Goal: Information Seeking & Learning: Learn about a topic

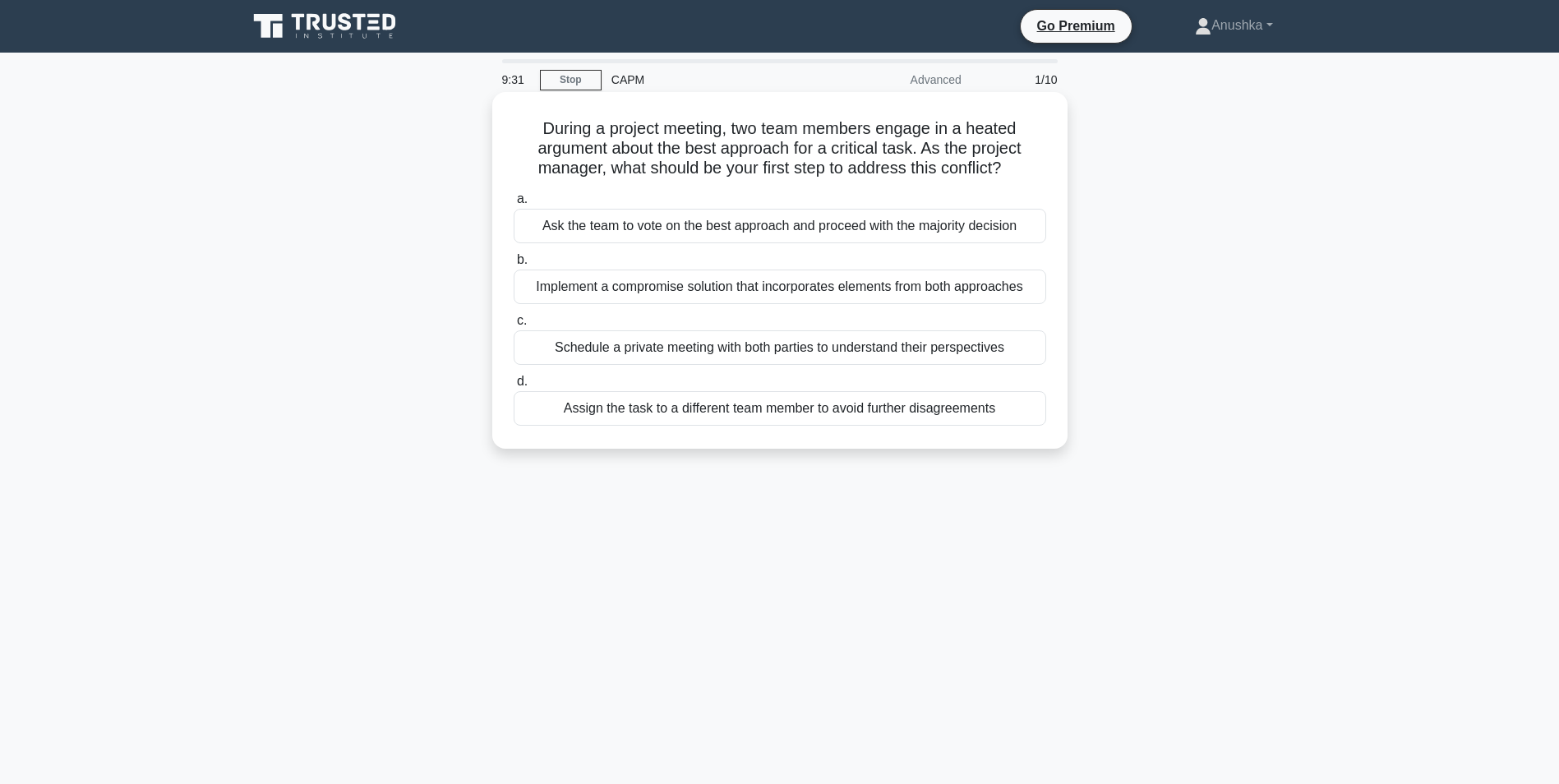
click at [717, 346] on div "Schedule a private meeting with both parties to understand their perspectives" at bounding box center [780, 347] width 532 height 34
click at [514, 326] on input "c. Schedule a private meeting with both parties to understand their perspectives" at bounding box center [514, 320] width 0 height 10
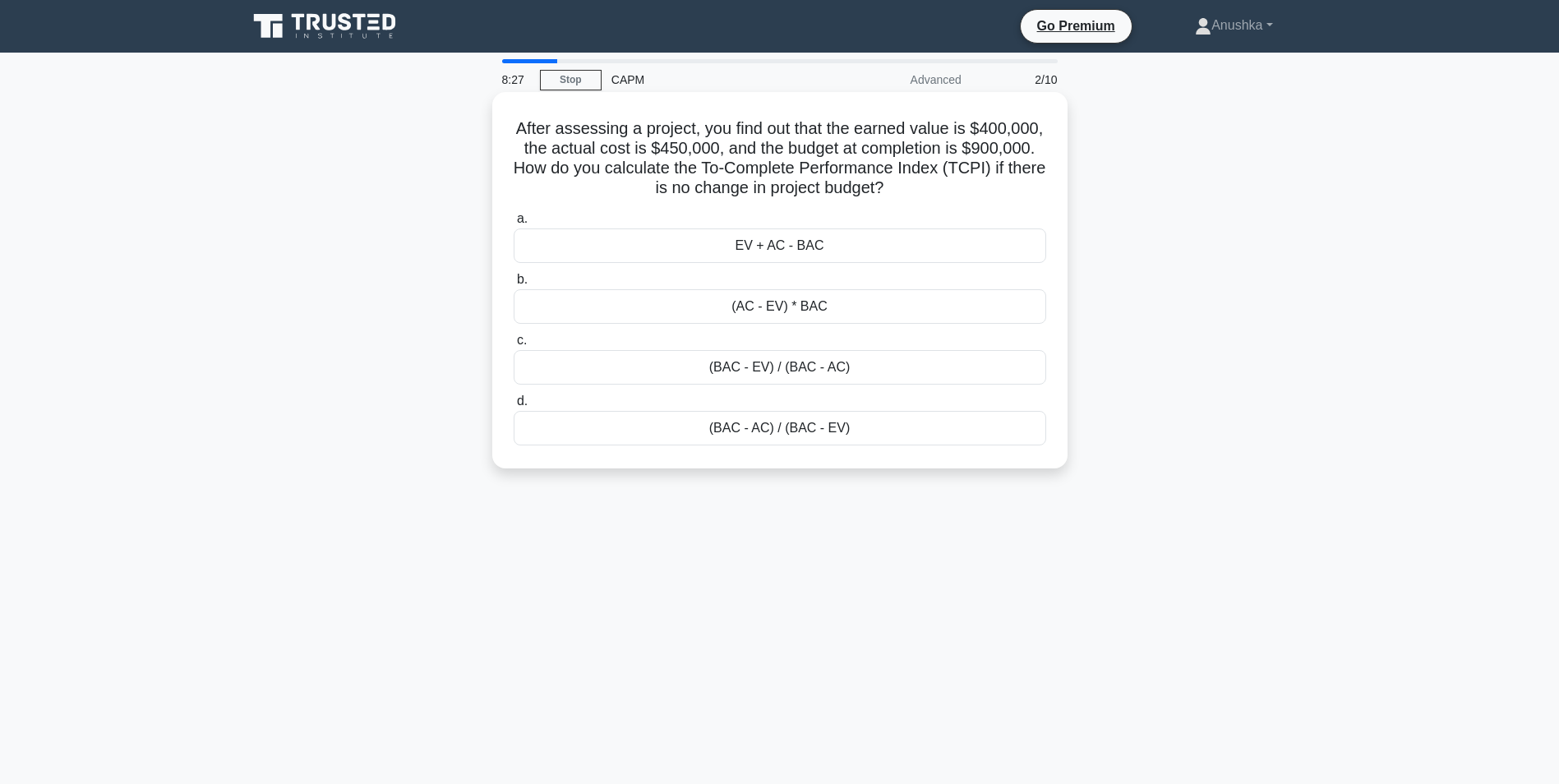
click at [742, 372] on div "(BAC - EV) / (BAC - AC)" at bounding box center [780, 367] width 532 height 34
click at [514, 346] on input "c. (BAC - EV) / (BAC - AC)" at bounding box center [514, 340] width 0 height 10
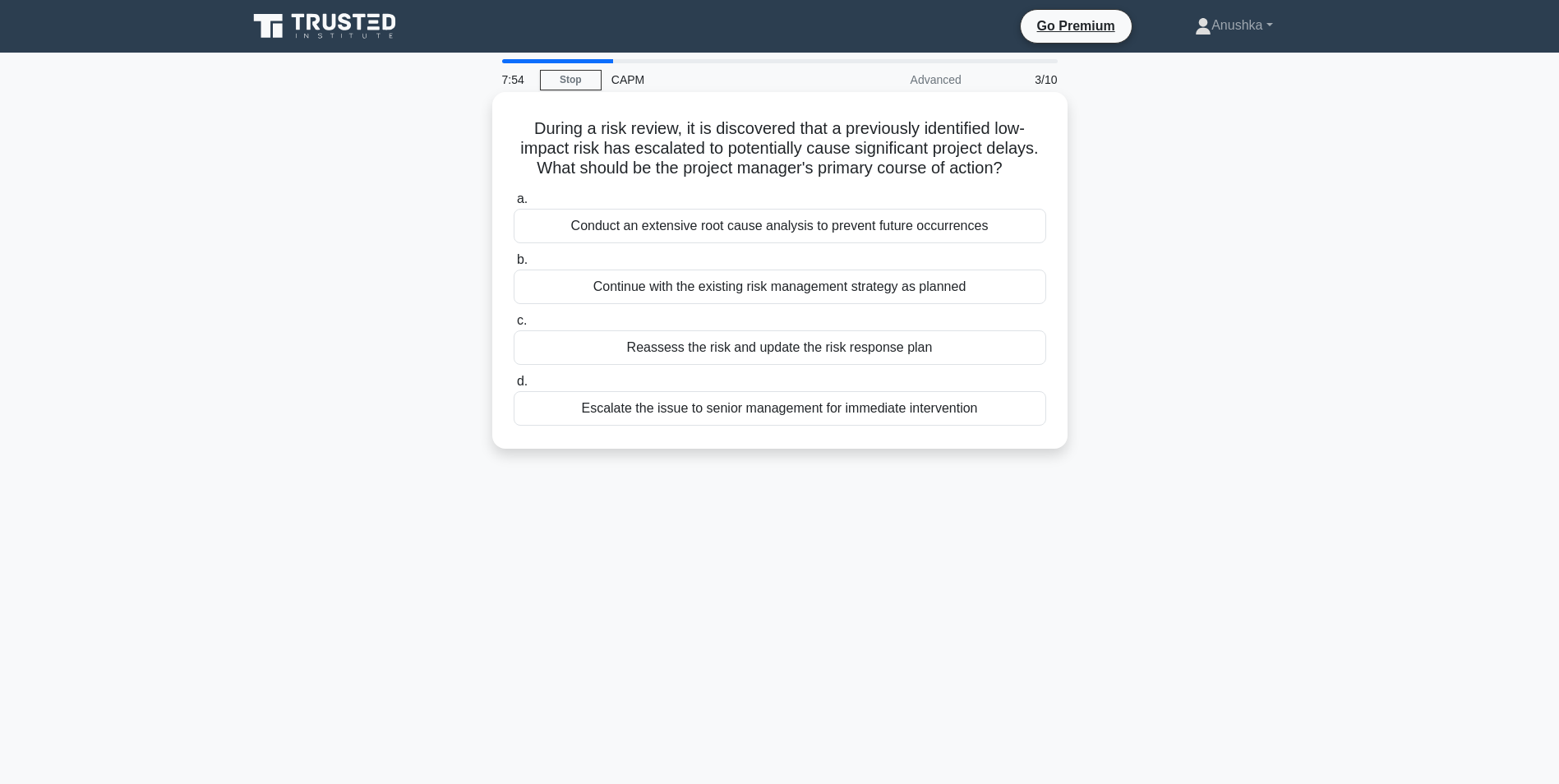
click at [788, 353] on div "Reassess the risk and update the risk response plan" at bounding box center [780, 347] width 532 height 34
click at [514, 326] on input "c. Reassess the risk and update the risk response plan" at bounding box center [514, 320] width 0 height 10
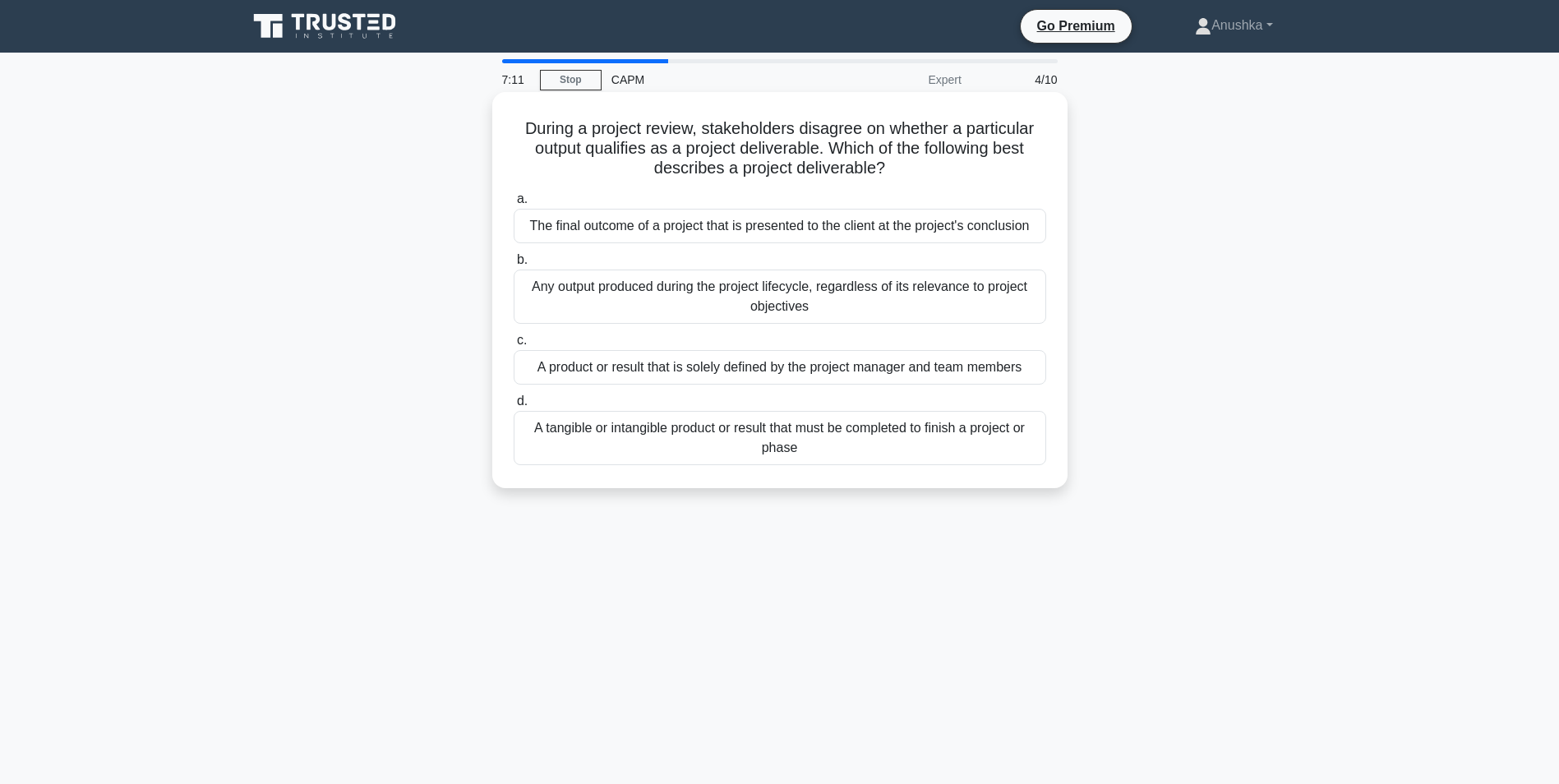
click at [730, 431] on div "A tangible or intangible product or result that must be completed to finish a p…" at bounding box center [780, 438] width 532 height 54
click at [514, 407] on input "d. A tangible or intangible product or result that must be completed to finish …" at bounding box center [514, 400] width 0 height 10
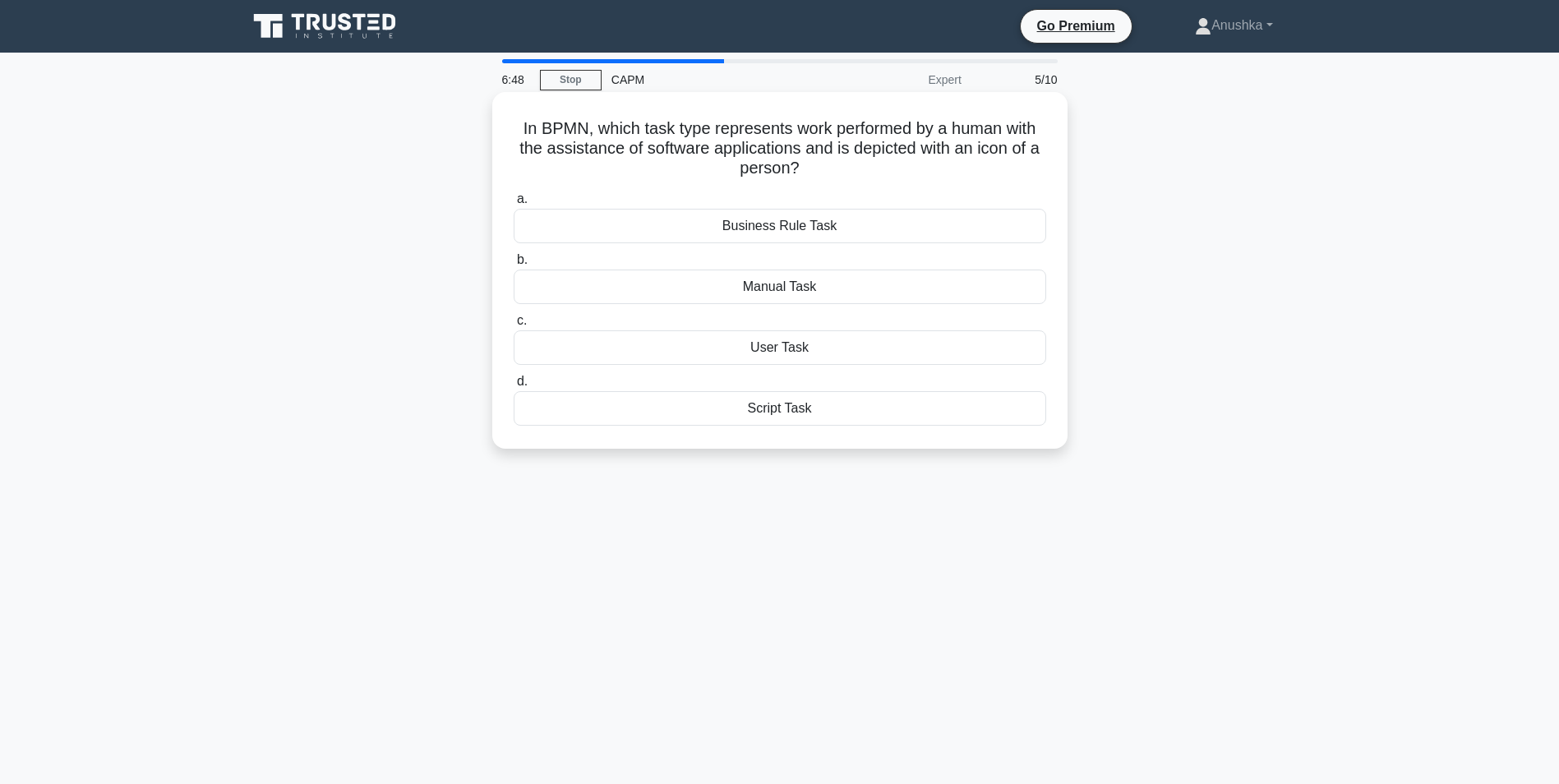
click at [793, 356] on div "User Task" at bounding box center [780, 347] width 532 height 34
click at [514, 326] on input "c. User Task" at bounding box center [514, 320] width 0 height 10
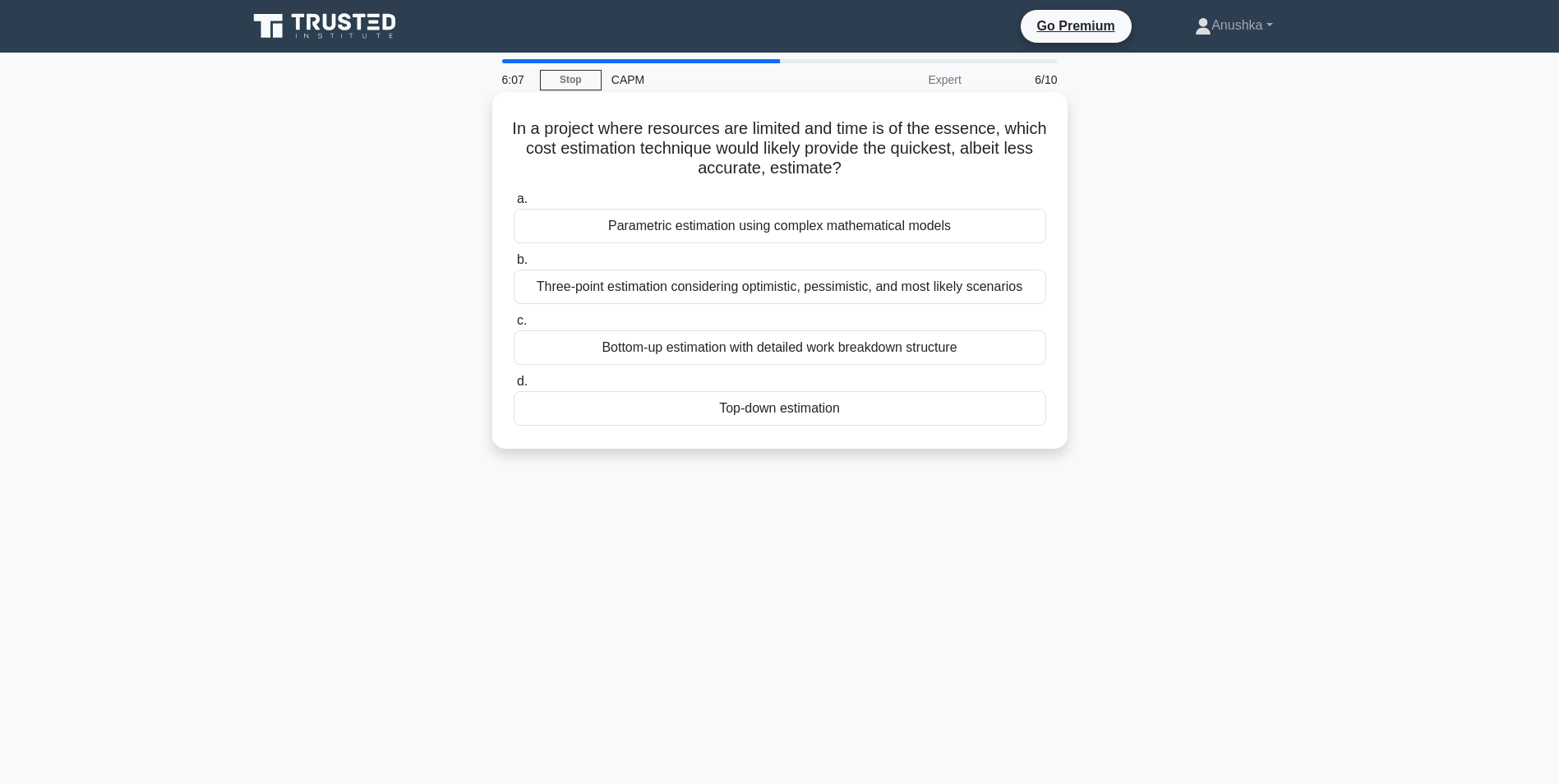
click at [800, 412] on div "Top-down estimation" at bounding box center [780, 408] width 532 height 34
click at [514, 387] on input "d. Top-down estimation" at bounding box center [514, 381] width 0 height 10
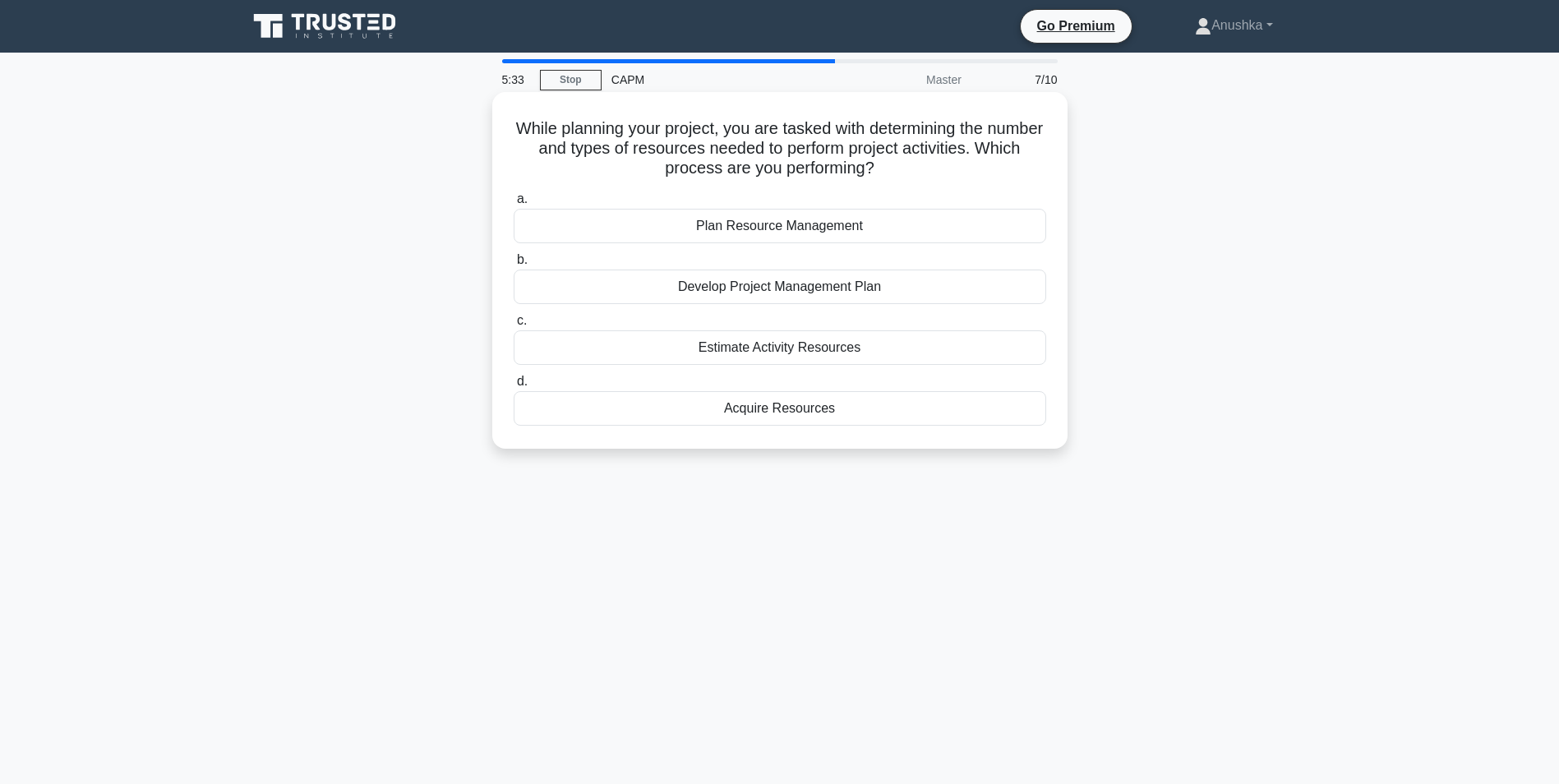
click at [828, 350] on div "Estimate Activity Resources" at bounding box center [780, 347] width 532 height 34
click at [514, 326] on input "c. Estimate Activity Resources" at bounding box center [514, 320] width 0 height 10
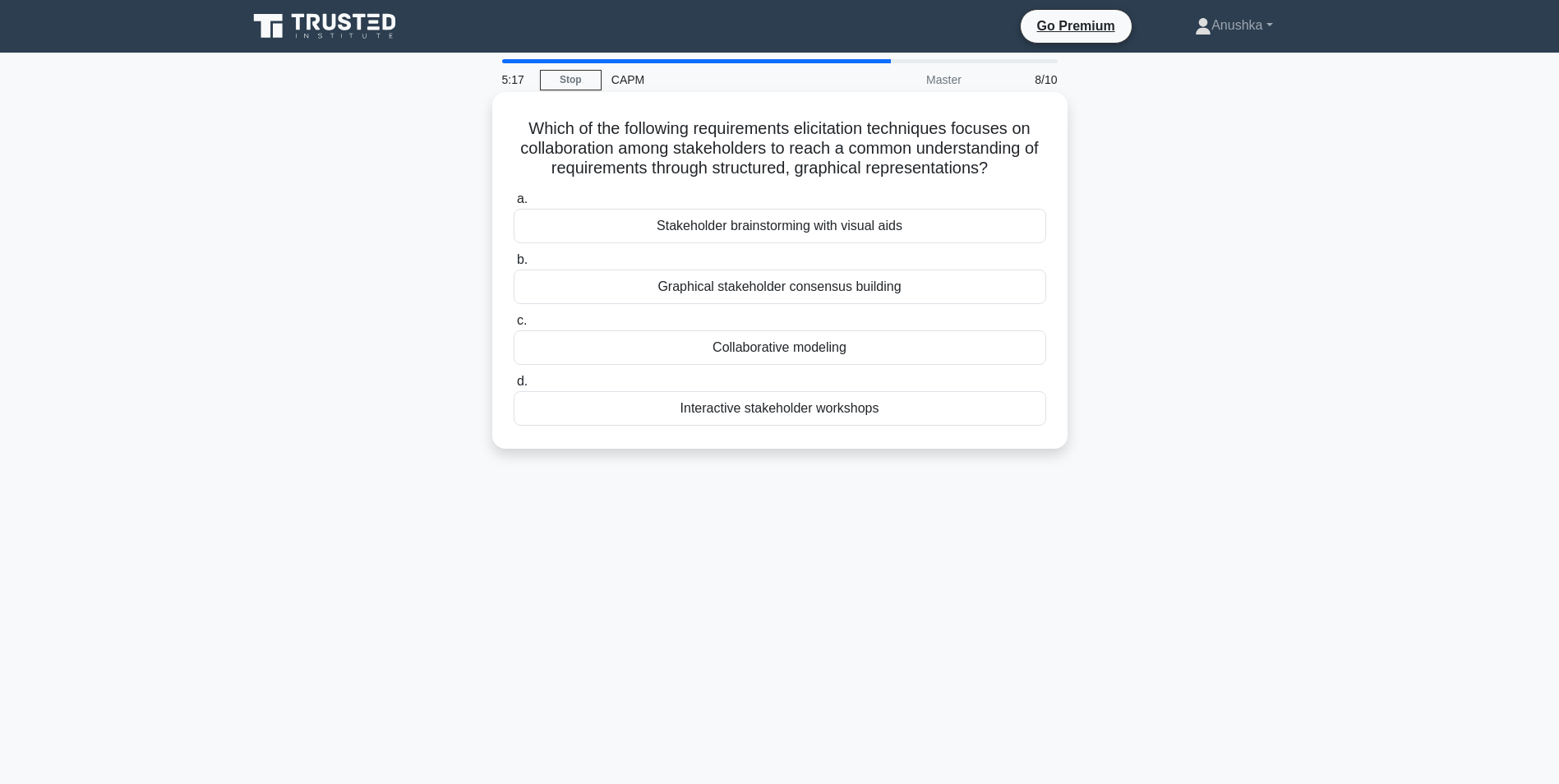
click at [869, 231] on div "Stakeholder brainstorming with visual aids" at bounding box center [780, 226] width 532 height 34
click at [514, 204] on input "a. Stakeholder brainstorming with visual aids" at bounding box center [514, 199] width 0 height 10
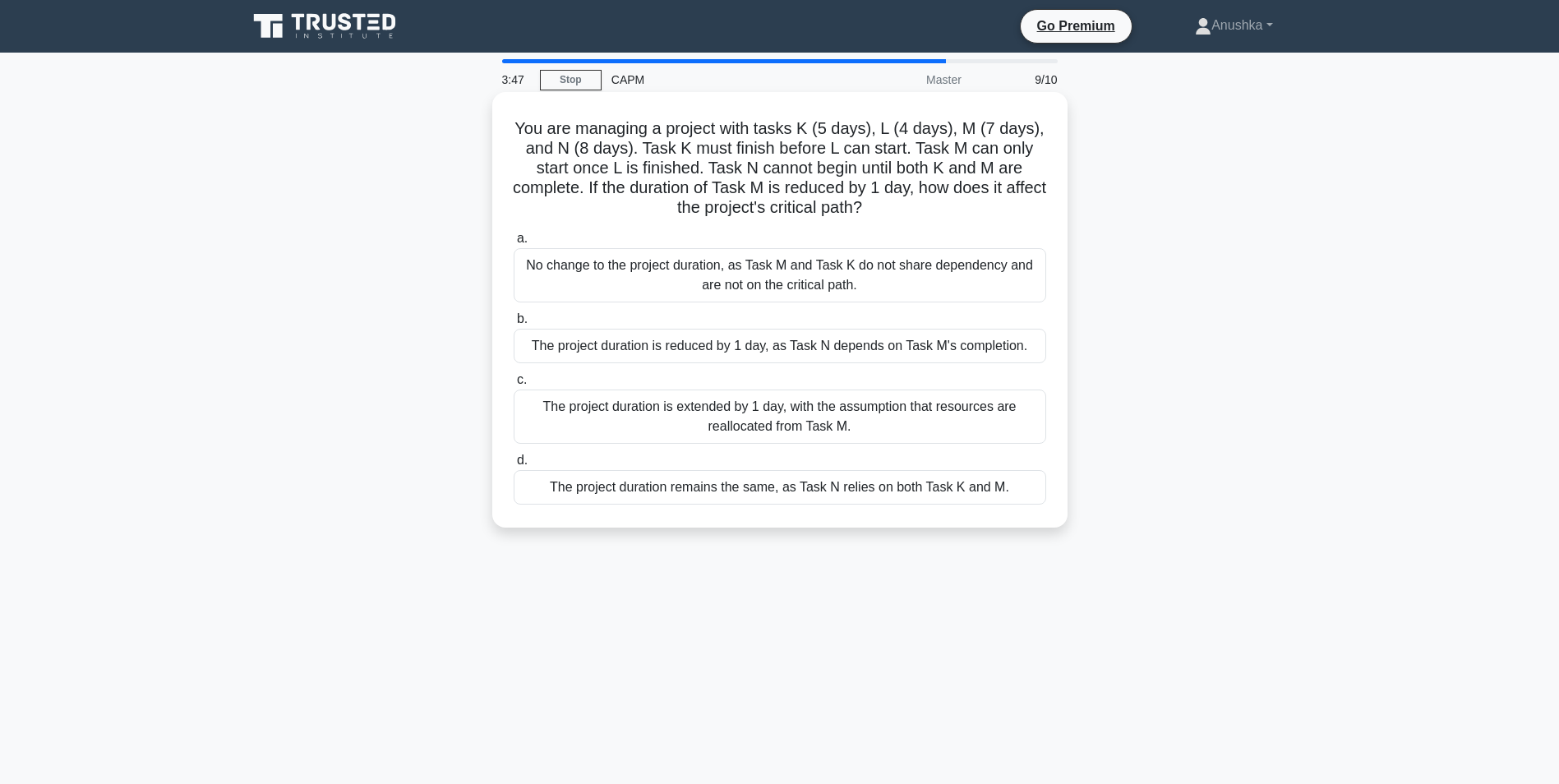
click at [766, 354] on div "The project duration is reduced by 1 day, as Task N depends on Task M's complet…" at bounding box center [780, 346] width 532 height 34
click at [514, 324] on input "b. The project duration is reduced by 1 day, as Task N depends on Task M's comp…" at bounding box center [514, 319] width 0 height 10
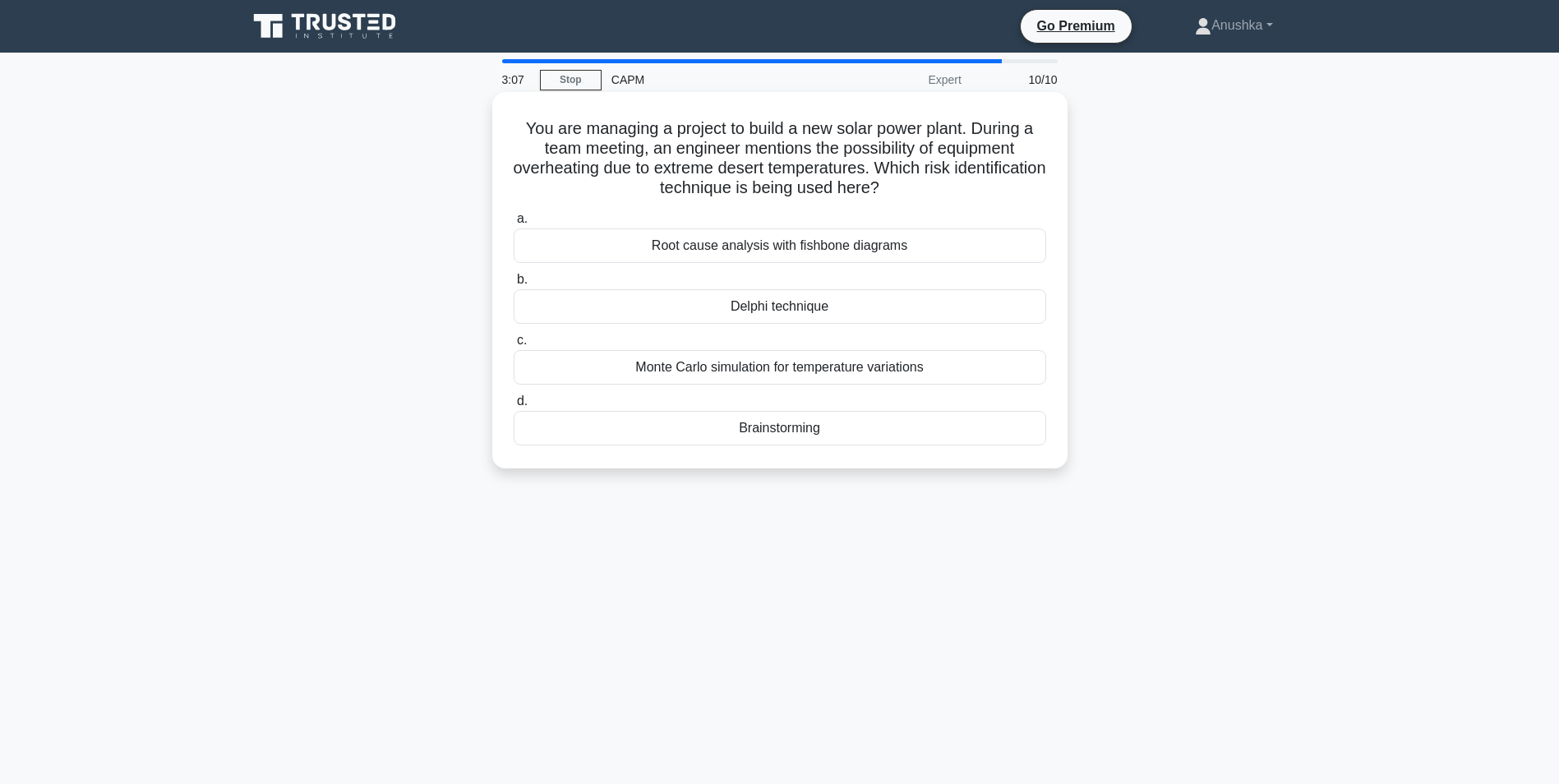
click at [836, 244] on div "Root cause analysis with fishbone diagrams" at bounding box center [780, 245] width 532 height 34
click at [514, 224] on input "a. Root cause analysis with fishbone diagrams" at bounding box center [514, 218] width 0 height 10
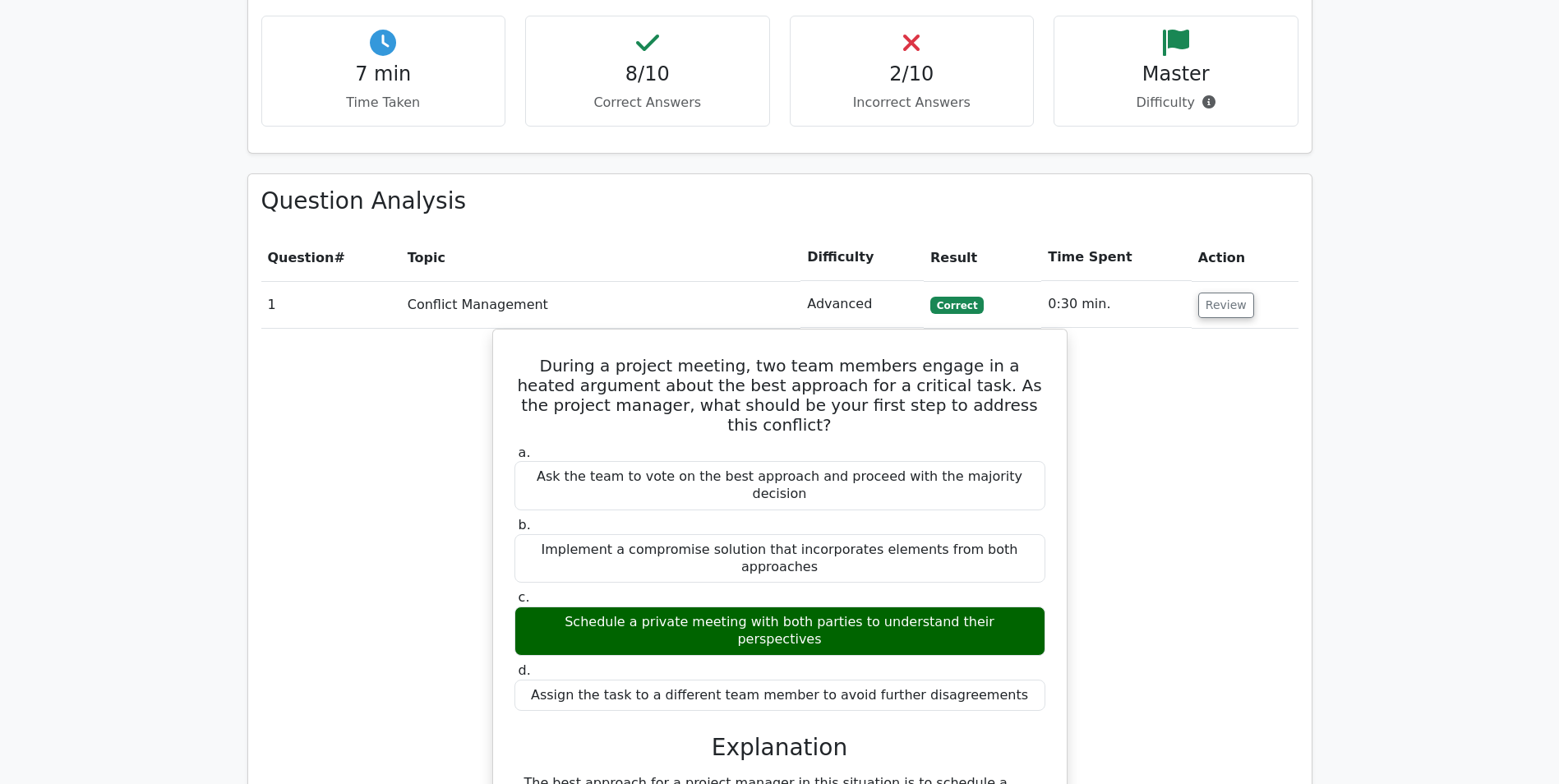
scroll to position [1314, 0]
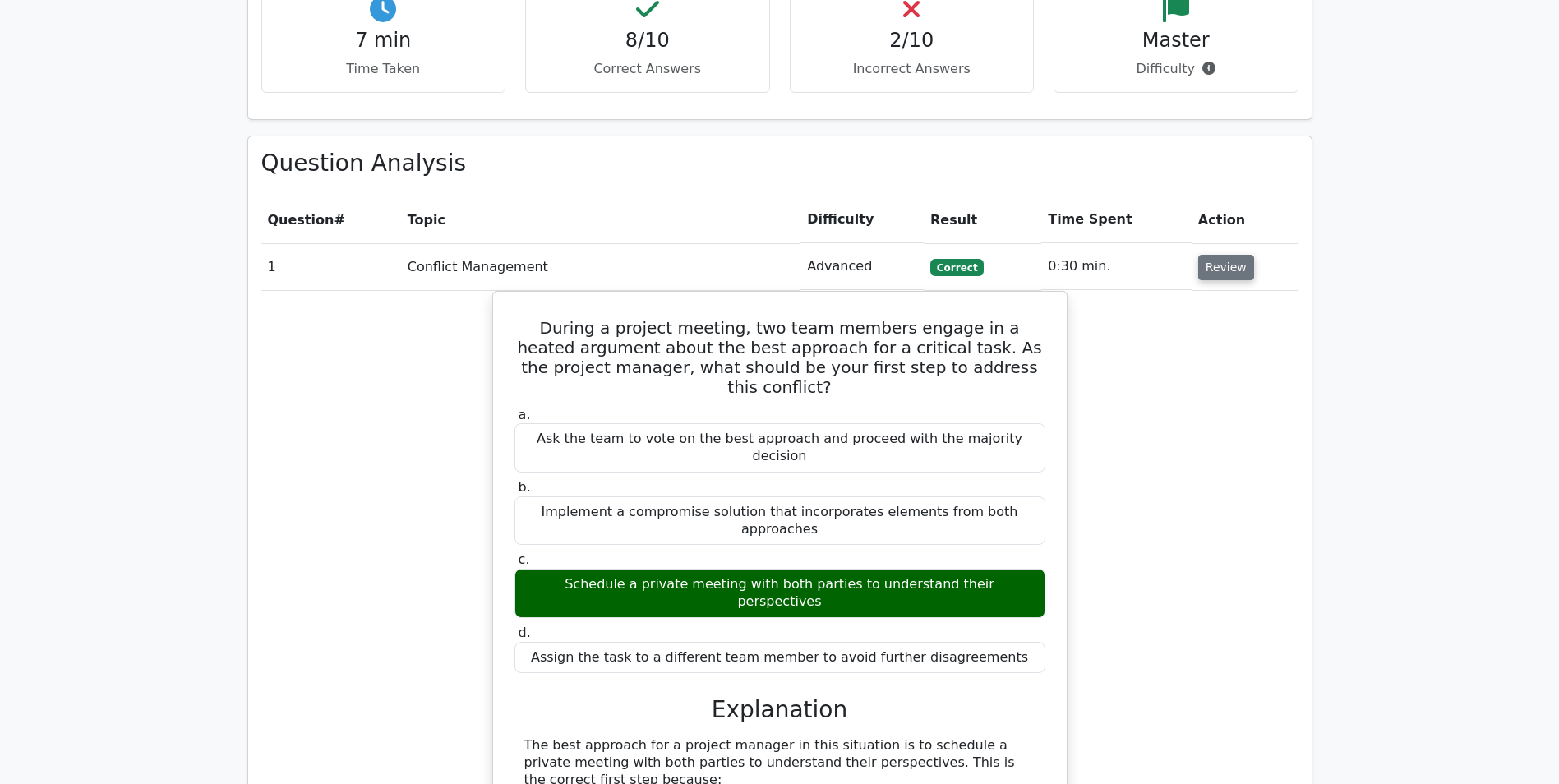
click at [1226, 255] on button "Review" at bounding box center [1226, 267] width 56 height 25
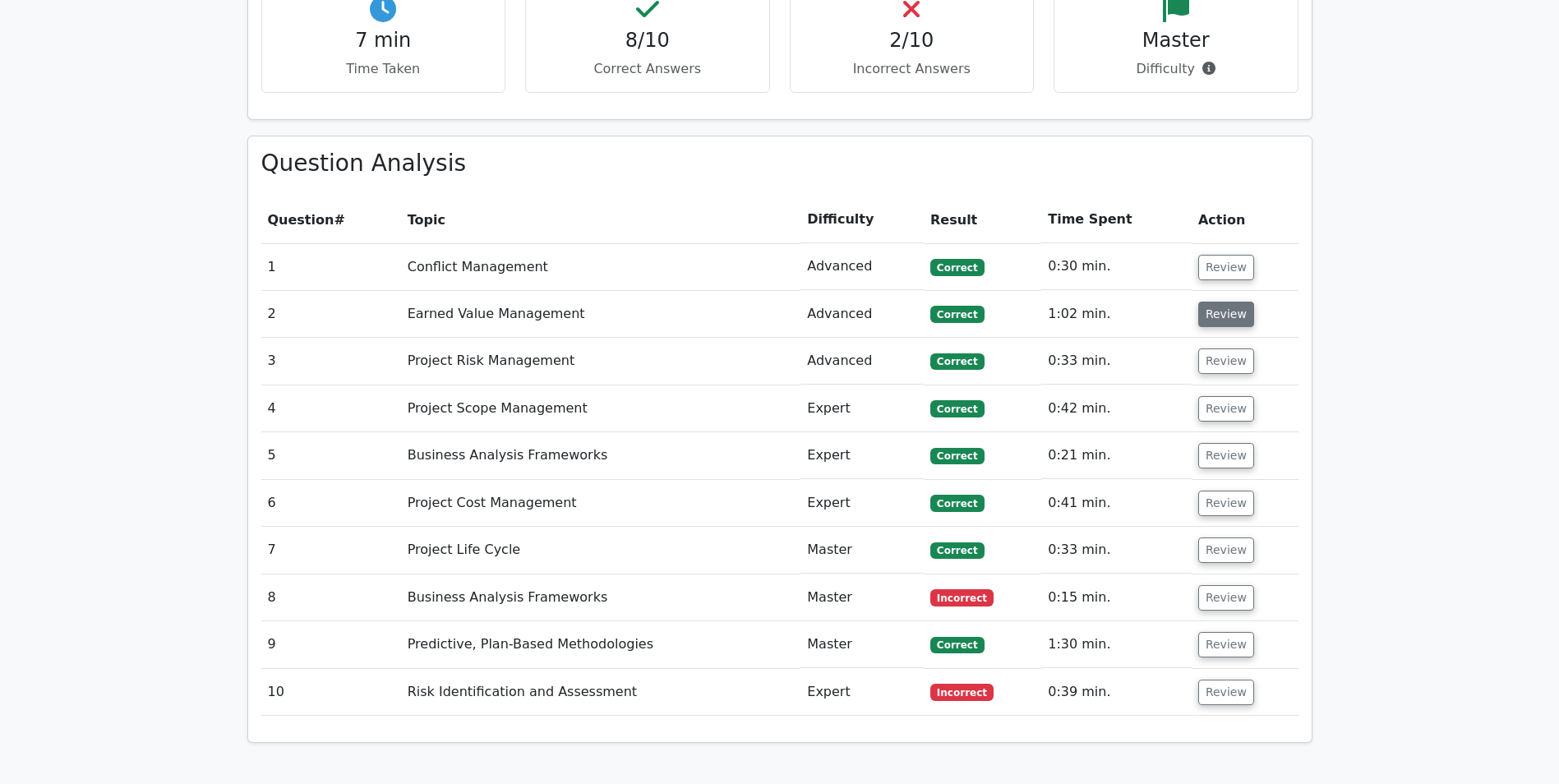
click at [1212, 302] on button "Review" at bounding box center [1226, 314] width 56 height 25
click at [1217, 302] on button "Review" at bounding box center [1226, 314] width 56 height 25
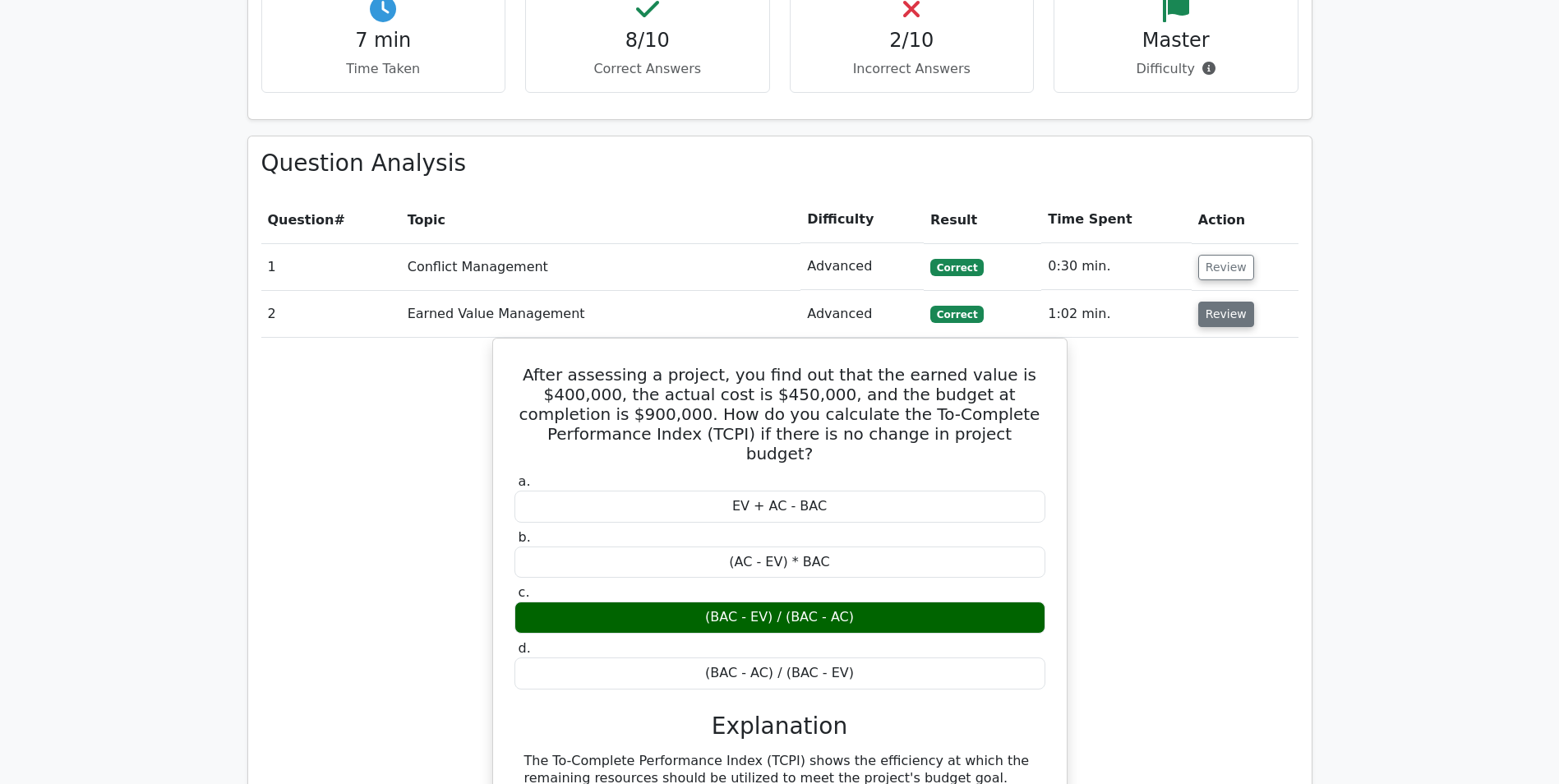
click at [1220, 302] on button "Review" at bounding box center [1226, 314] width 56 height 25
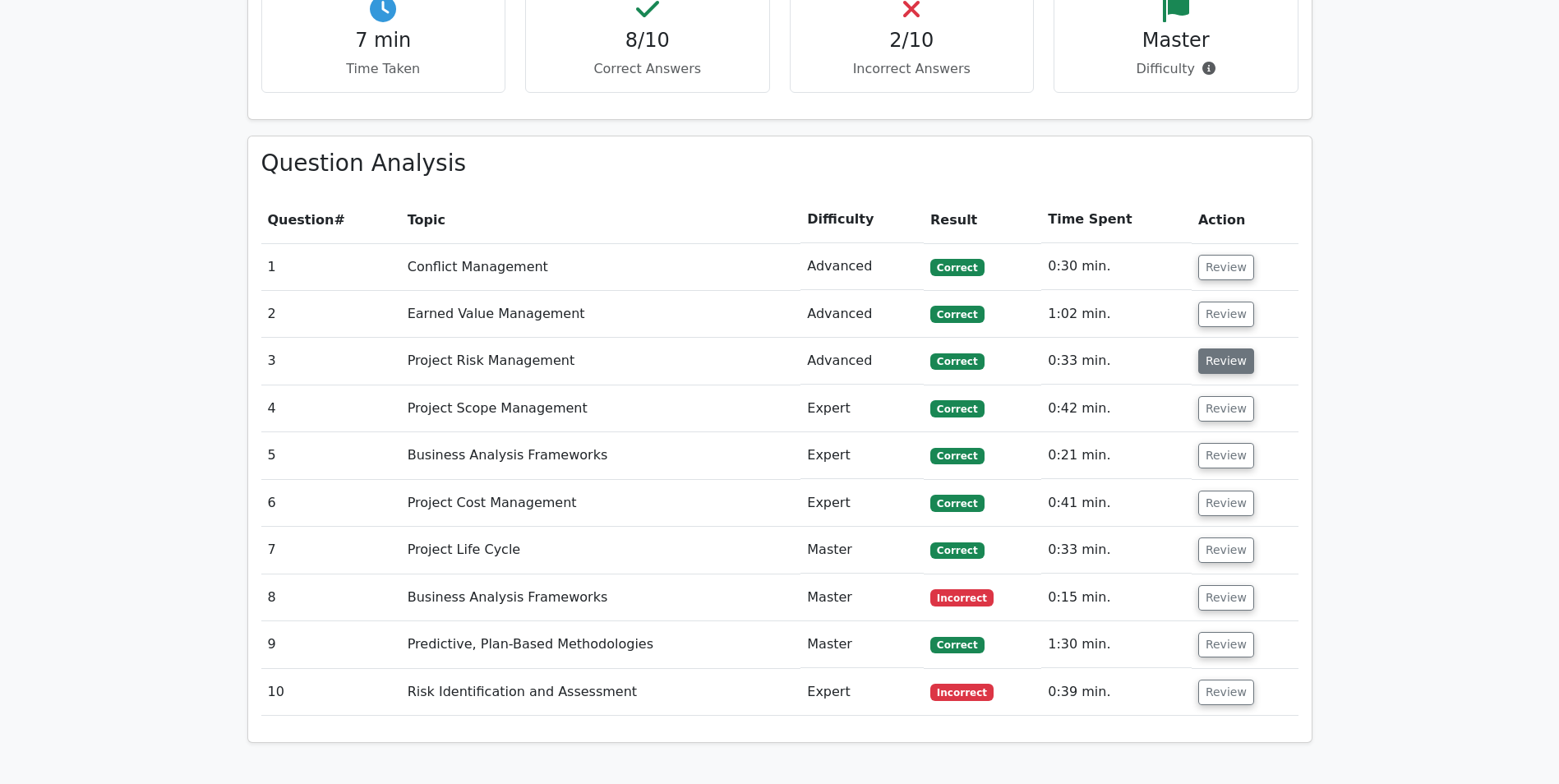
click at [1219, 348] on button "Review" at bounding box center [1226, 360] width 56 height 25
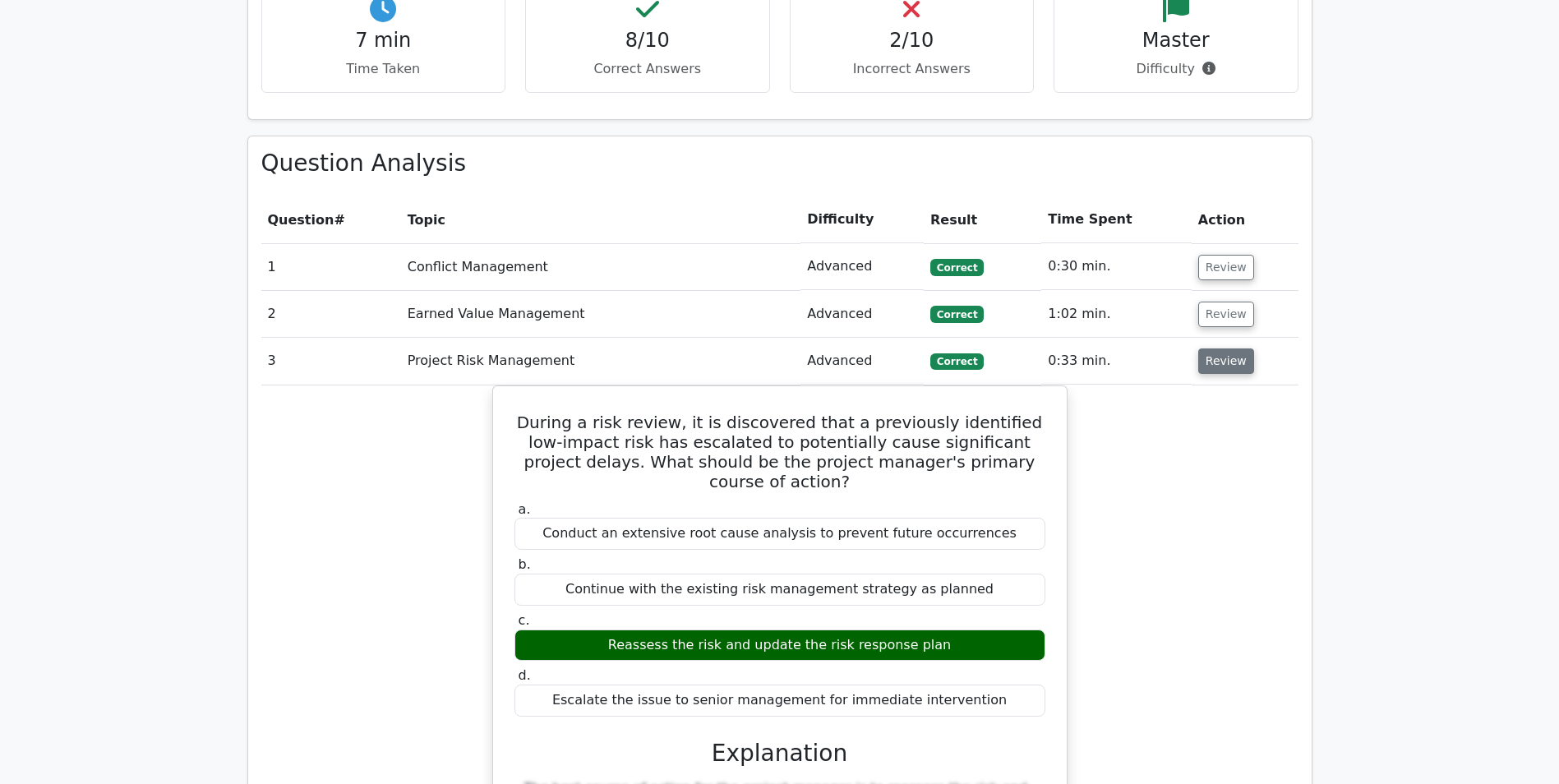
click at [1219, 348] on button "Review" at bounding box center [1226, 360] width 56 height 25
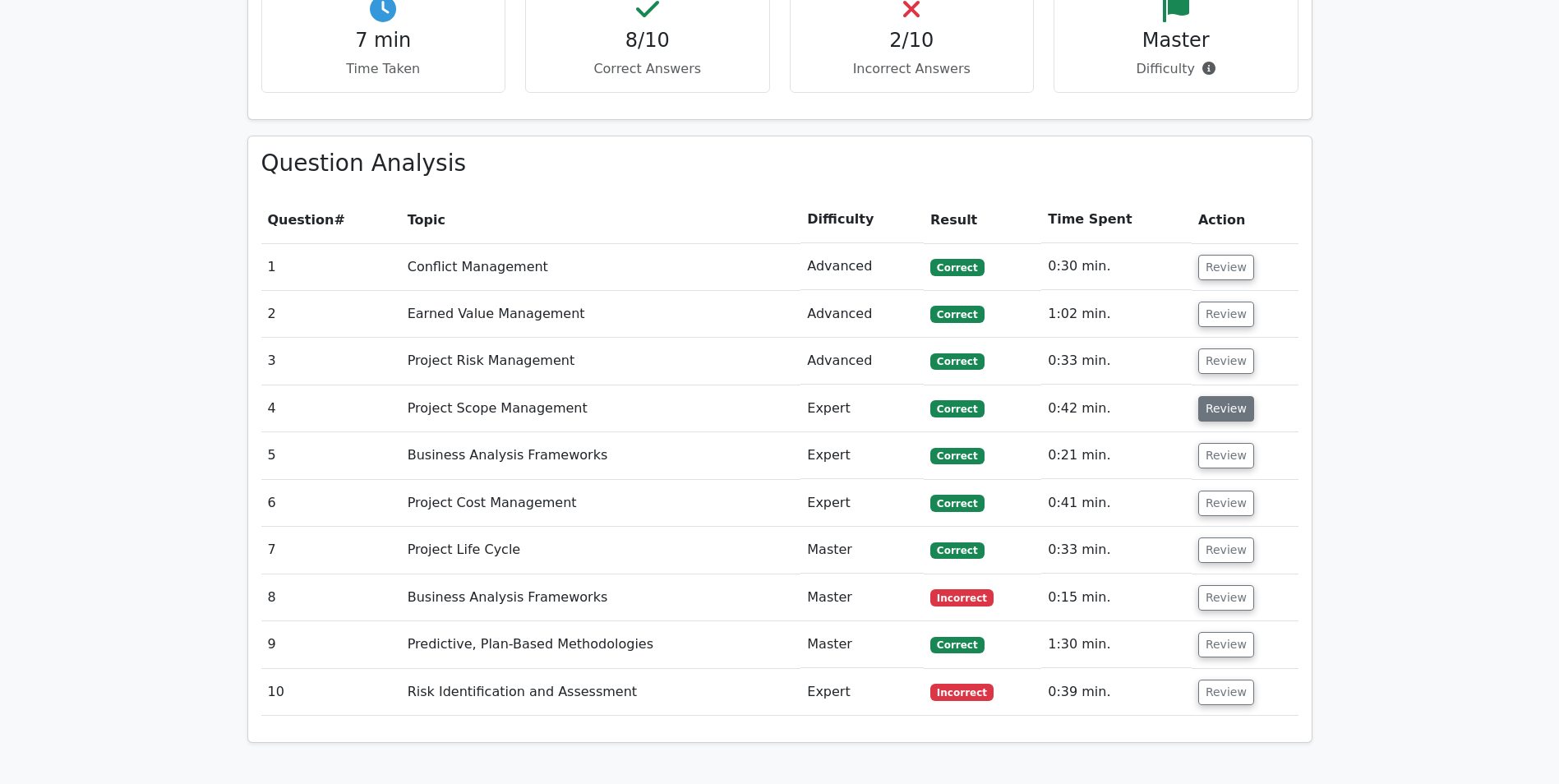
click at [1208, 396] on button "Review" at bounding box center [1226, 408] width 56 height 25
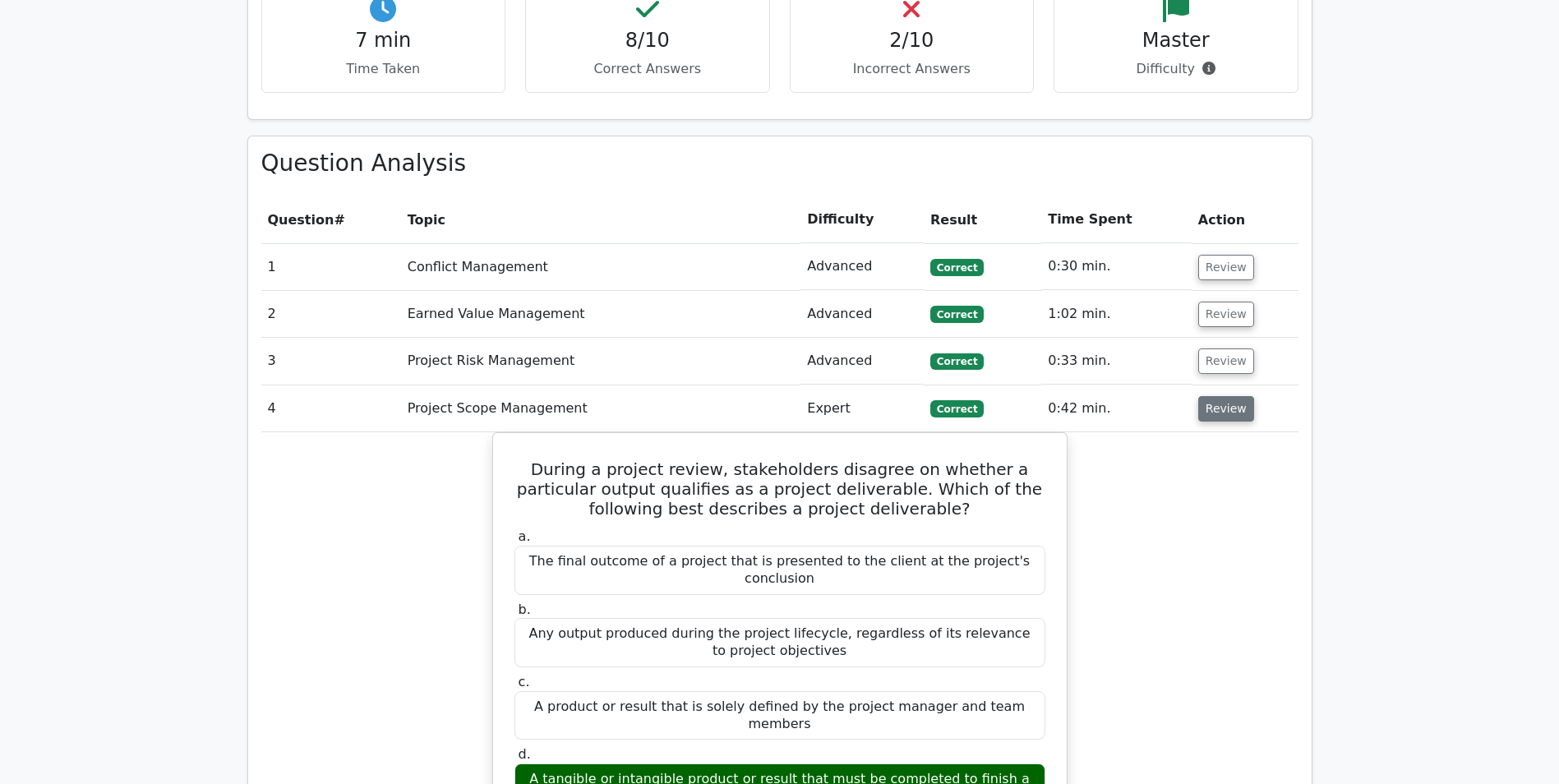
click at [1208, 396] on button "Review" at bounding box center [1226, 408] width 56 height 25
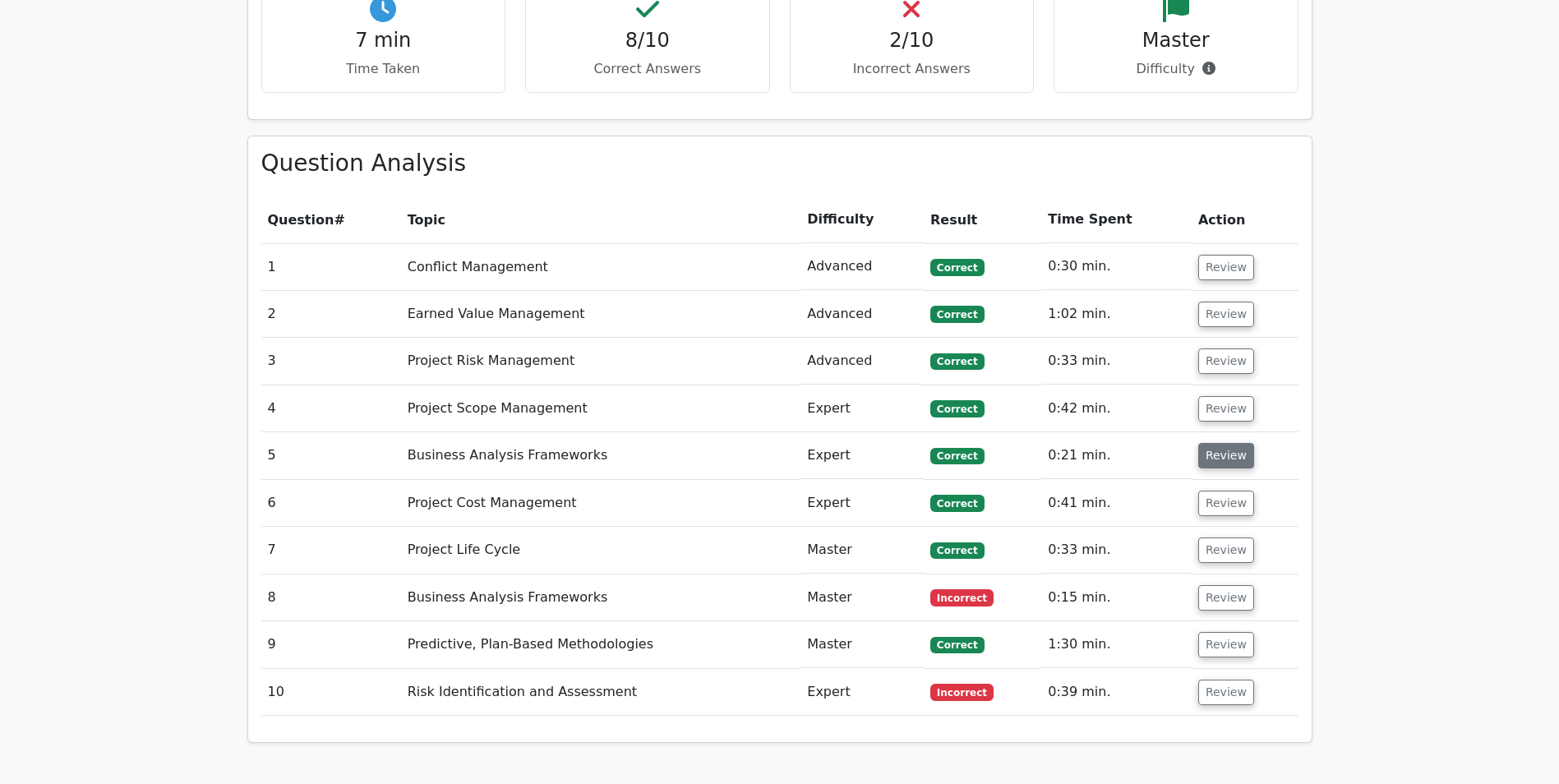
click at [1206, 443] on button "Review" at bounding box center [1226, 455] width 56 height 25
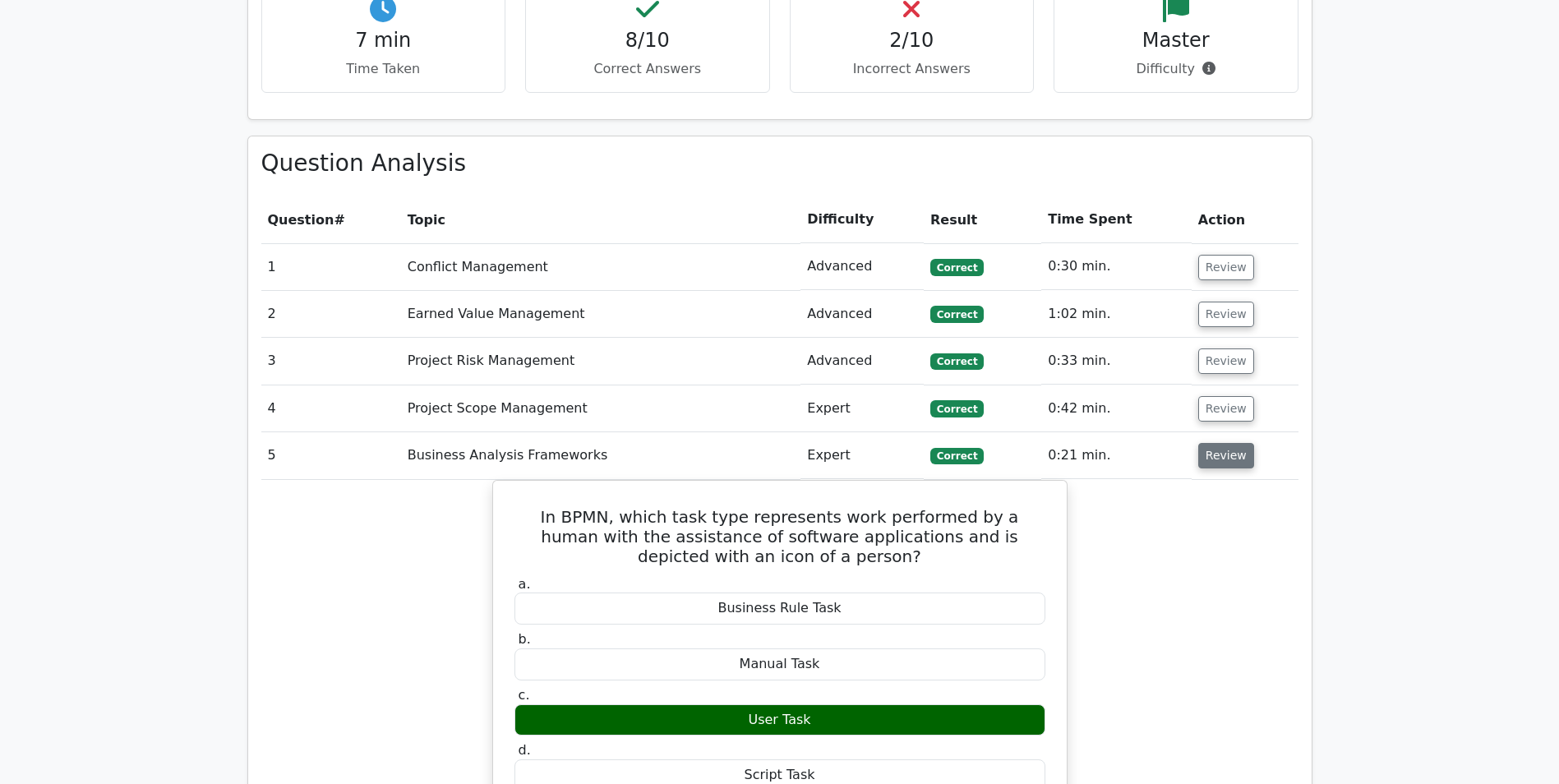
click at [1205, 443] on button "Review" at bounding box center [1226, 455] width 56 height 25
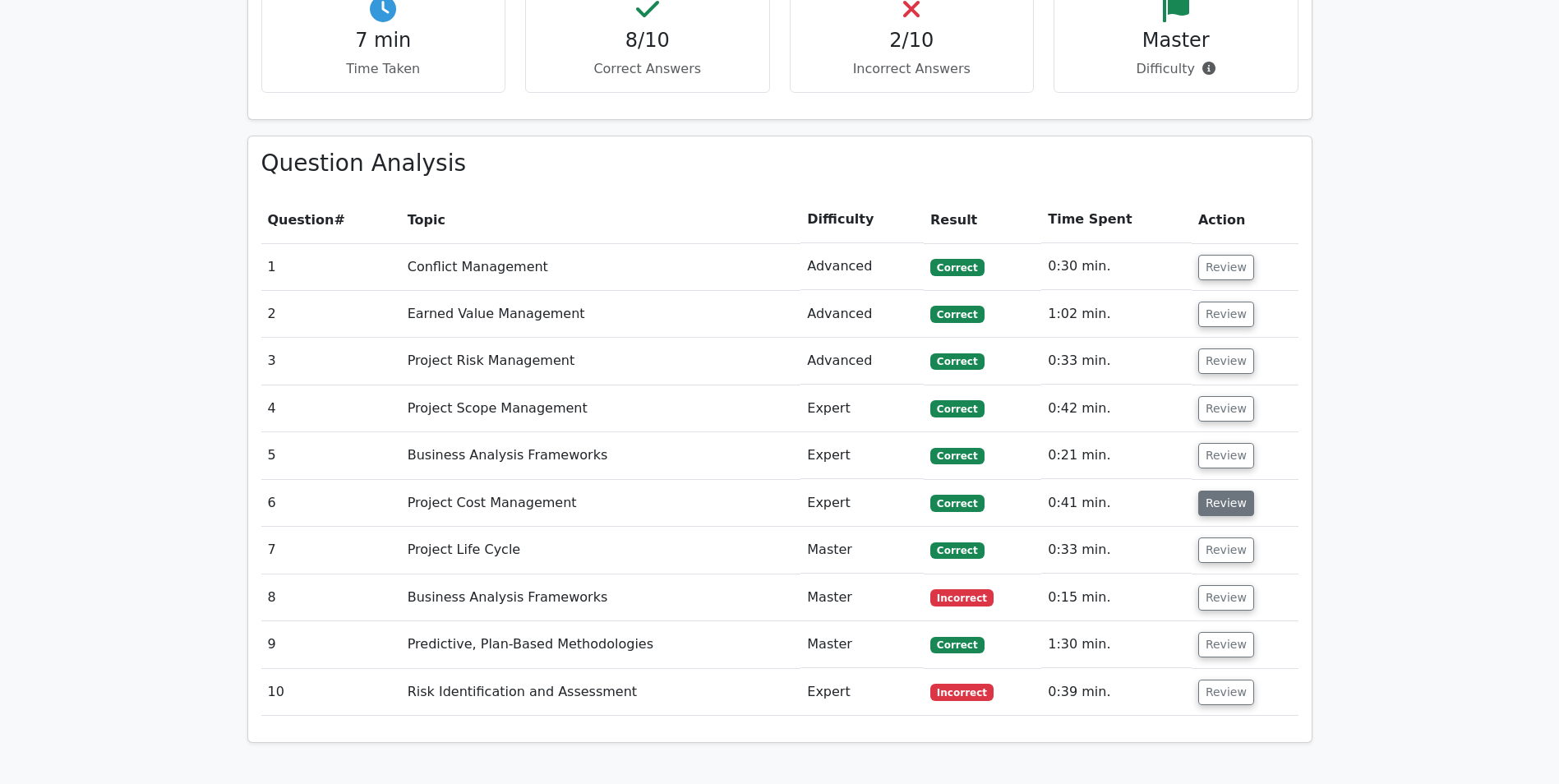
click at [1207, 490] on button "Review" at bounding box center [1226, 503] width 56 height 25
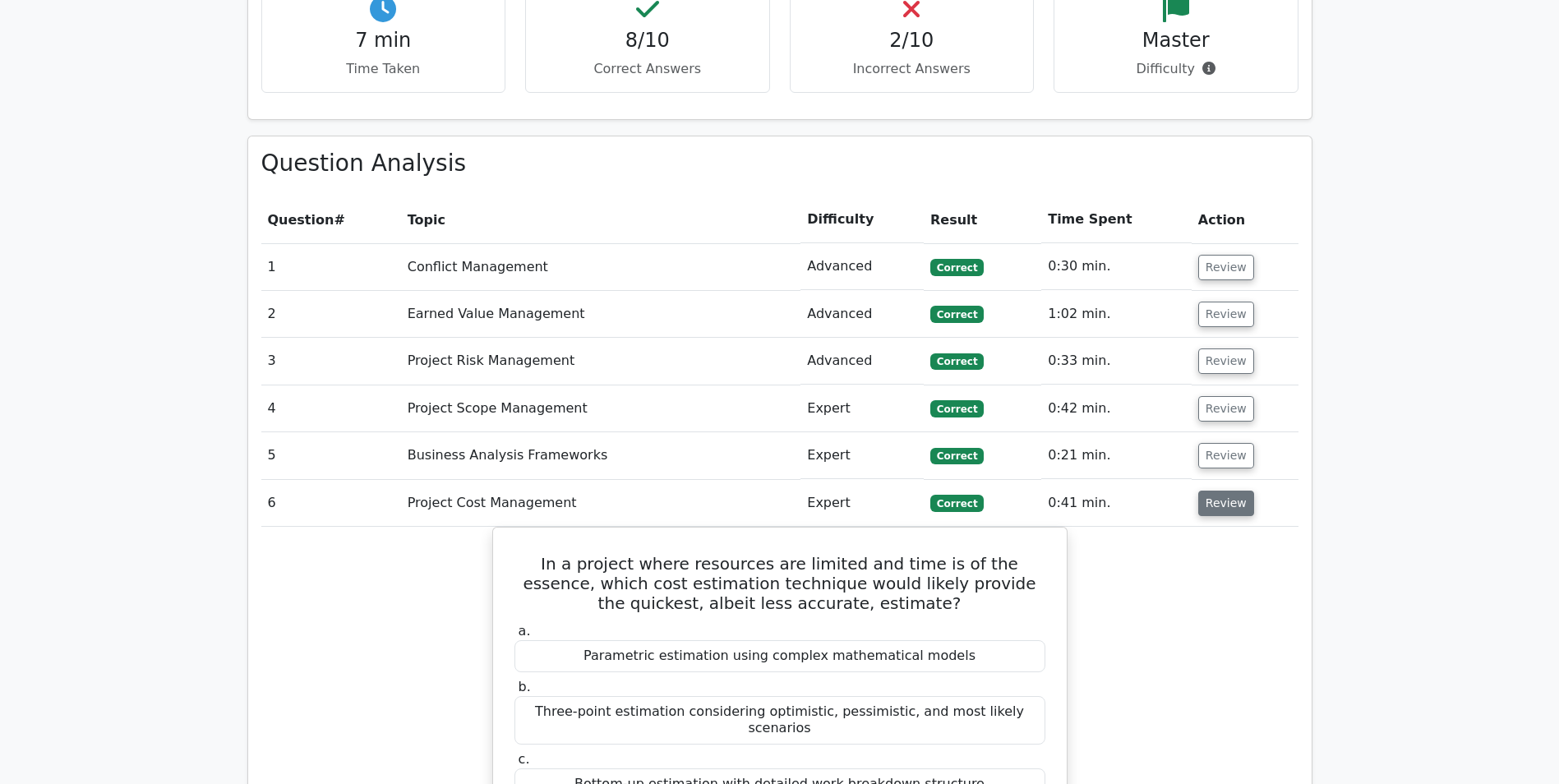
click at [1209, 490] on button "Review" at bounding box center [1226, 503] width 56 height 25
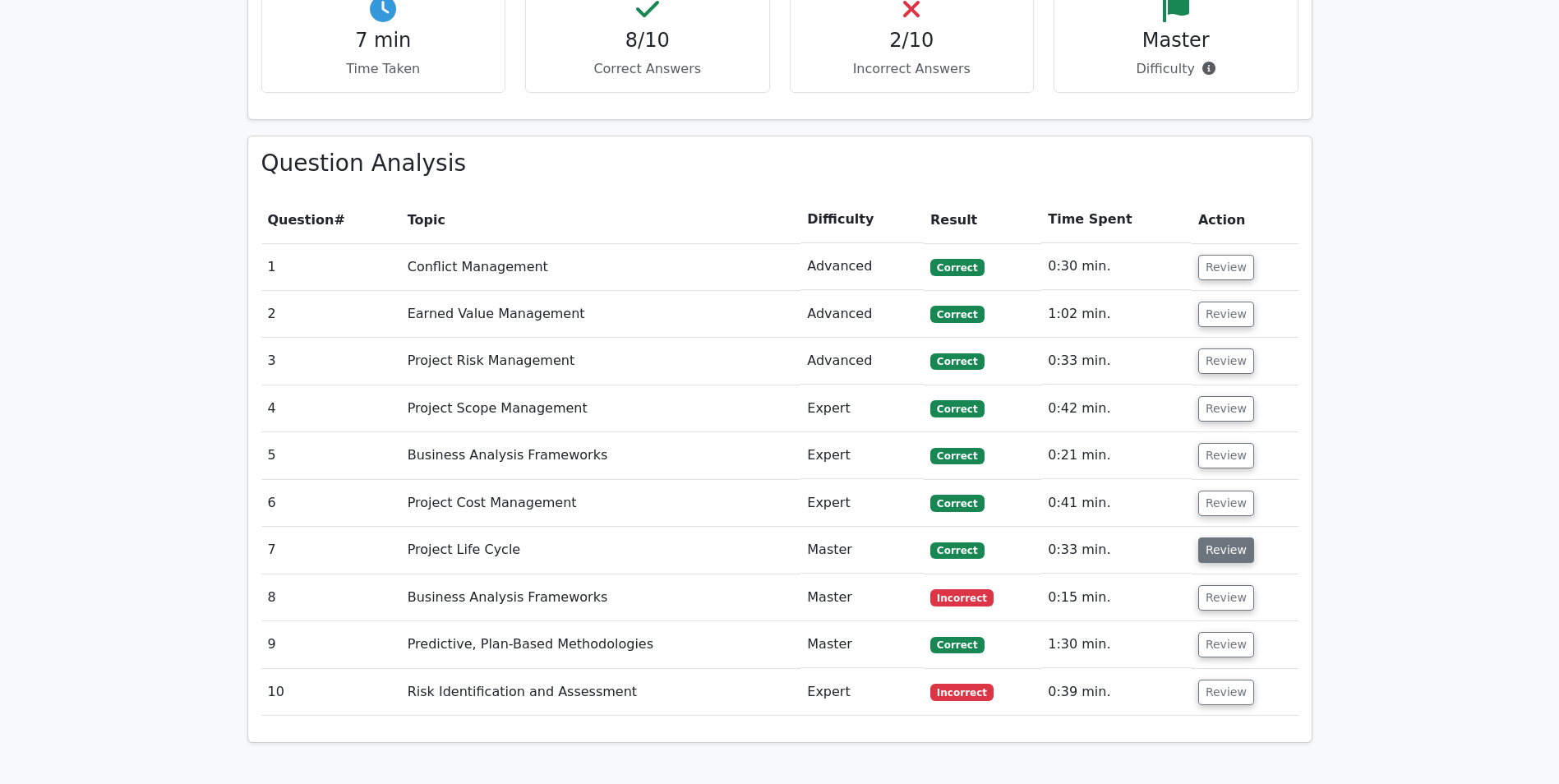
click at [1206, 537] on button "Review" at bounding box center [1226, 549] width 56 height 25
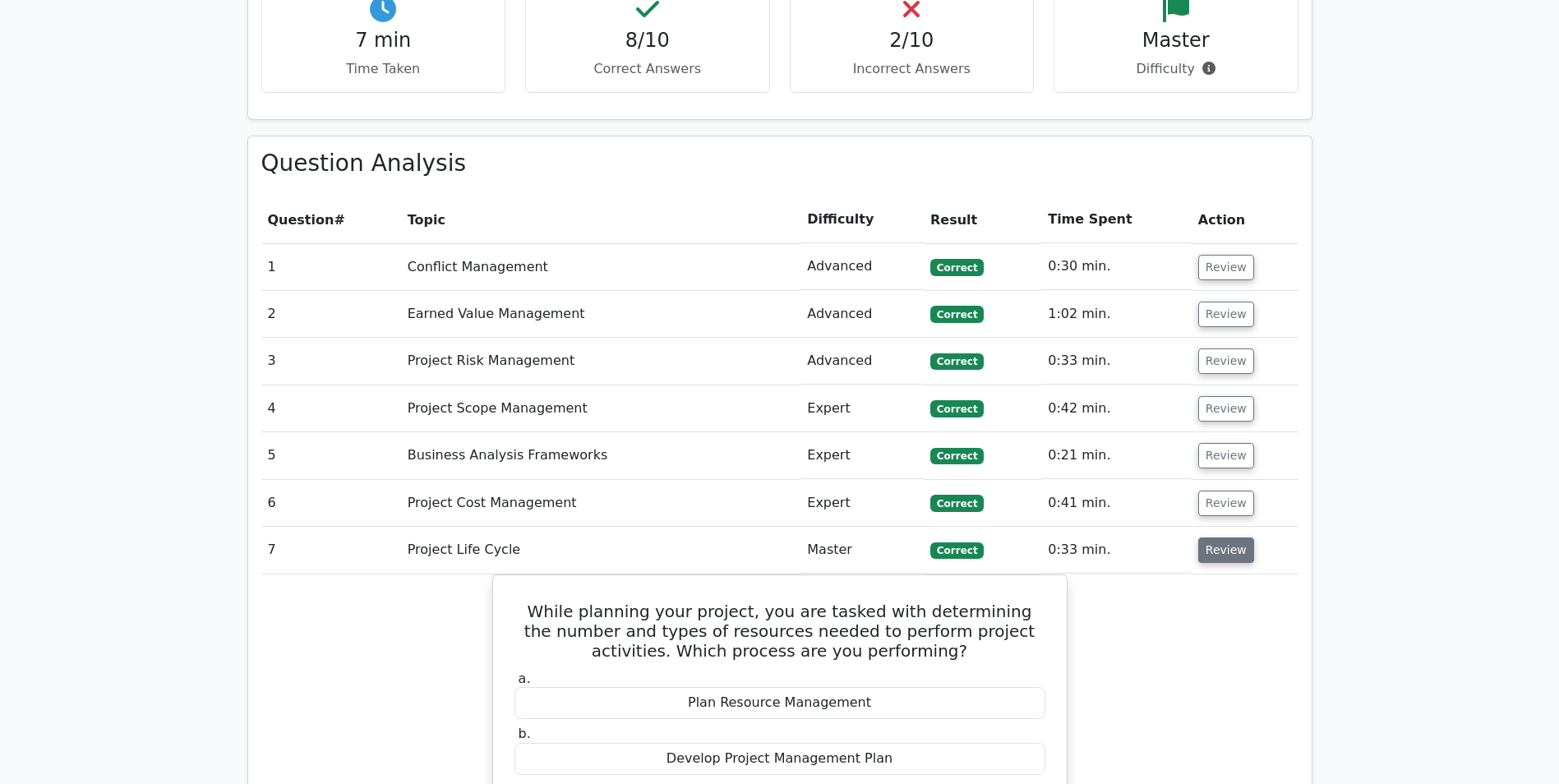
click at [1200, 537] on button "Review" at bounding box center [1226, 549] width 56 height 25
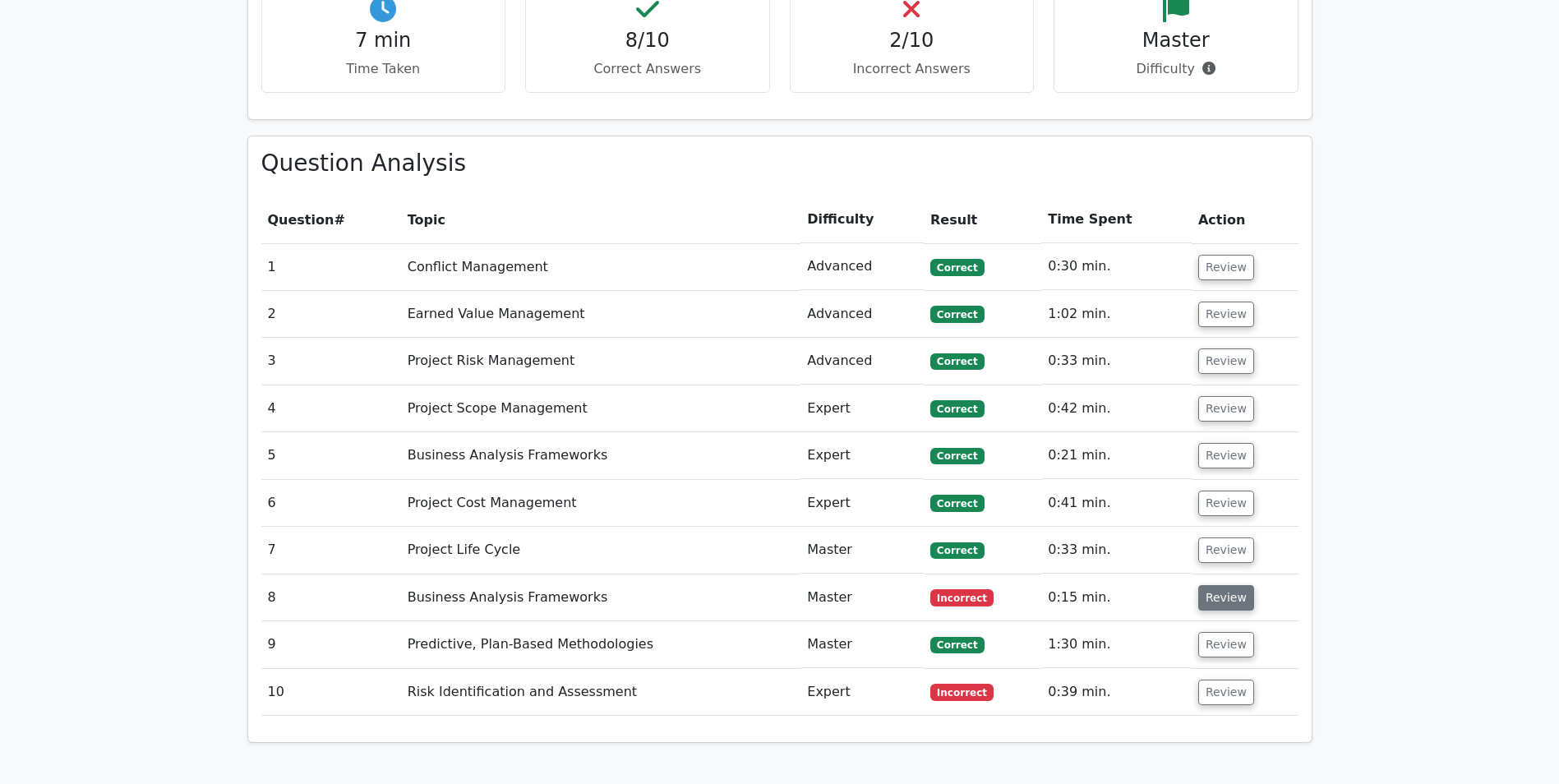
click at [1208, 585] on button "Review" at bounding box center [1226, 597] width 56 height 25
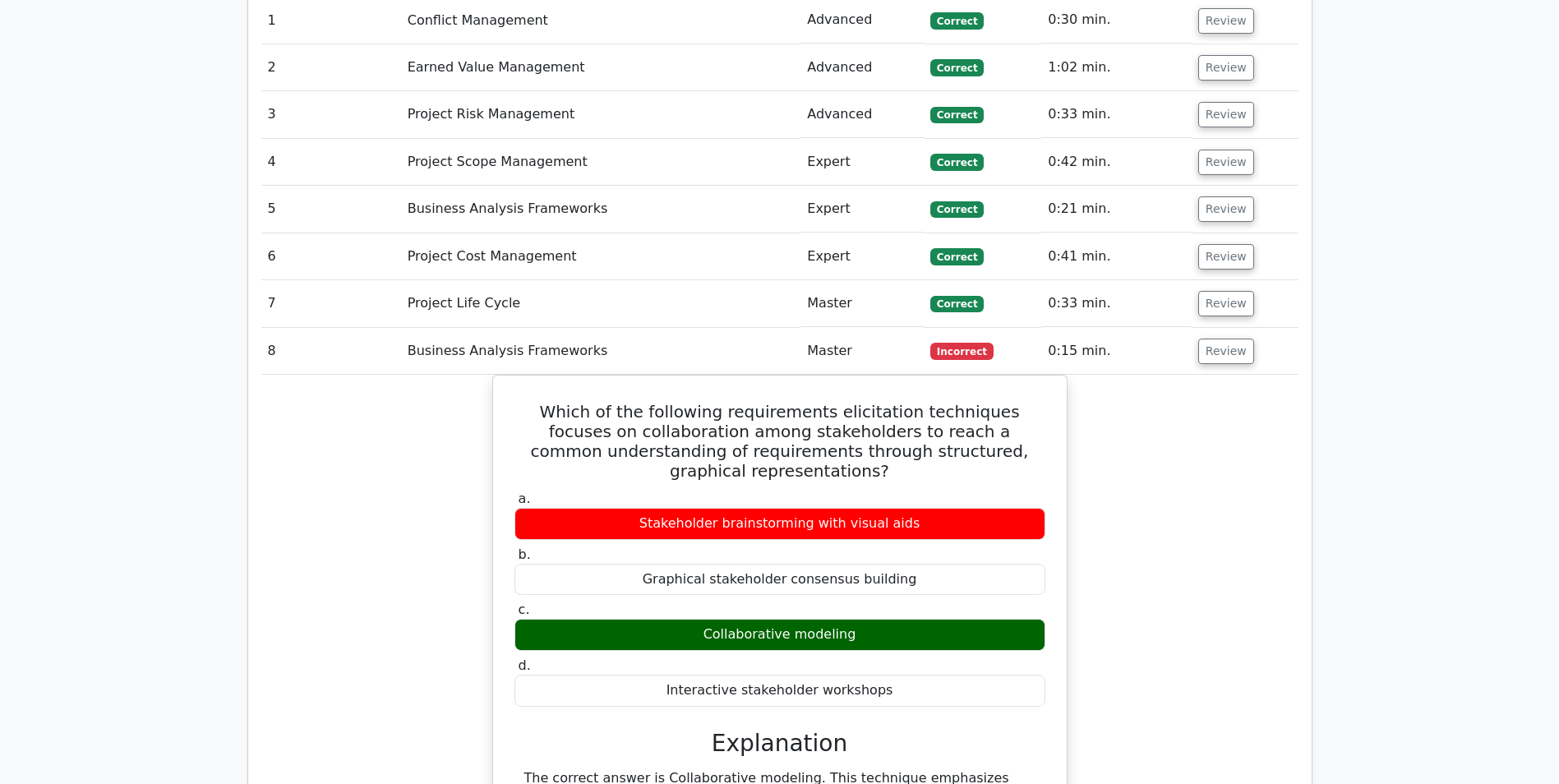
scroll to position [1479, 0]
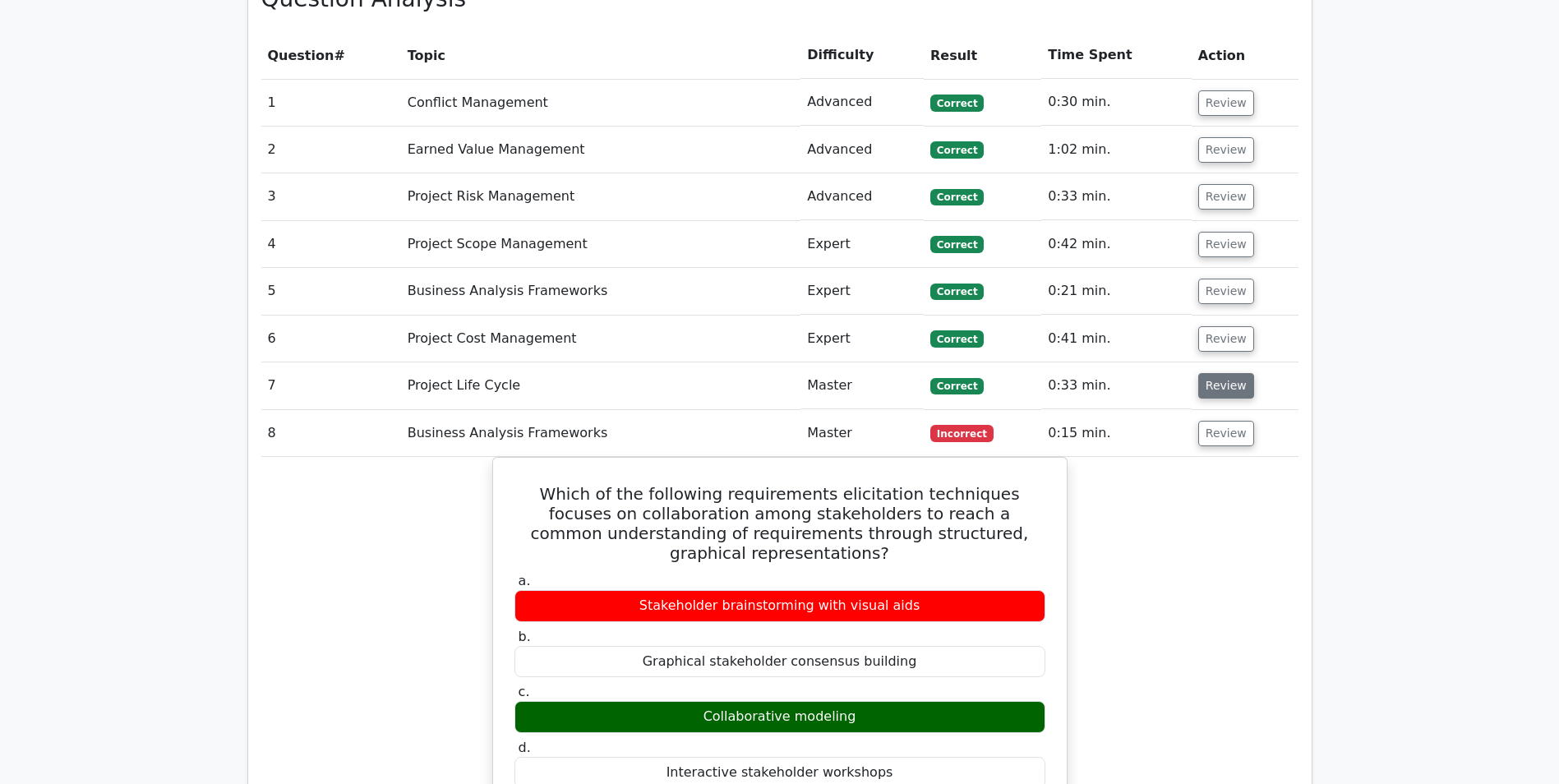
click at [1213, 373] on button "Review" at bounding box center [1226, 385] width 56 height 25
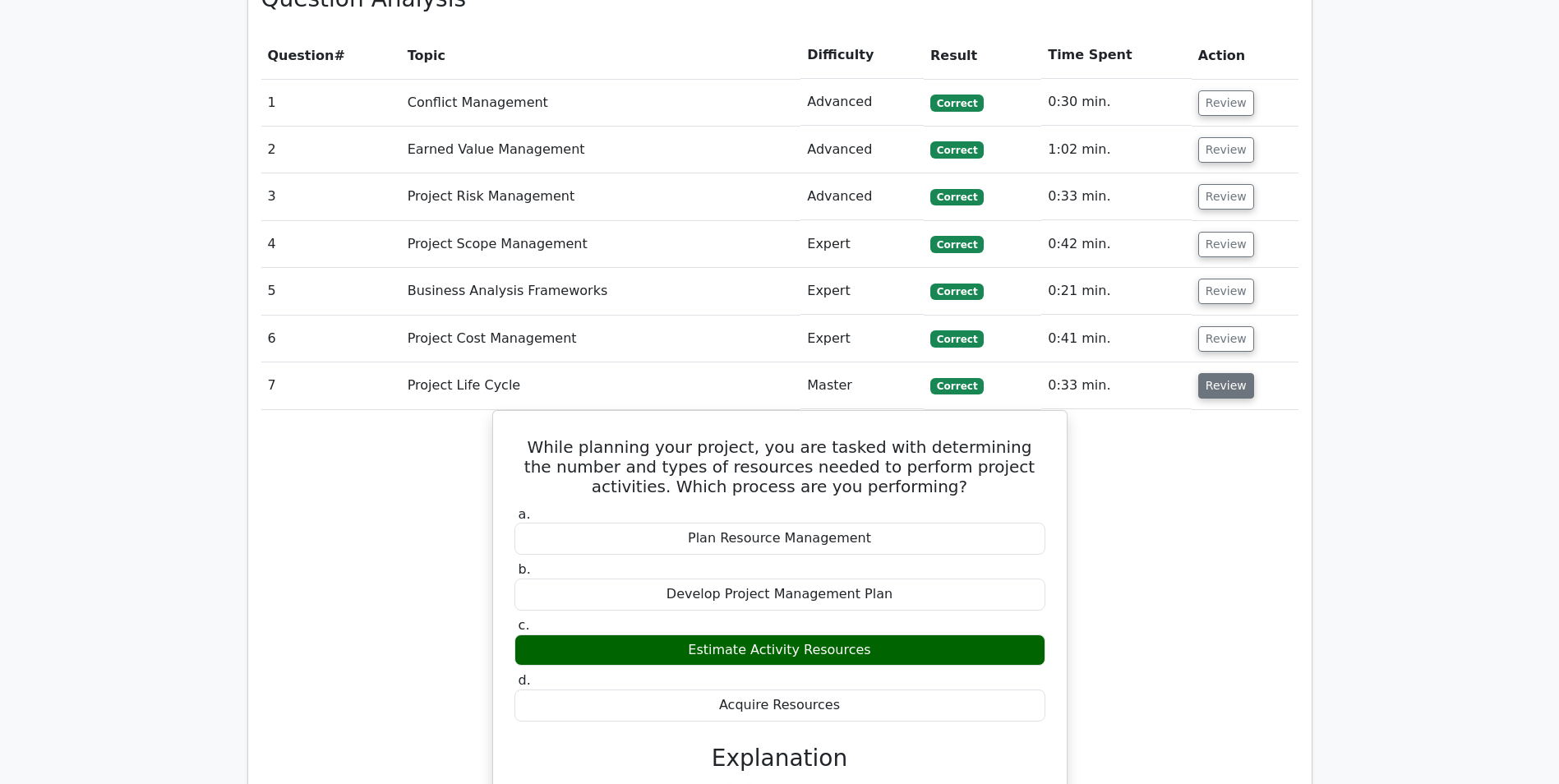
click at [1214, 373] on button "Review" at bounding box center [1226, 385] width 56 height 25
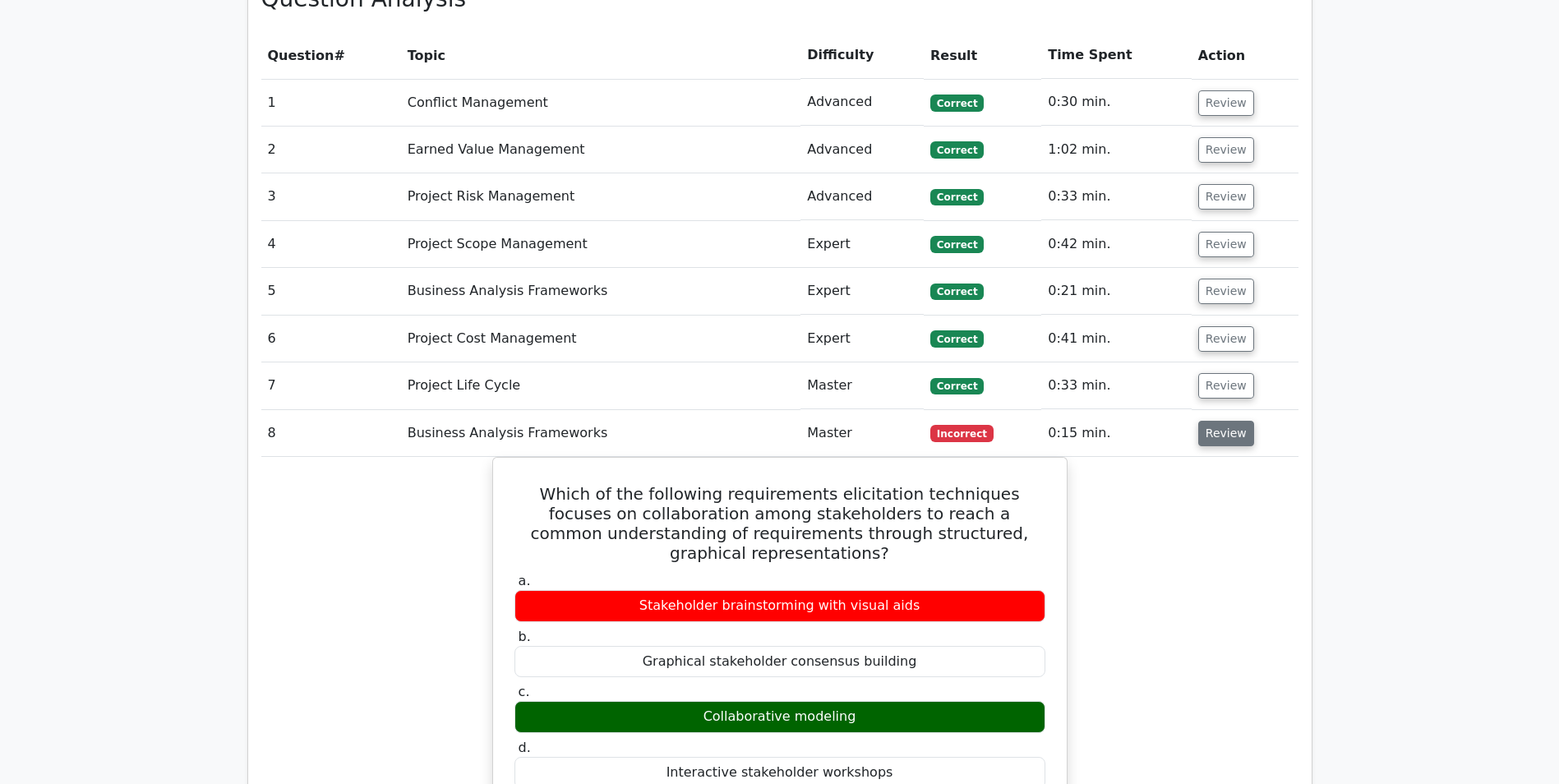
click at [1212, 421] on button "Review" at bounding box center [1226, 433] width 56 height 25
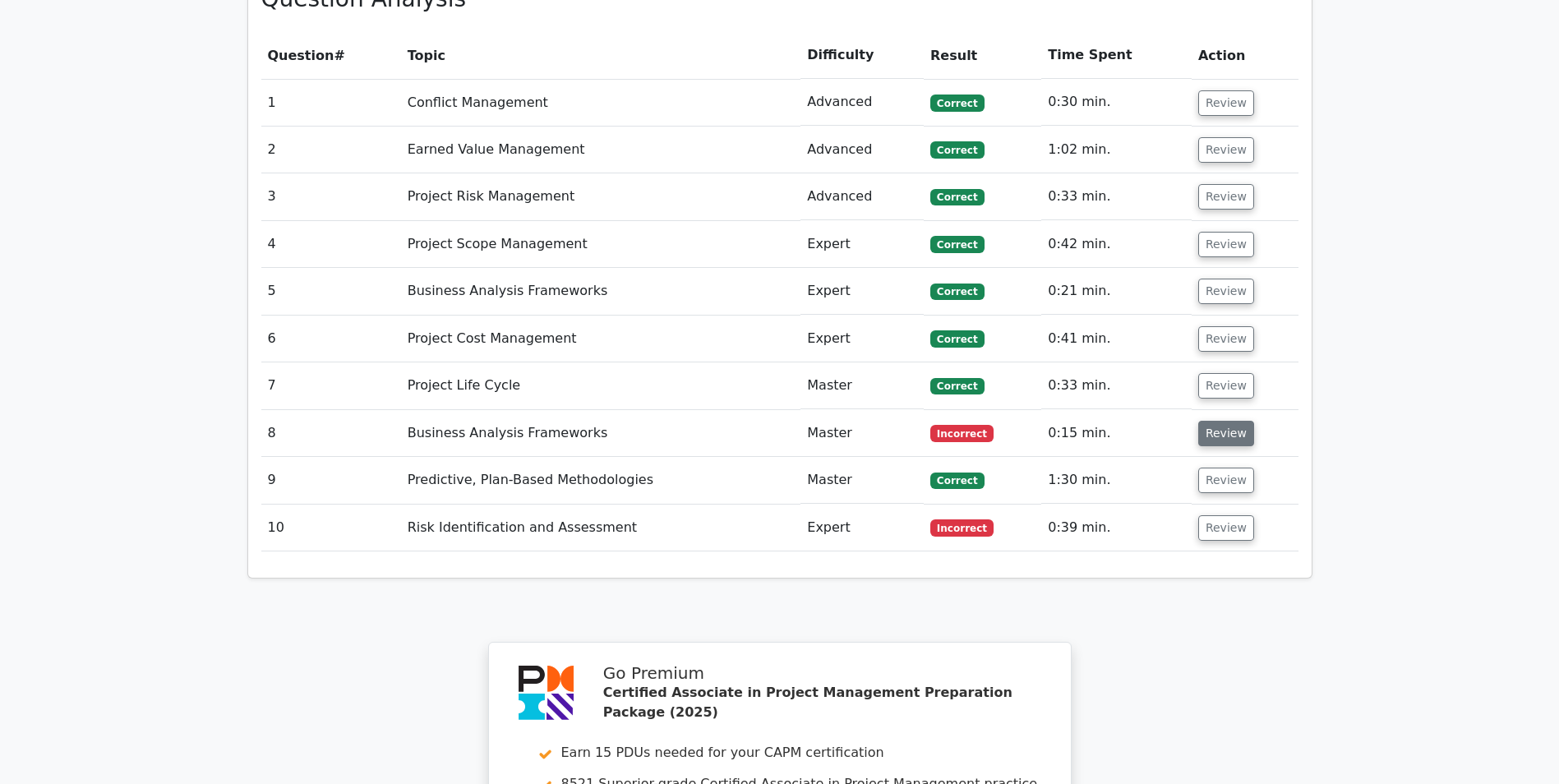
click at [1212, 421] on button "Review" at bounding box center [1226, 433] width 56 height 25
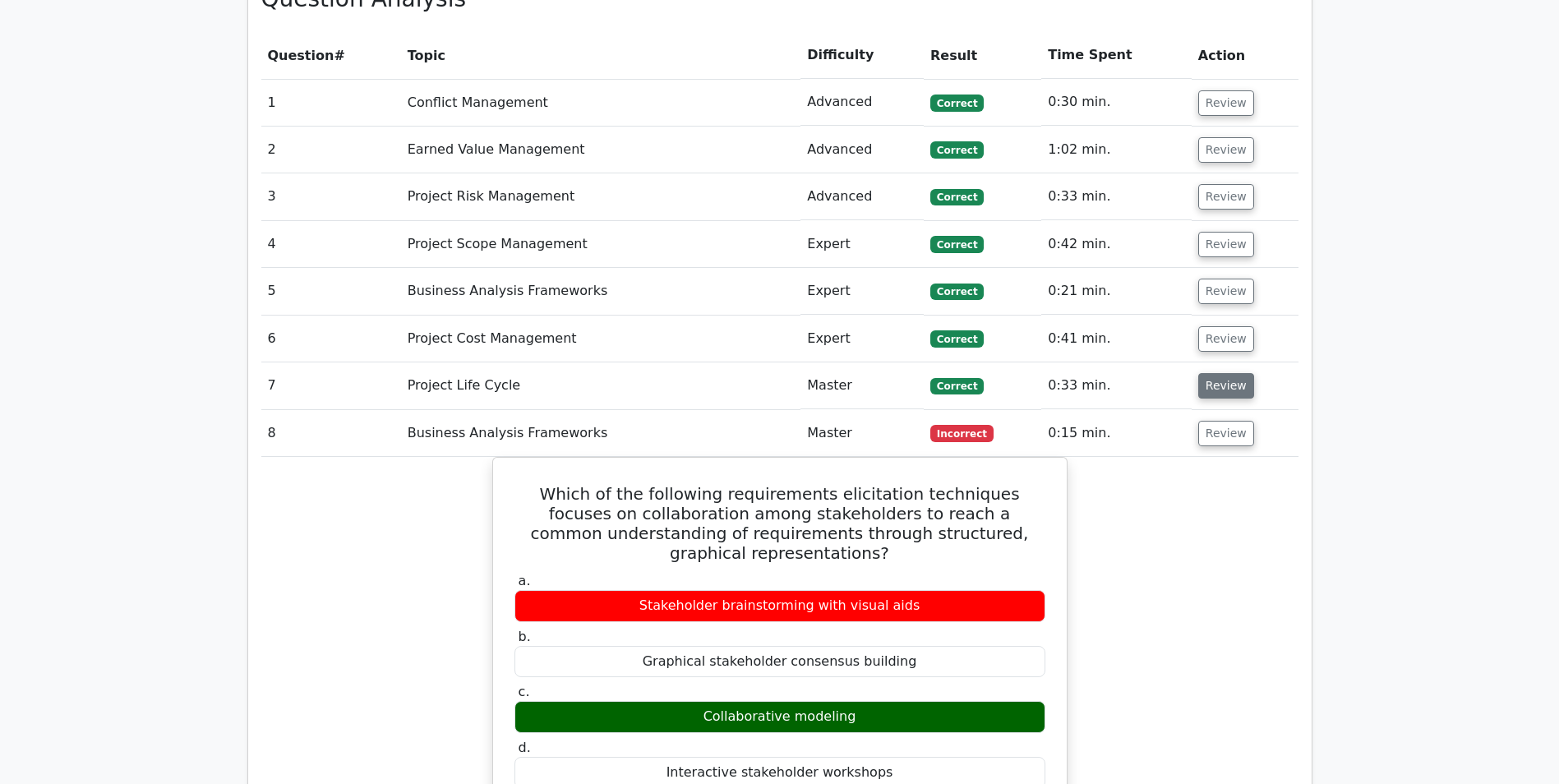
scroll to position [1561, 0]
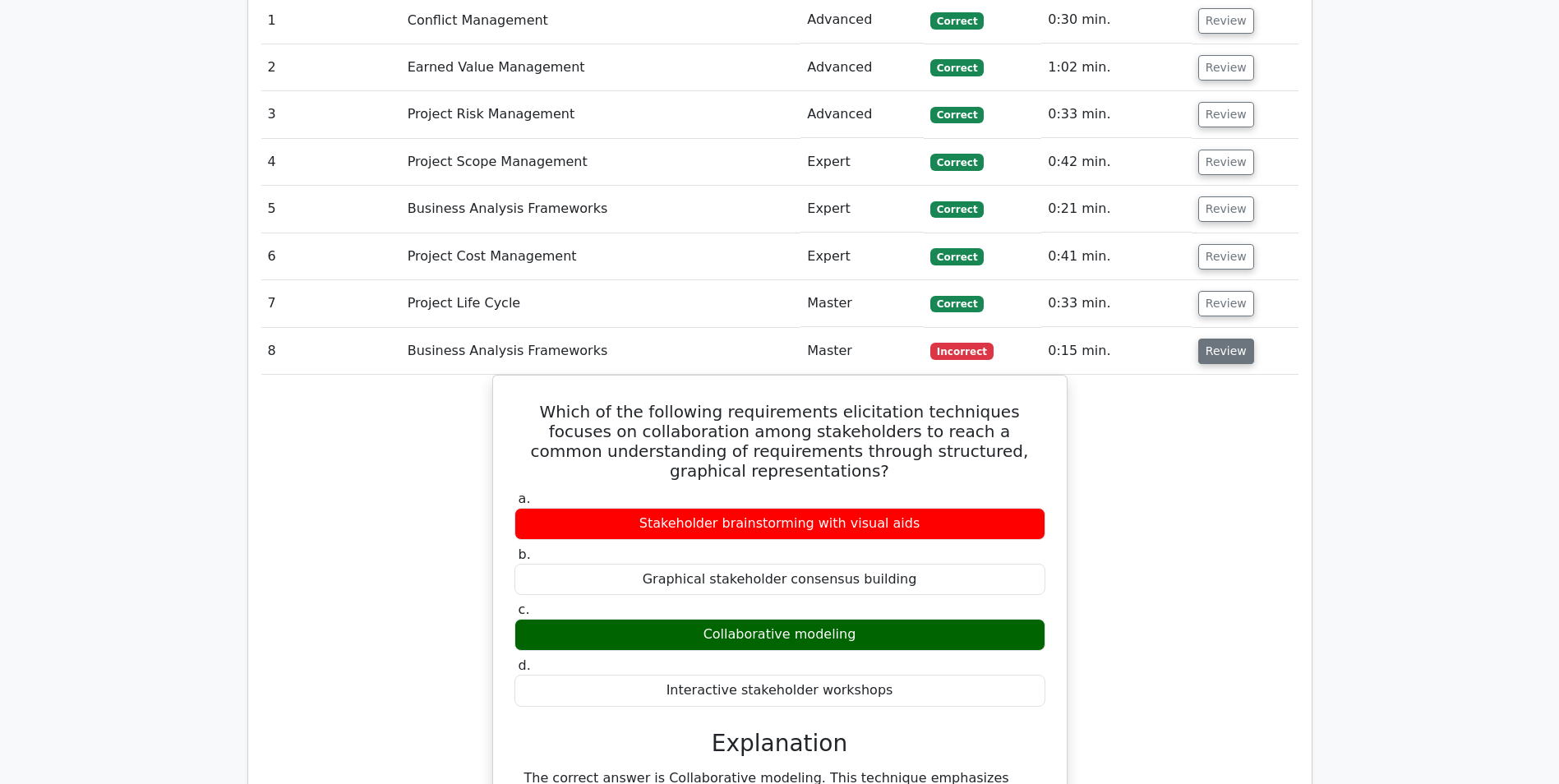
click at [1217, 338] on button "Review" at bounding box center [1226, 350] width 56 height 25
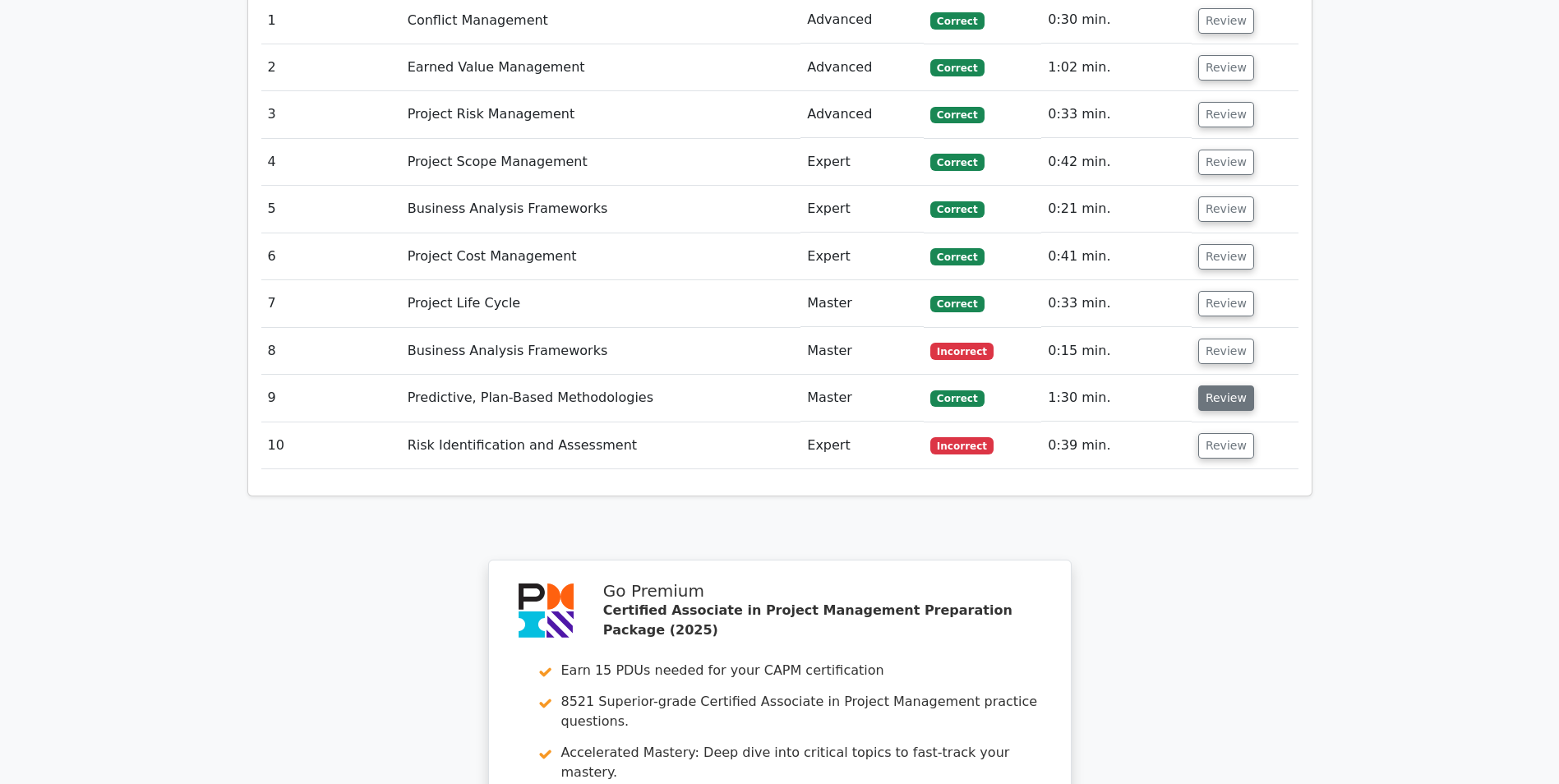
click at [1216, 385] on button "Review" at bounding box center [1226, 398] width 56 height 25
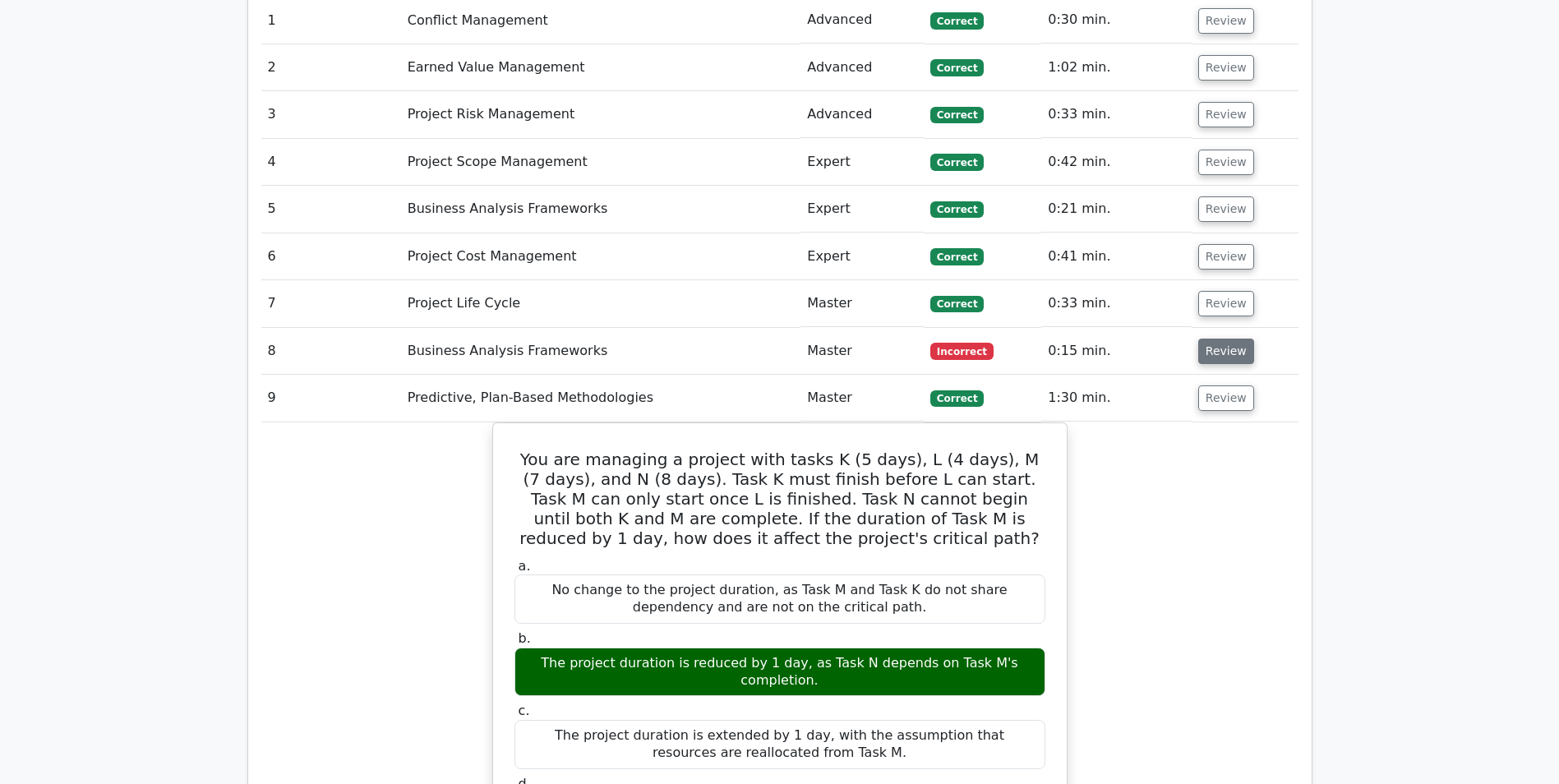
click at [1221, 338] on button "Review" at bounding box center [1226, 350] width 56 height 25
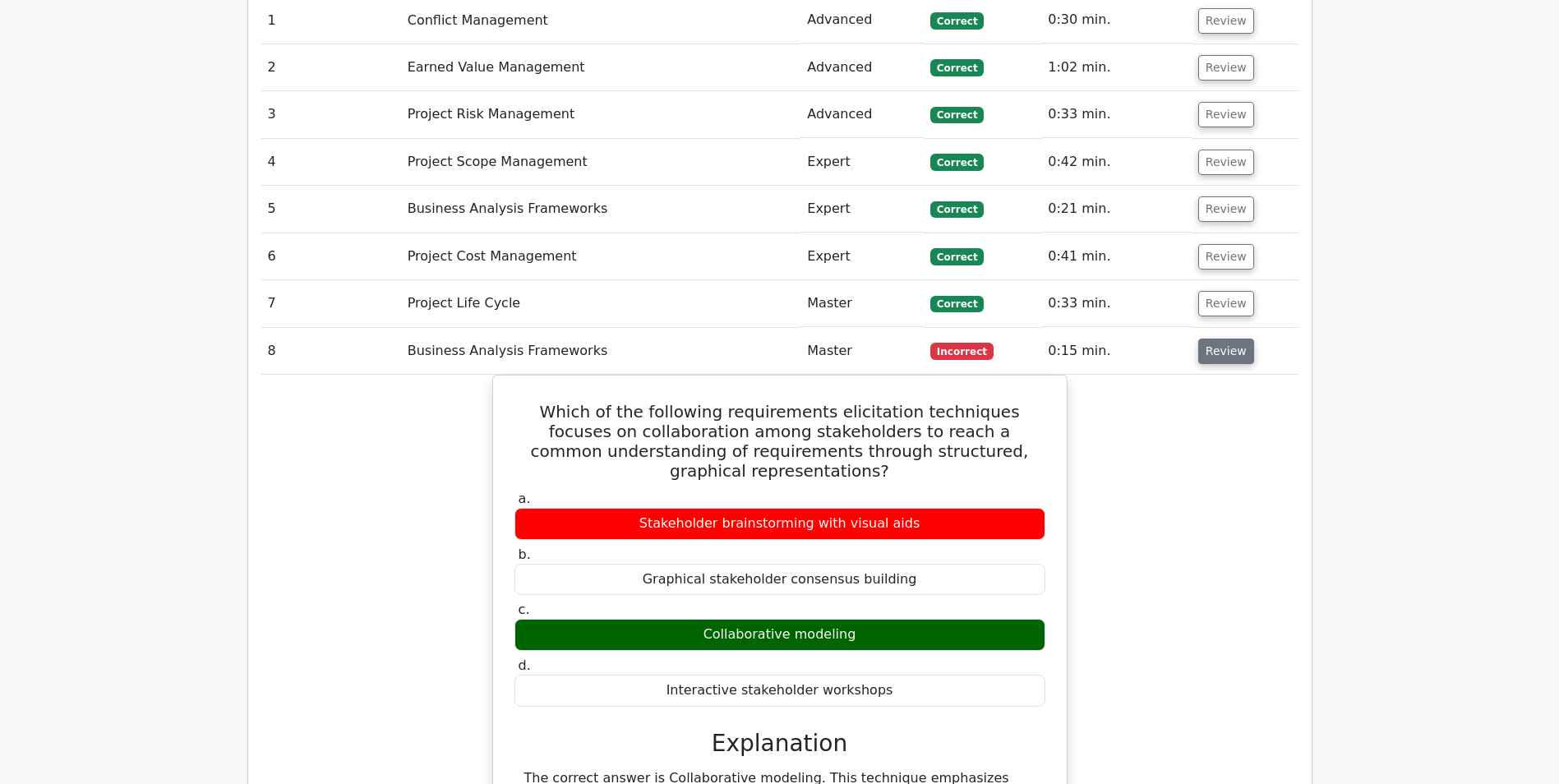
click at [1222, 338] on button "Review" at bounding box center [1226, 350] width 56 height 25
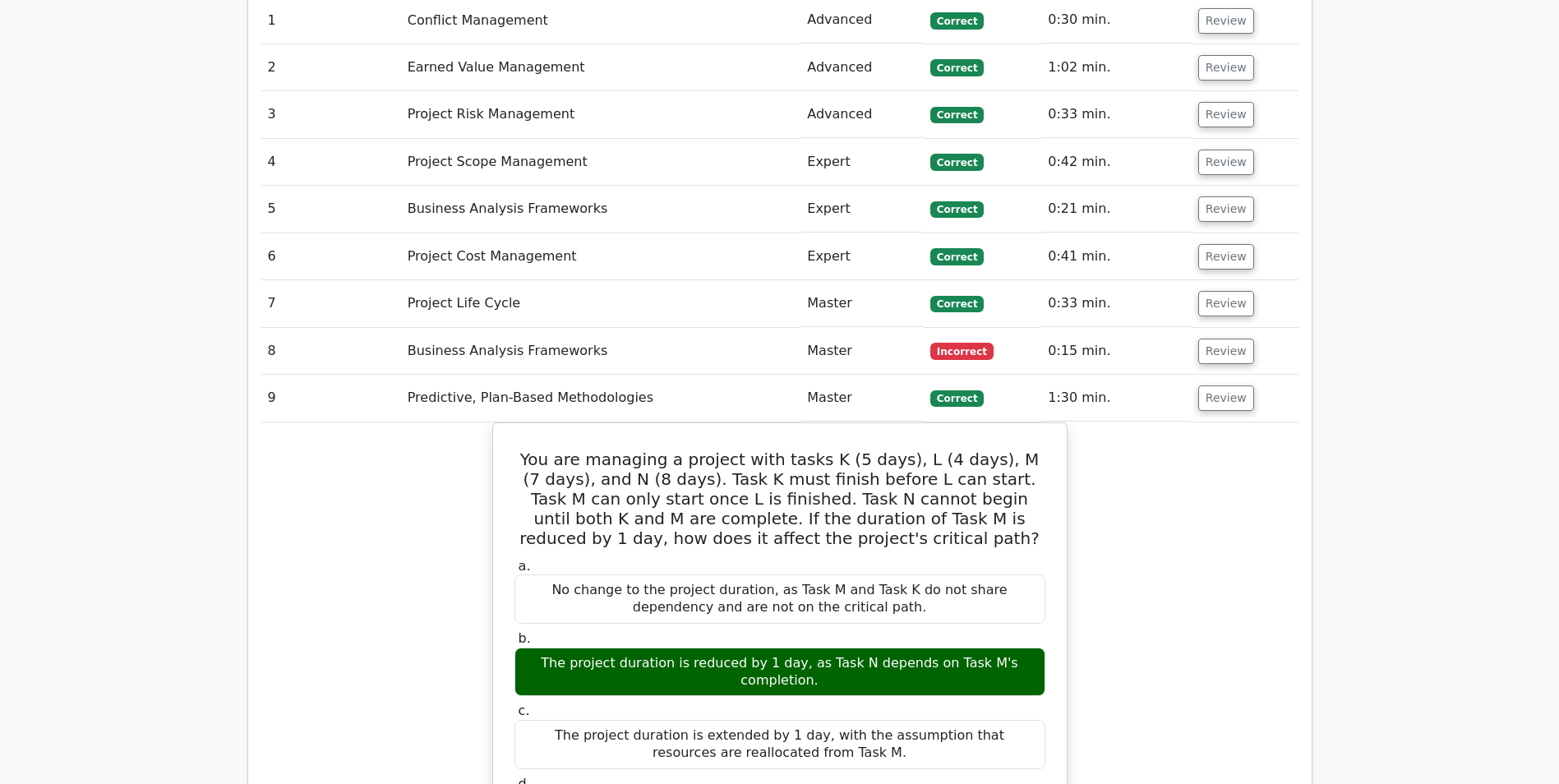
click at [1224, 374] on td "Review" at bounding box center [1244, 398] width 107 height 46
click at [1223, 385] on button "Review" at bounding box center [1226, 398] width 56 height 25
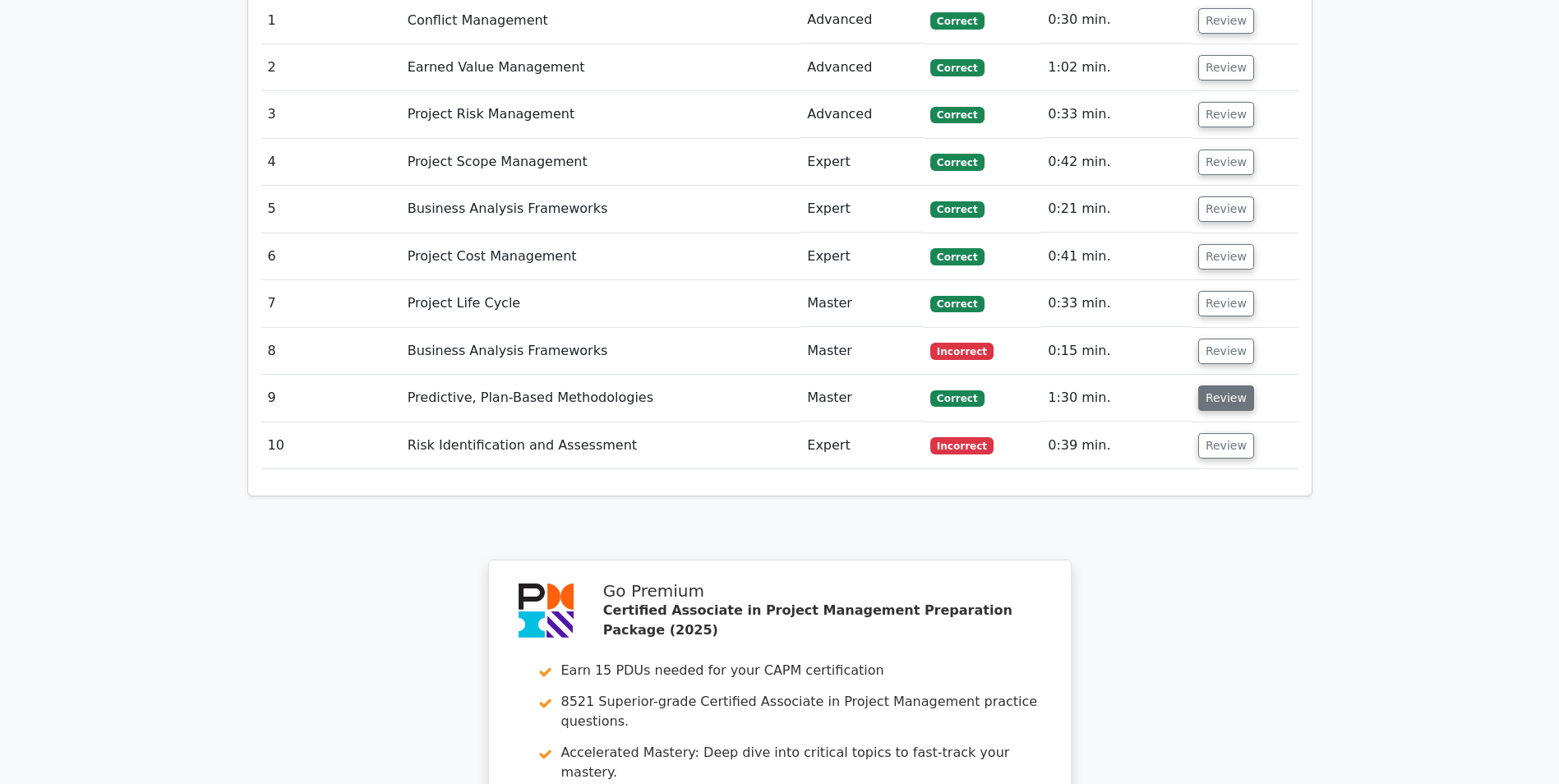
click at [1223, 385] on button "Review" at bounding box center [1226, 398] width 56 height 25
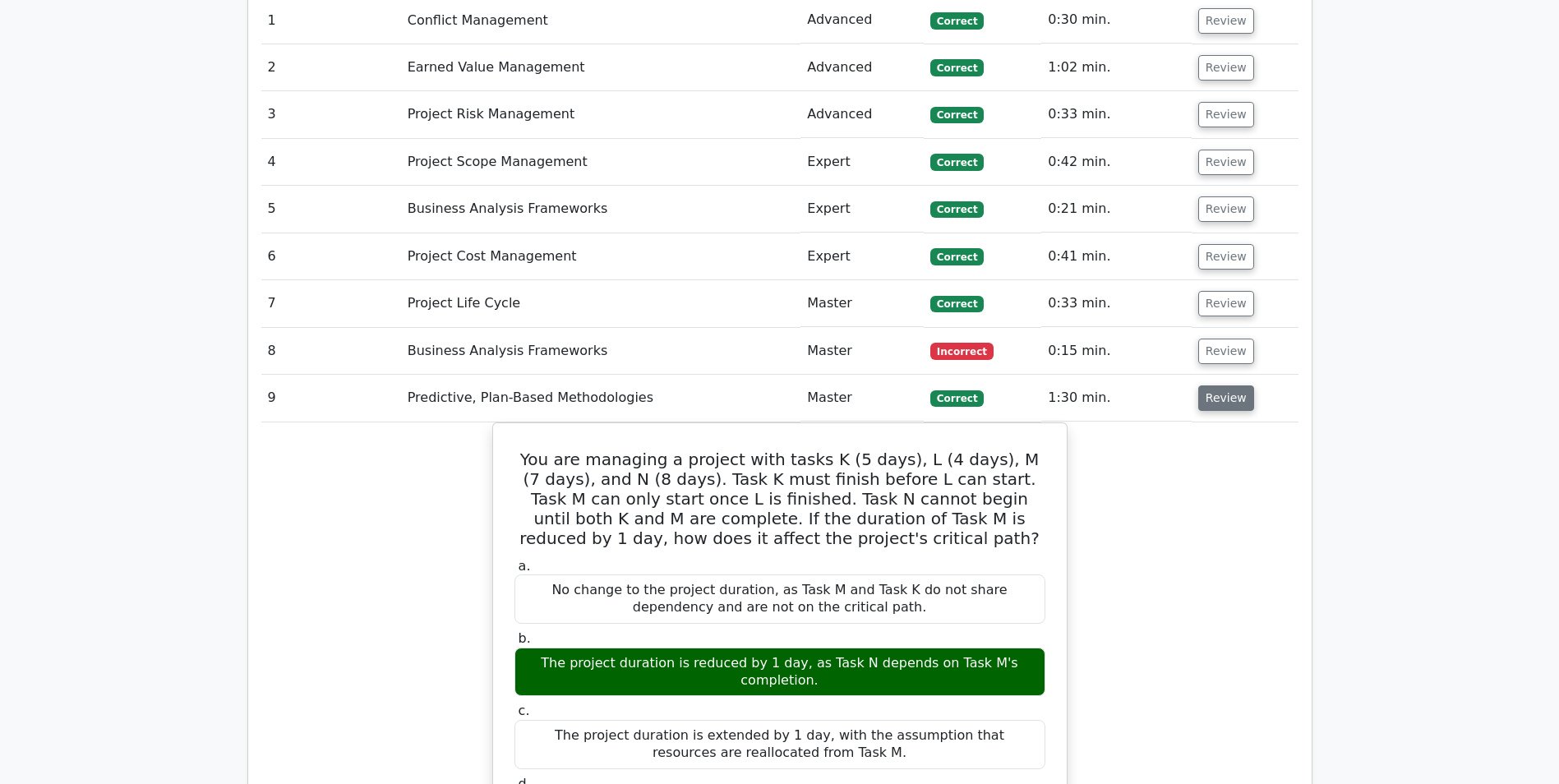
click at [1212, 385] on button "Review" at bounding box center [1226, 398] width 56 height 25
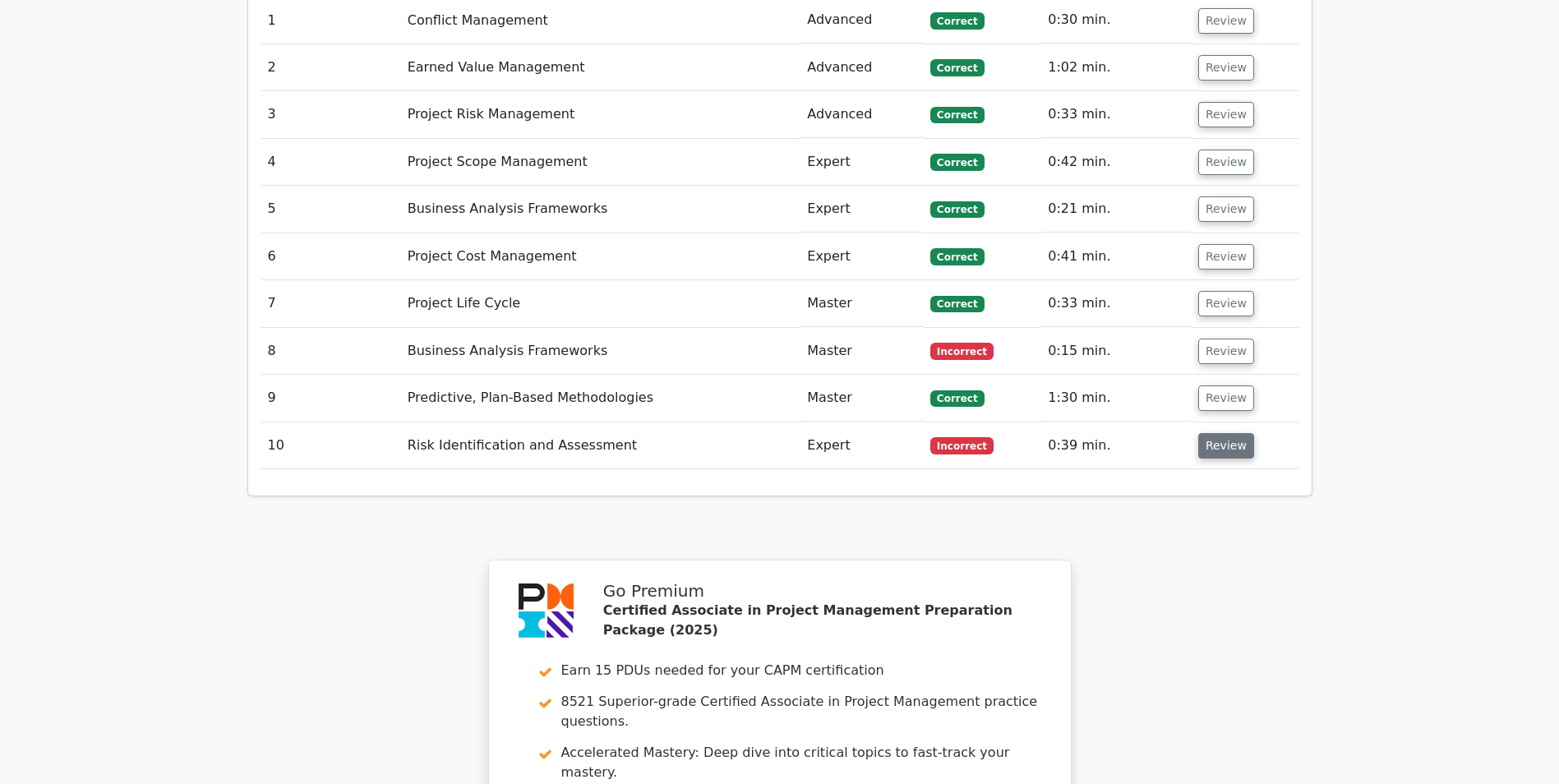
click at [1212, 433] on button "Review" at bounding box center [1226, 445] width 56 height 25
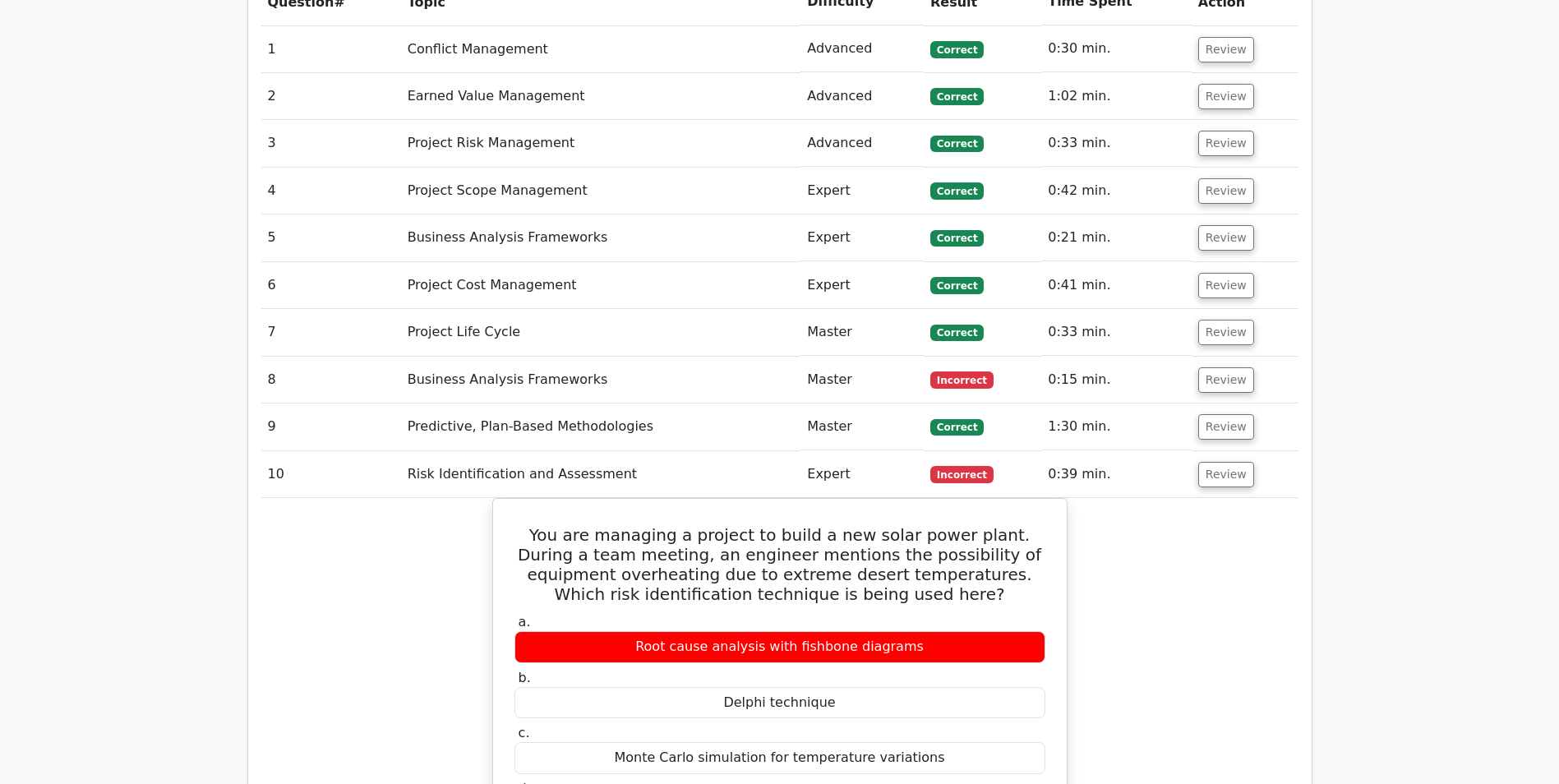
scroll to position [1397, 0]
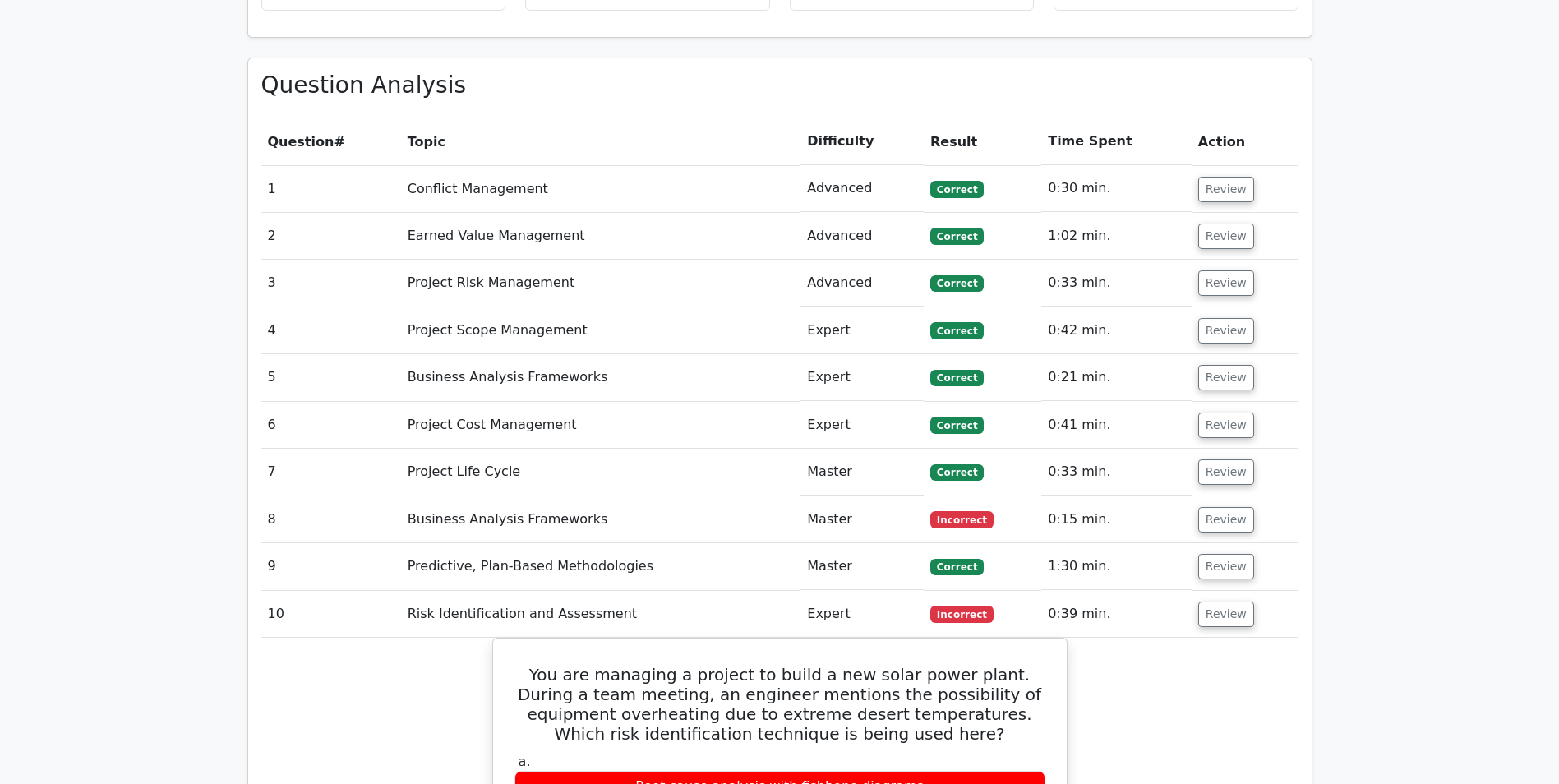
click at [1457, 344] on main "Go Premium Certified Associate in Project Management Preparation Package (2025)…" at bounding box center [780, 503] width 1559 height 3695
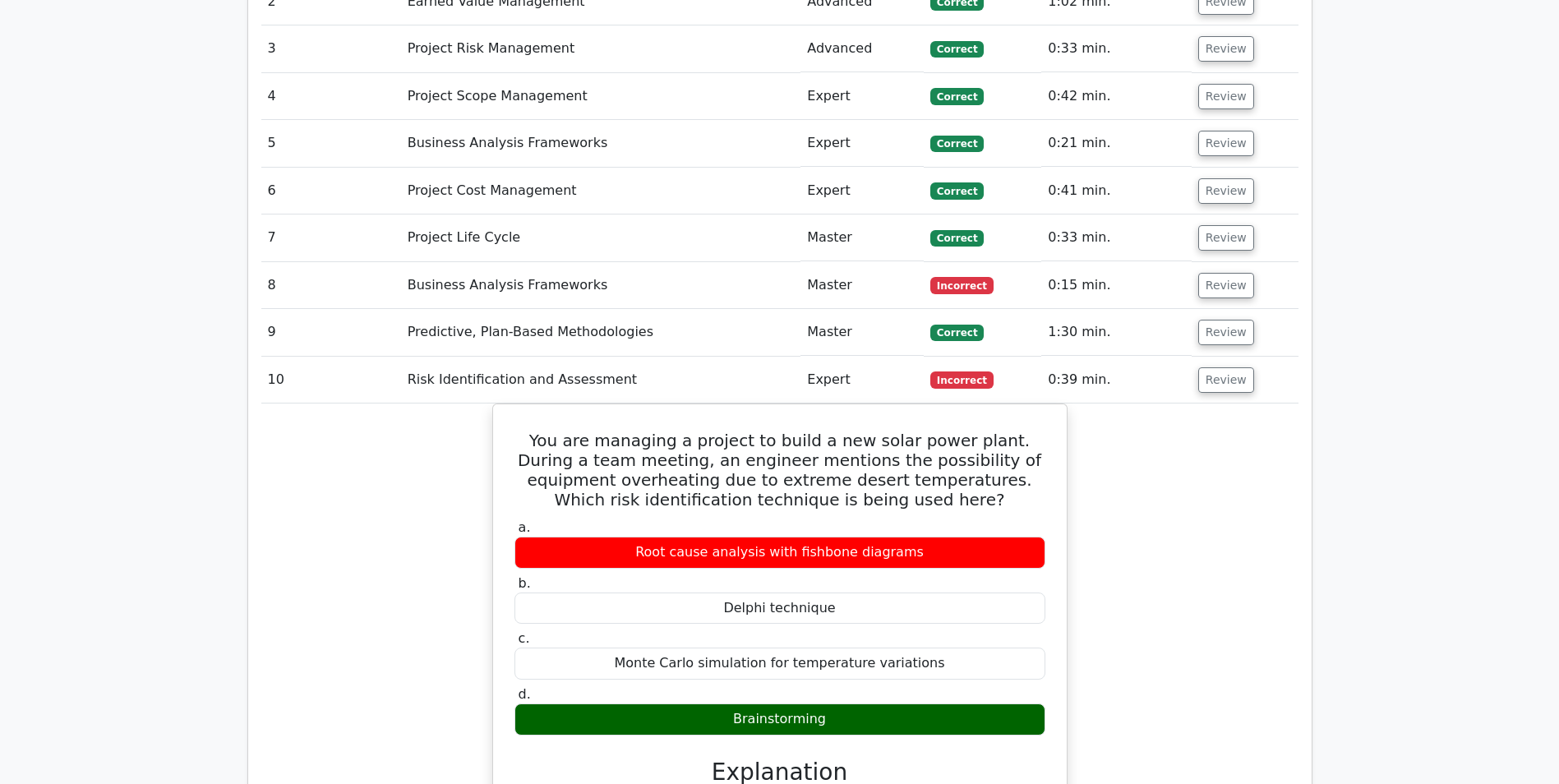
scroll to position [1643, 0]
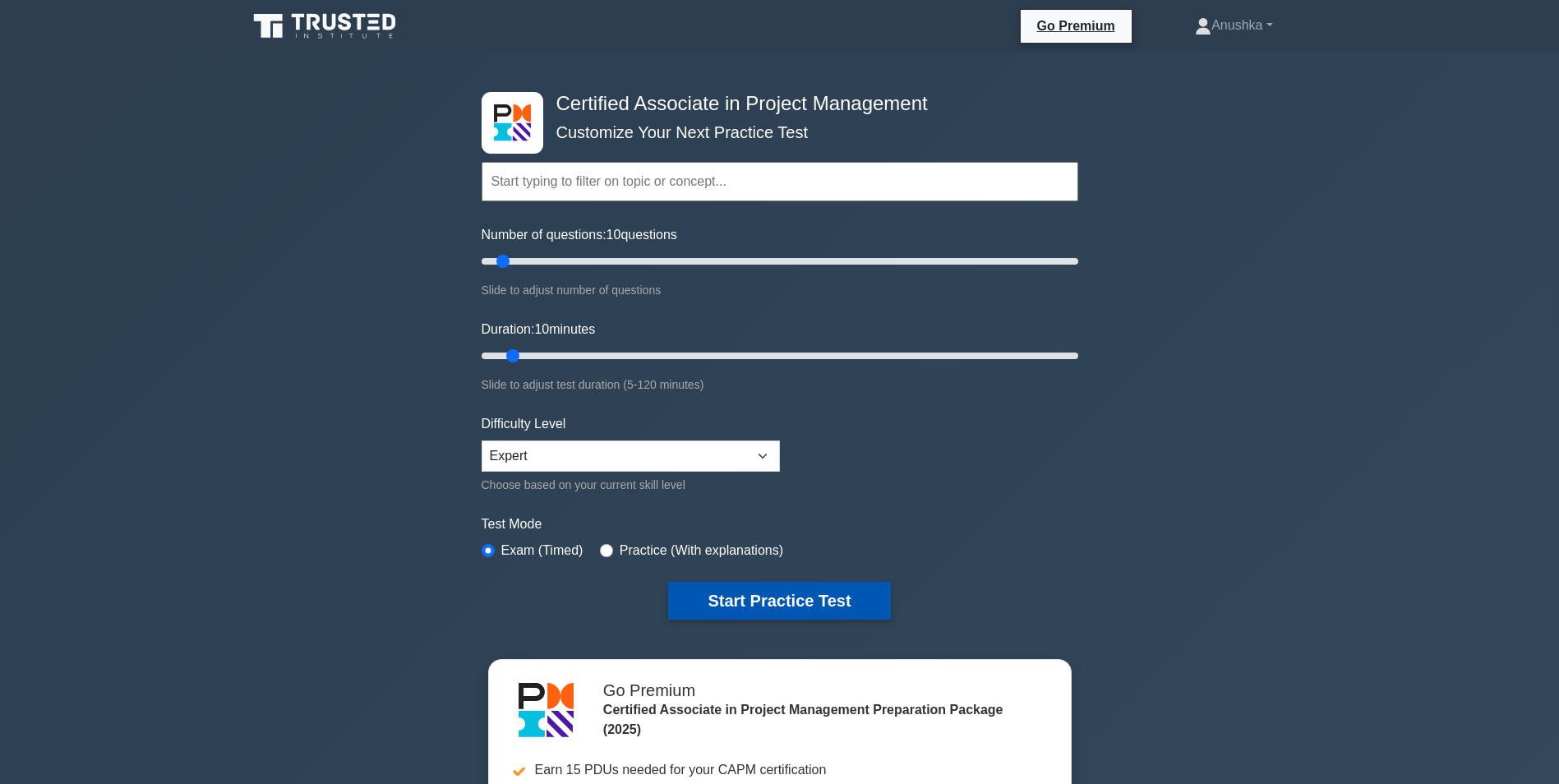
click at [784, 597] on button "Start Practice Test" at bounding box center [779, 600] width 222 height 38
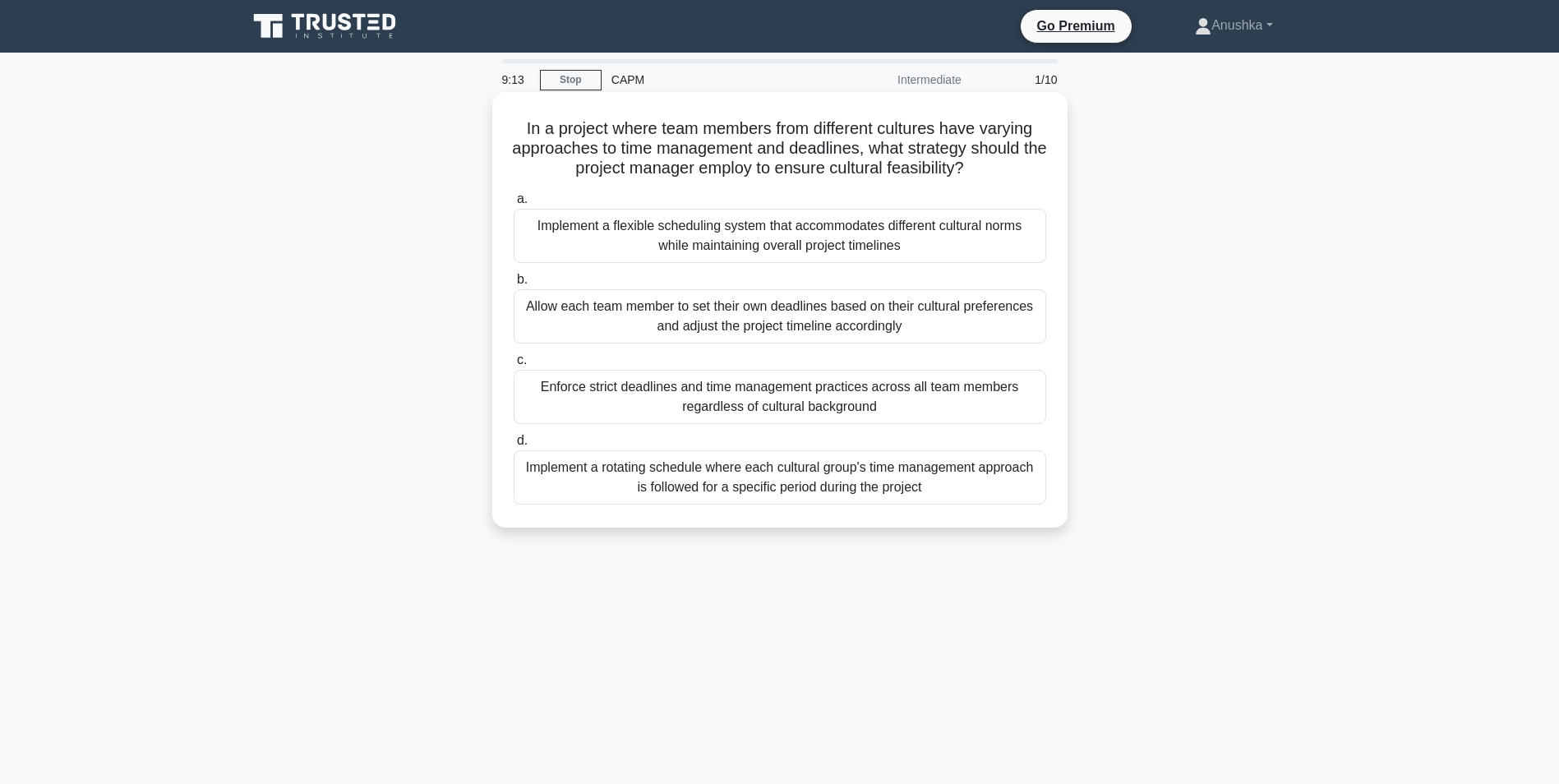
click at [658, 231] on div "Implement a flexible scheduling system that accommodates different cultural nor…" at bounding box center [780, 236] width 532 height 54
click at [514, 204] on input "a. Implement a flexible scheduling system that accommodates different cultural …" at bounding box center [514, 199] width 0 height 10
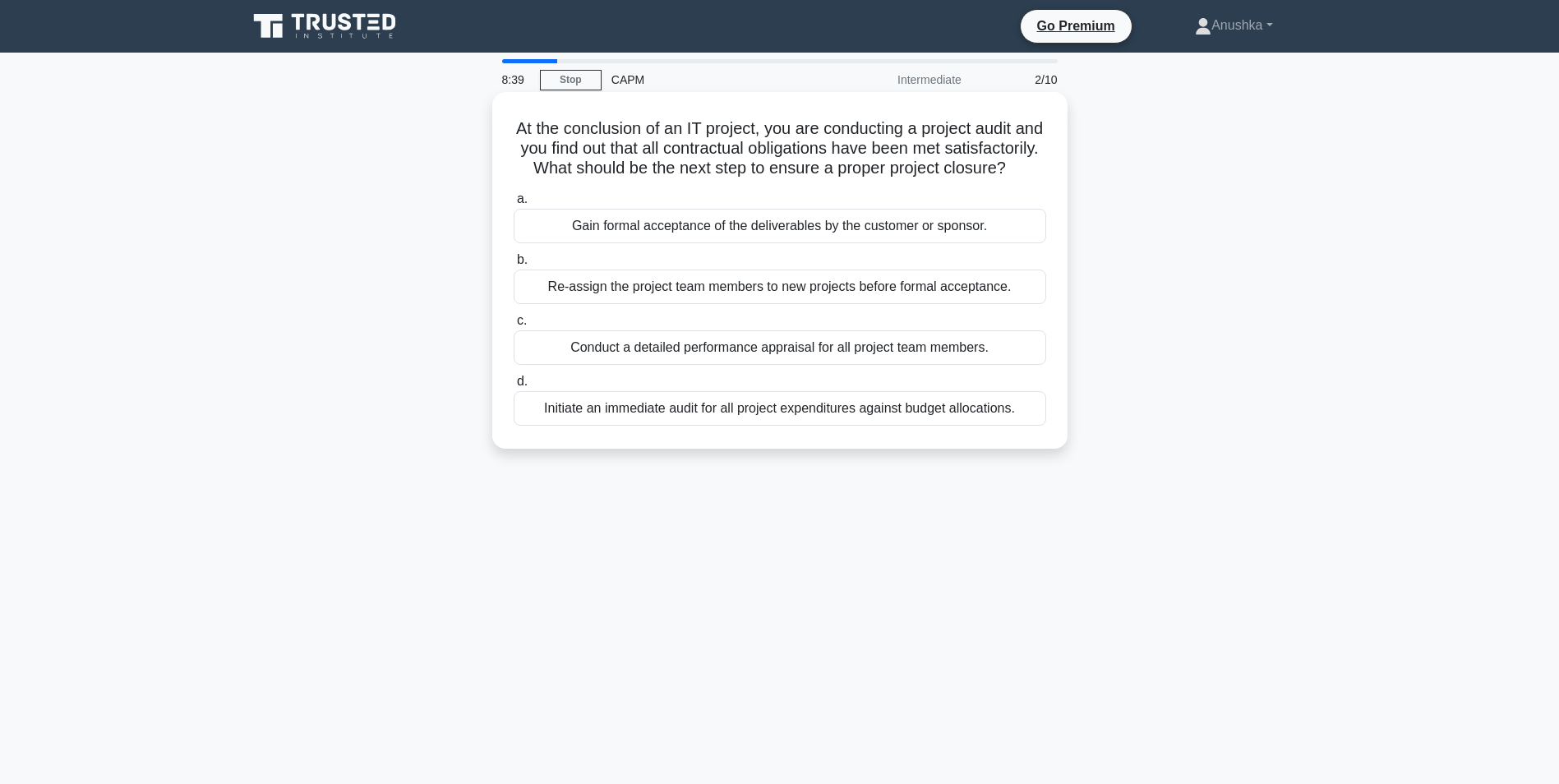
click at [799, 243] on div "Gain formal acceptance of the deliverables by the customer or sponsor." at bounding box center [780, 226] width 532 height 34
click at [514, 204] on input "a. Gain formal acceptance of the deliverables by the customer or sponsor." at bounding box center [514, 199] width 0 height 10
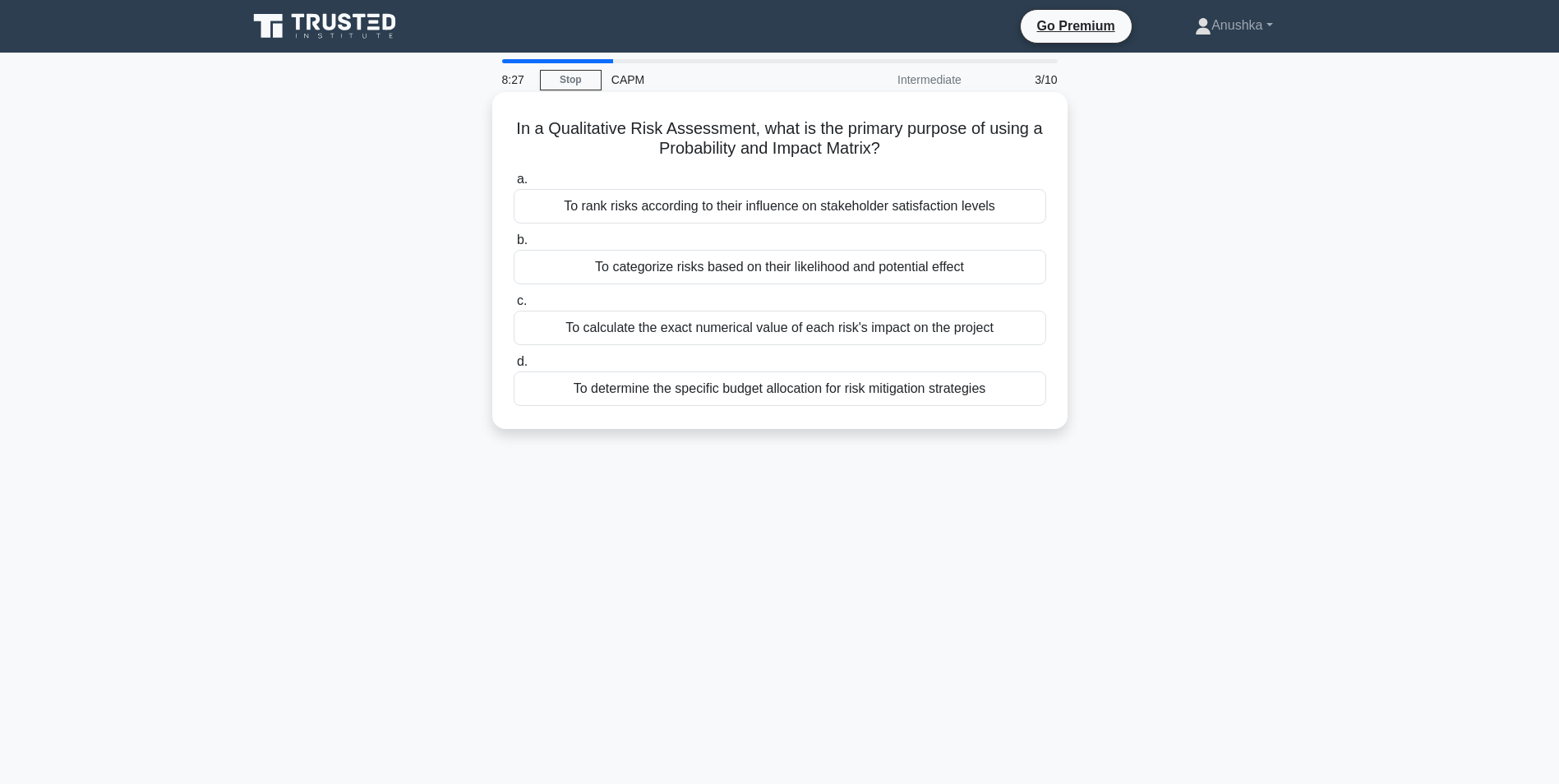
click at [797, 272] on div "To categorize risks based on their likelihood and potential effect" at bounding box center [780, 267] width 532 height 34
click at [514, 245] on input "b. To categorize risks based on their likelihood and potential effect" at bounding box center [514, 240] width 0 height 10
click at [844, 387] on div "To optimize flow and reduce bottlenecks" at bounding box center [780, 388] width 532 height 34
click at [514, 367] on input "d. To optimize flow and reduce bottlenecks" at bounding box center [514, 361] width 0 height 10
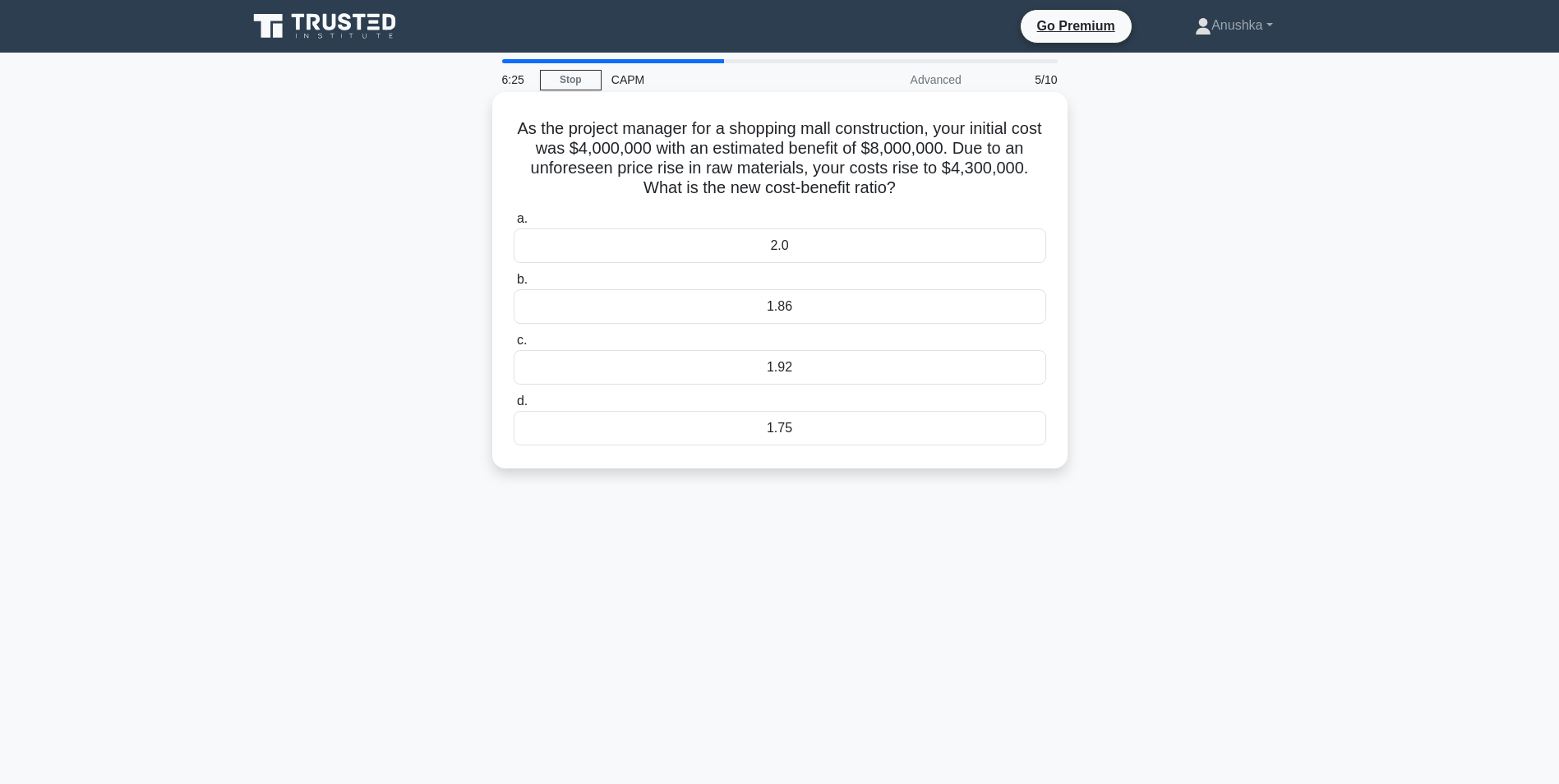
click at [800, 304] on div "1.86" at bounding box center [780, 306] width 532 height 34
click at [514, 285] on input "b. 1.86" at bounding box center [514, 279] width 0 height 10
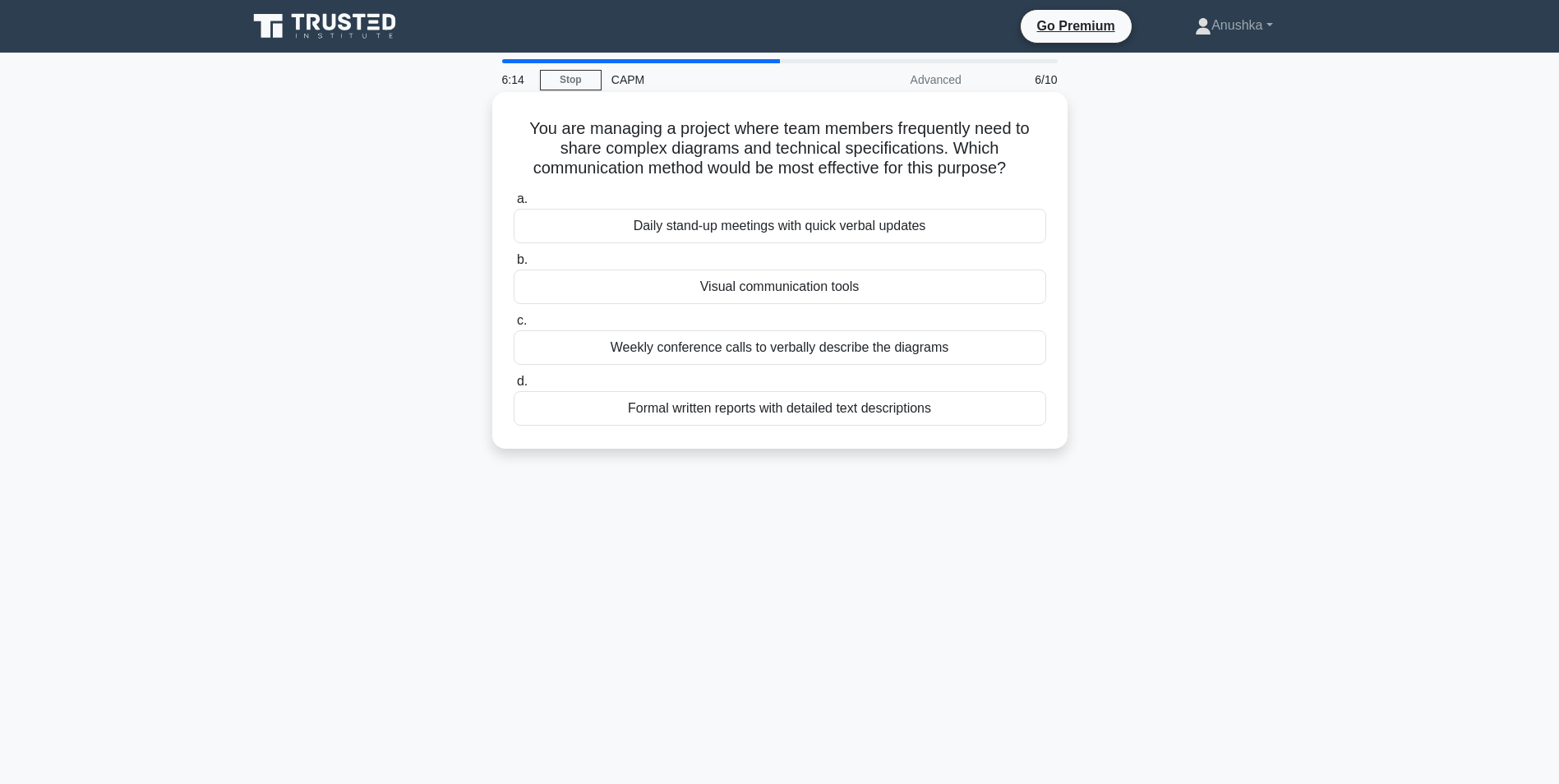
click at [821, 289] on div "Visual communication tools" at bounding box center [780, 286] width 532 height 34
click at [514, 266] on input "b. Visual communication tools" at bounding box center [514, 259] width 0 height 10
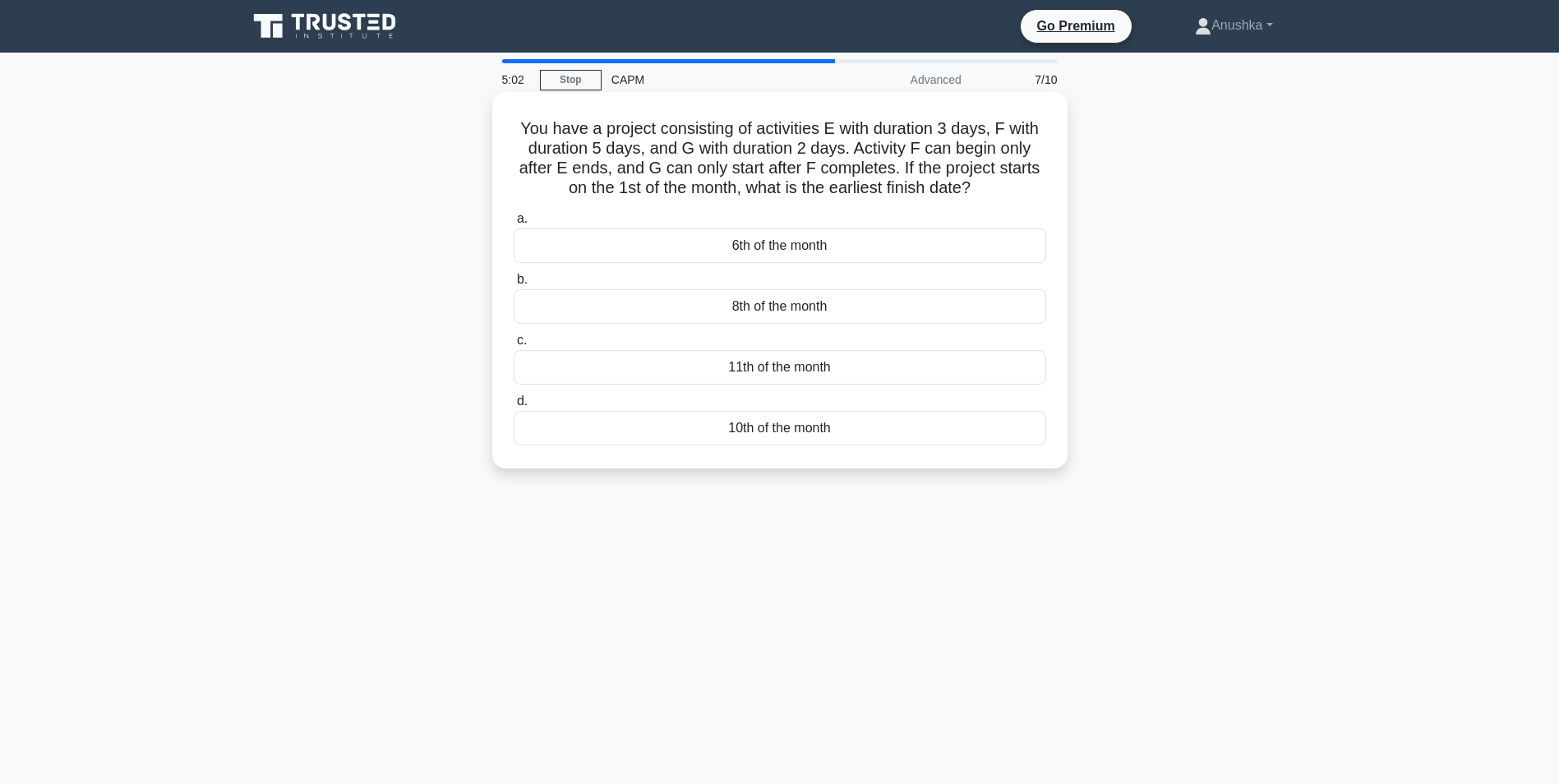
click at [813, 432] on div "10th of the month" at bounding box center [780, 427] width 532 height 34
click at [514, 407] on input "d. 10th of the month" at bounding box center [514, 400] width 0 height 10
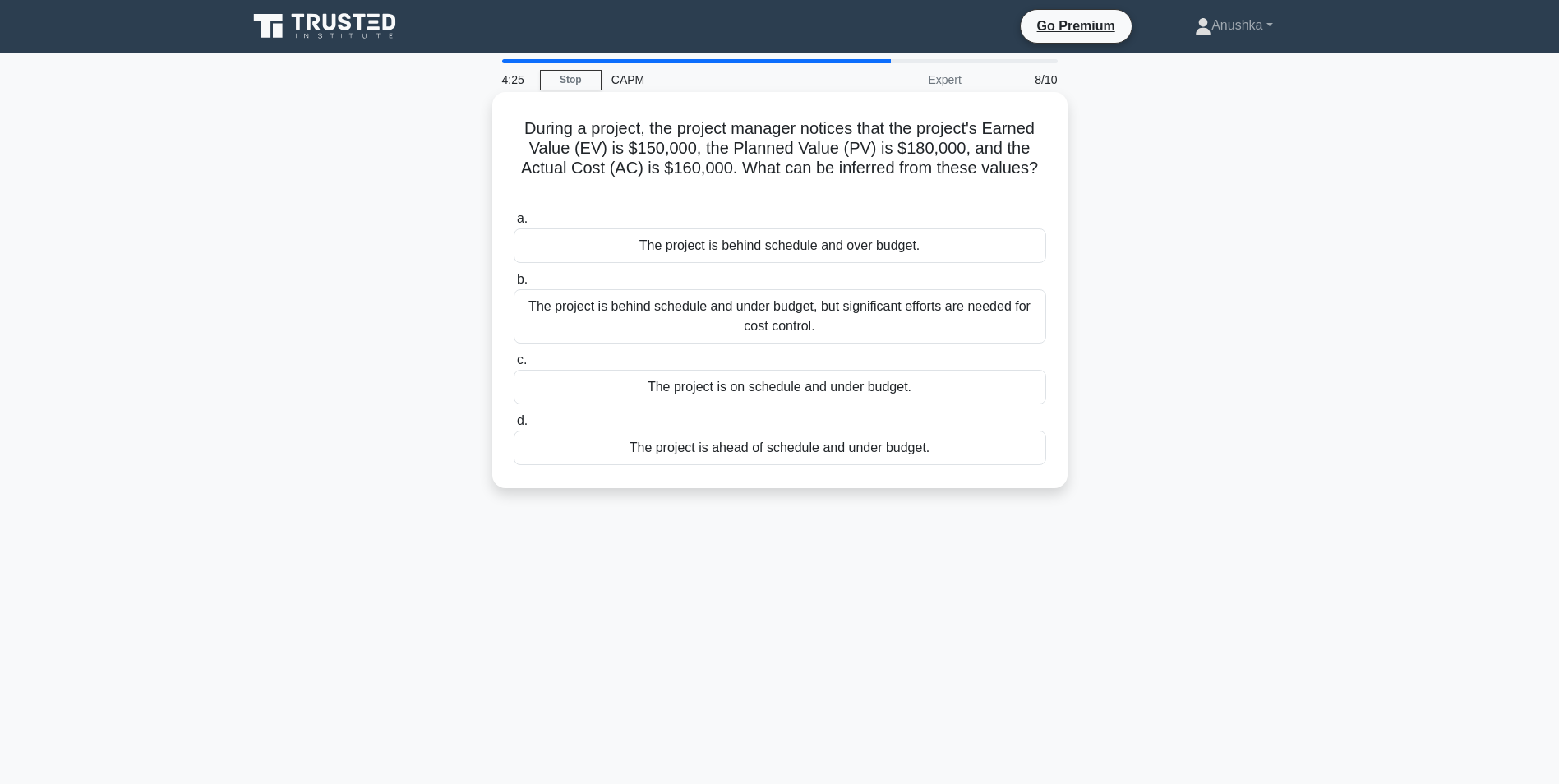
click at [896, 250] on div "The project is behind schedule and over budget." at bounding box center [780, 245] width 532 height 34
click at [514, 224] on input "a. The project is behind schedule and over budget." at bounding box center [514, 218] width 0 height 10
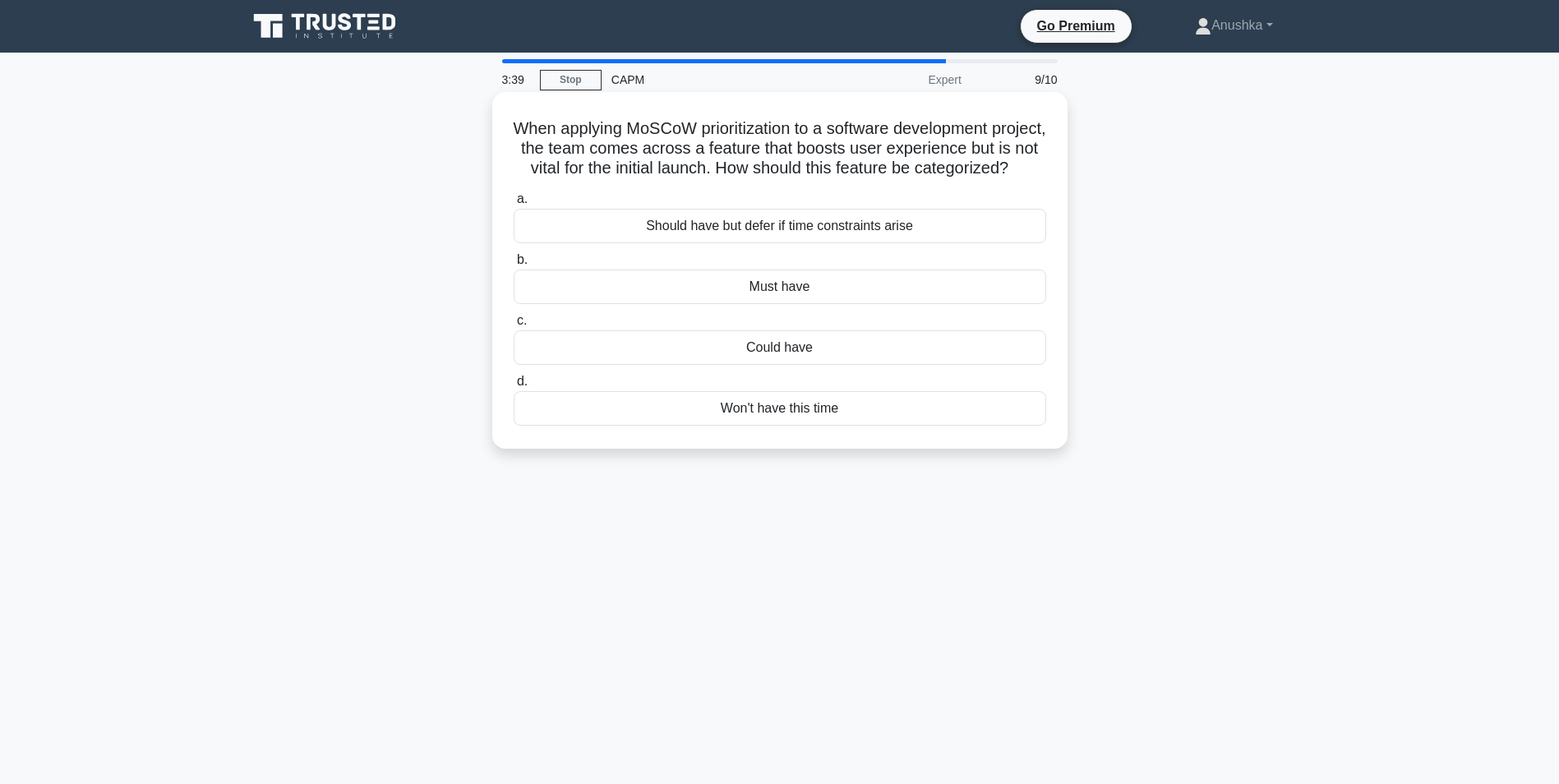
click at [836, 243] on div "Should have but defer if time constraints arise" at bounding box center [780, 226] width 532 height 34
click at [514, 204] on input "a. Should have but defer if time constraints arise" at bounding box center [514, 199] width 0 height 10
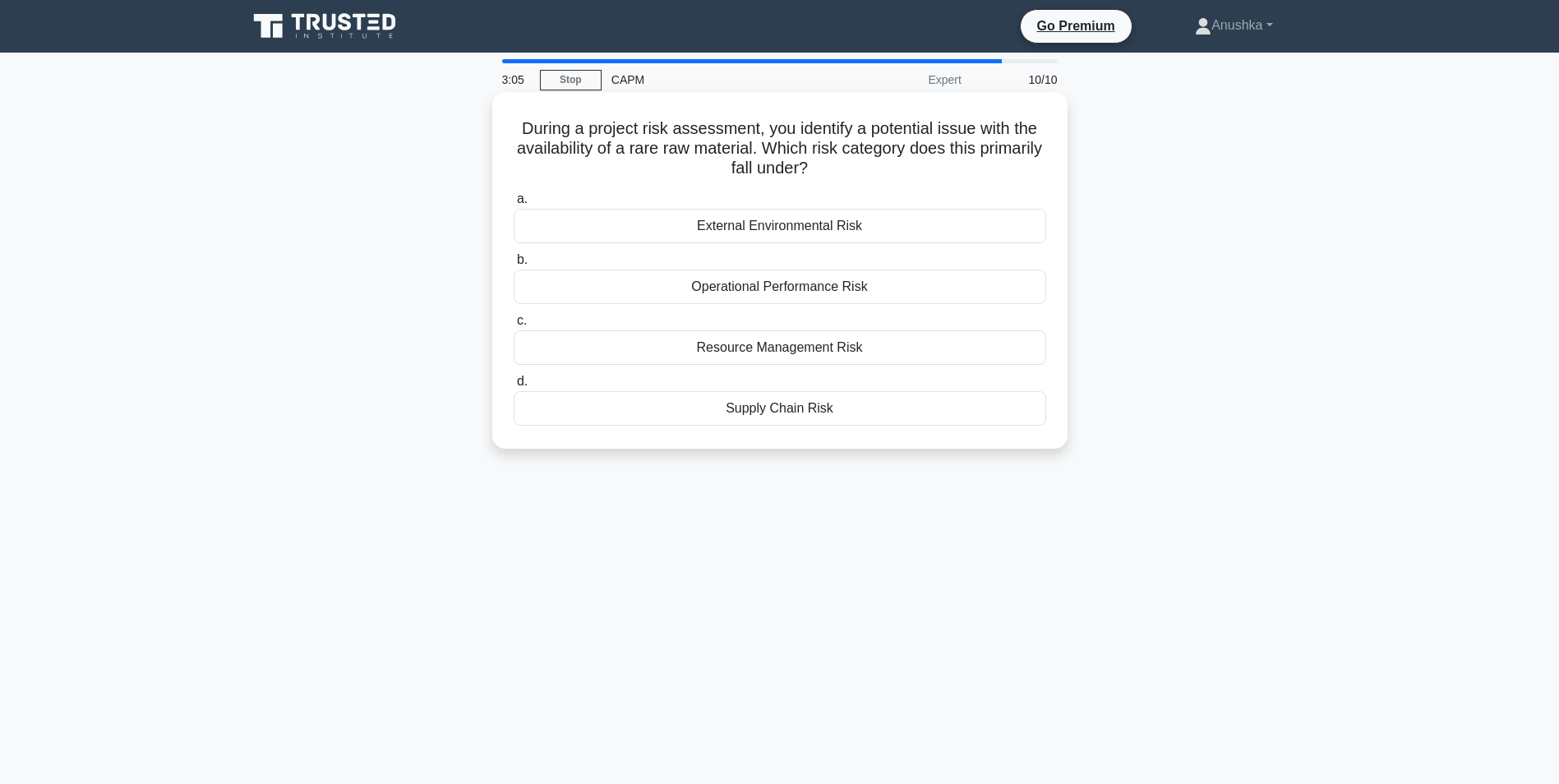
click at [828, 406] on div "Supply Chain Risk" at bounding box center [780, 408] width 532 height 34
click at [514, 387] on input "d. Supply Chain Risk" at bounding box center [514, 381] width 0 height 10
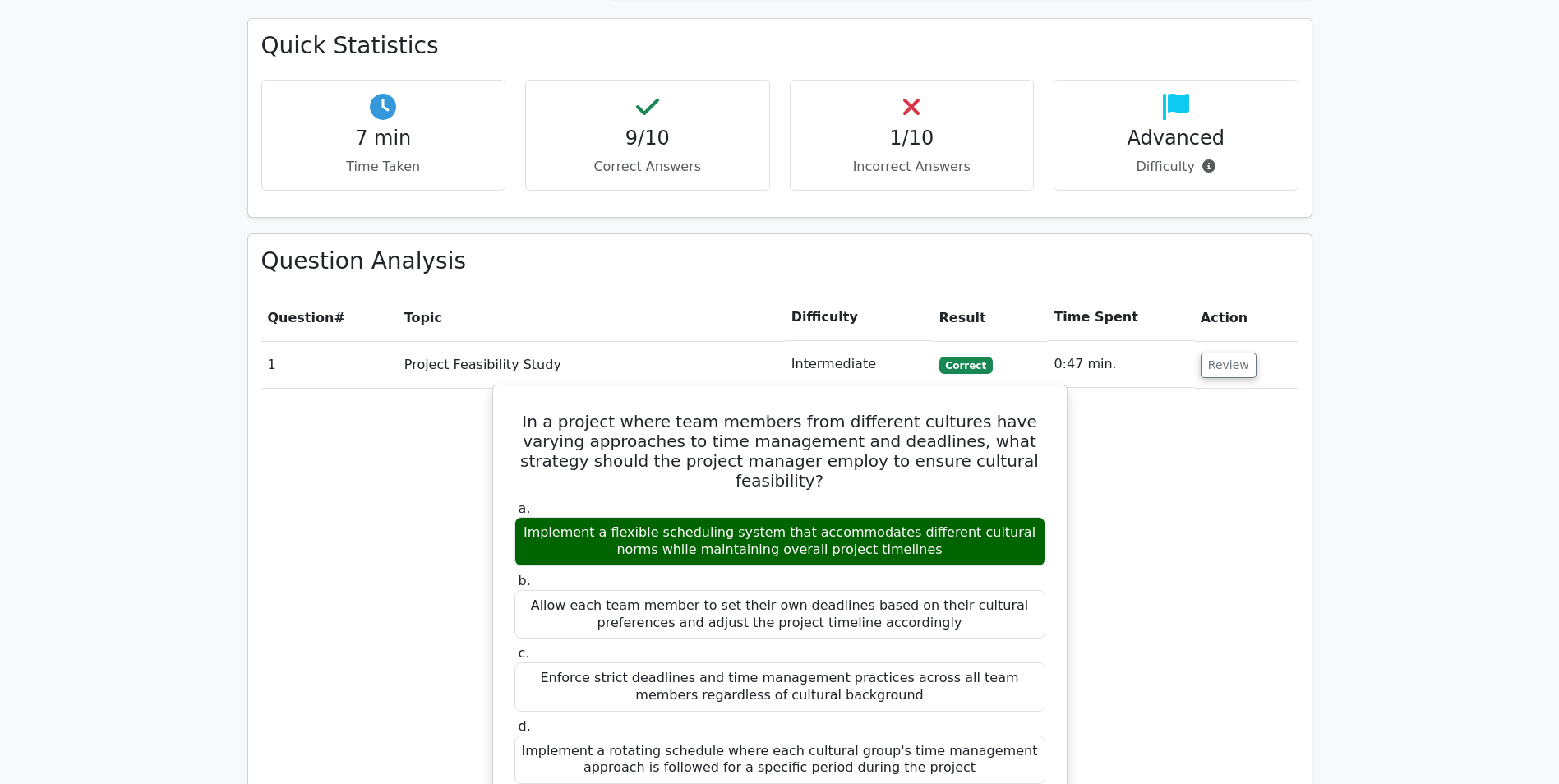
scroll to position [1233, 0]
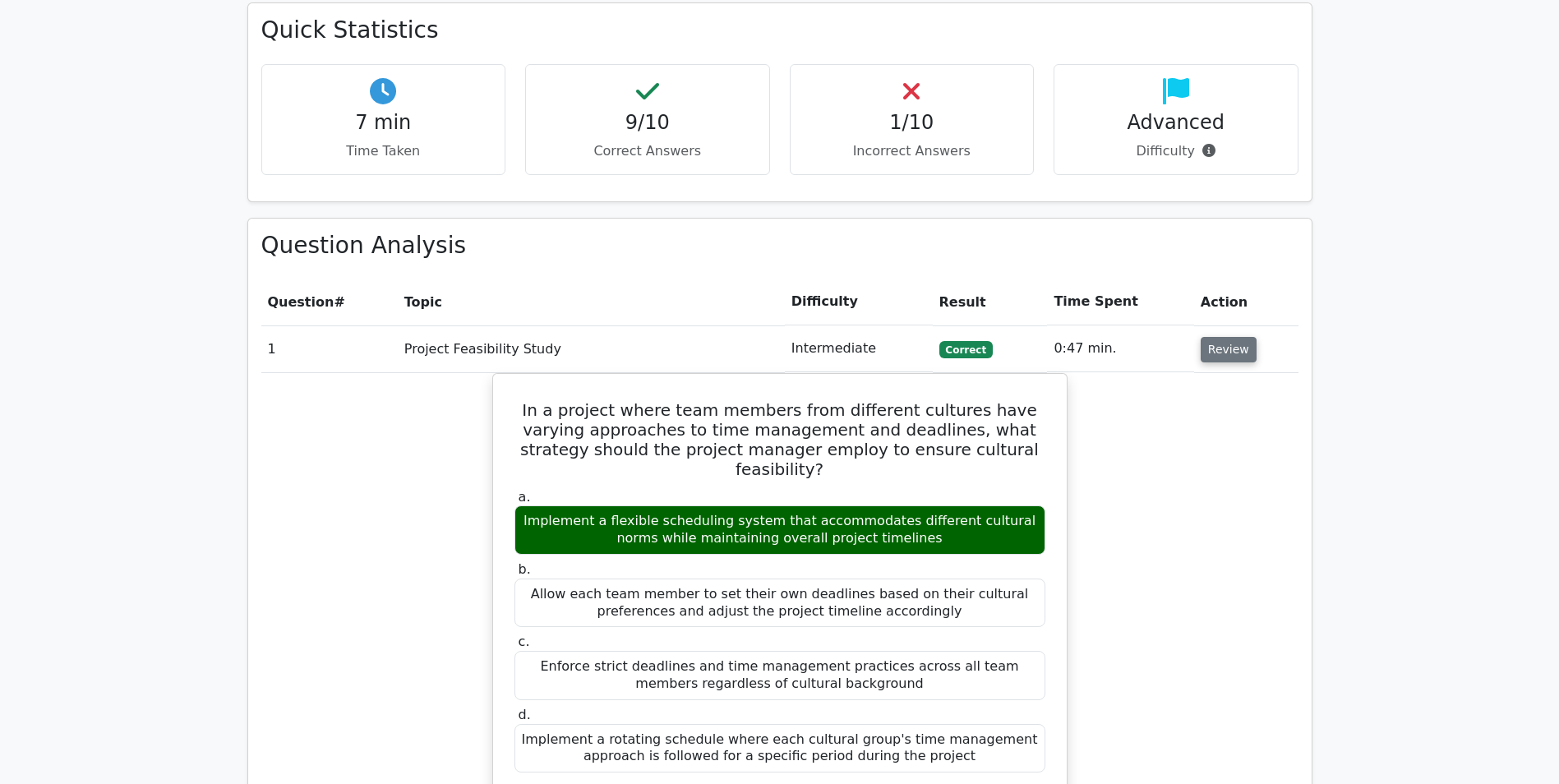
click at [1225, 337] on button "Review" at bounding box center [1228, 349] width 56 height 25
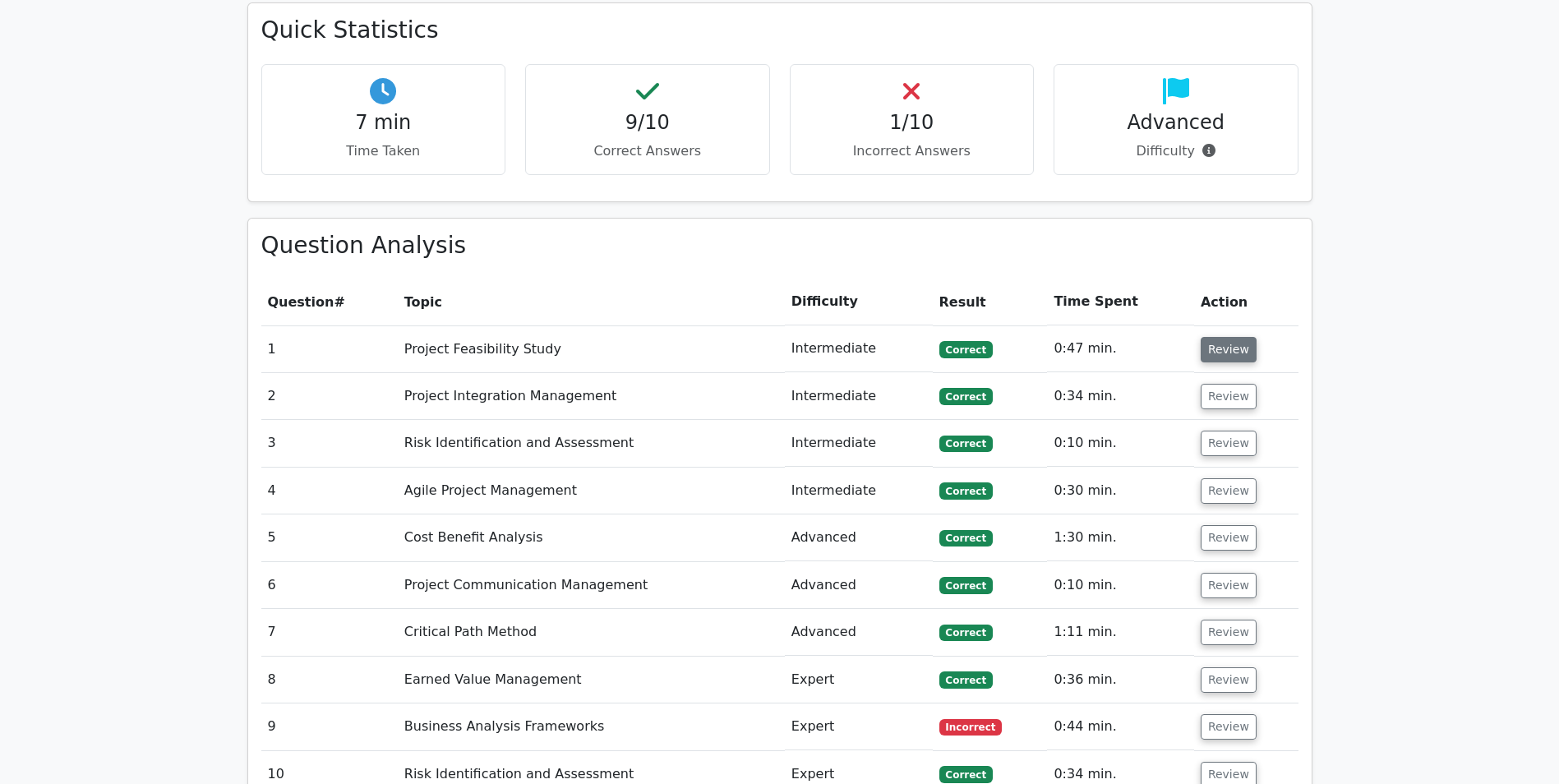
click at [1202, 337] on button "Review" at bounding box center [1228, 349] width 56 height 25
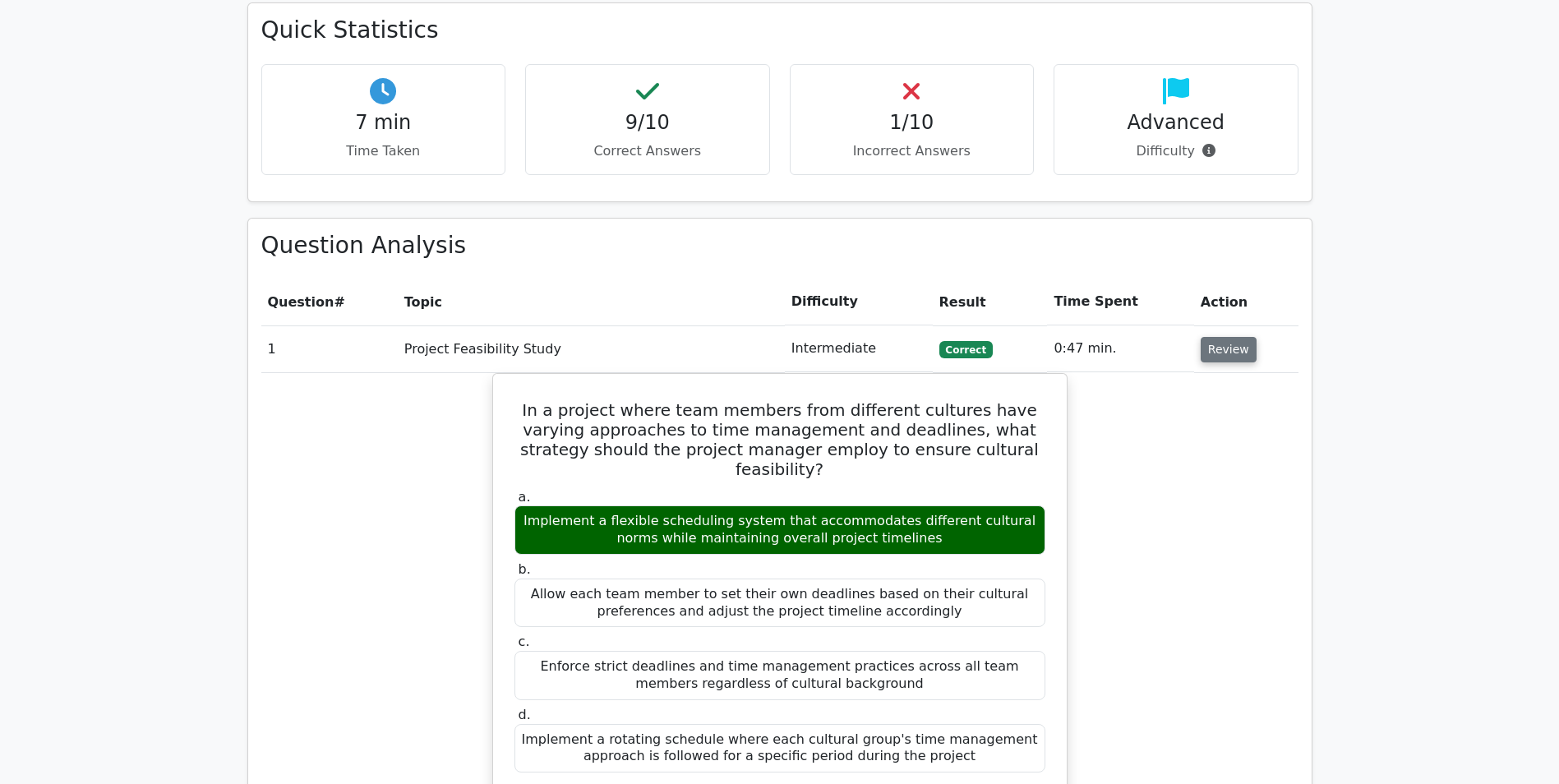
click at [1202, 337] on button "Review" at bounding box center [1228, 349] width 56 height 25
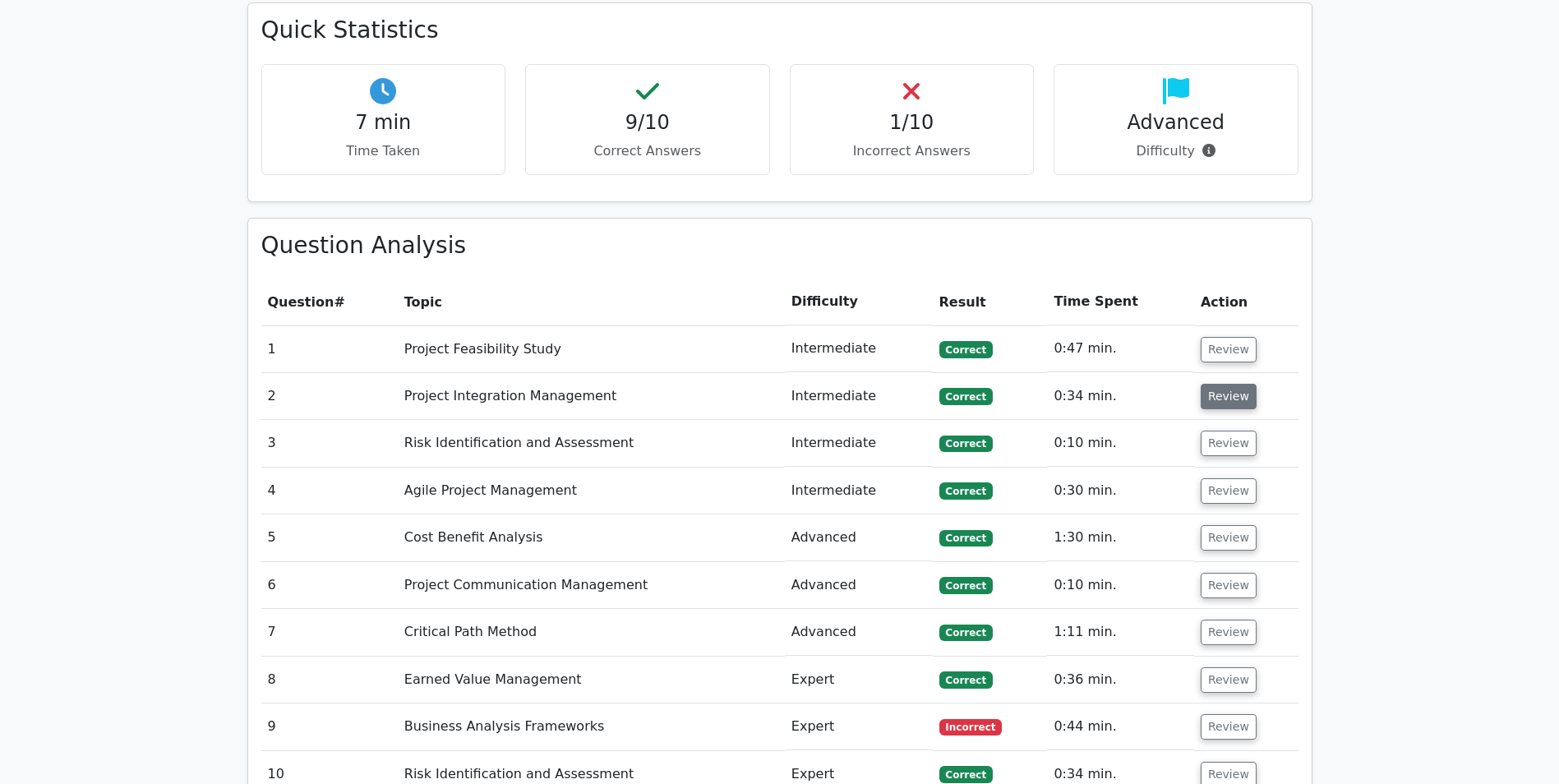
click at [1212, 384] on button "Review" at bounding box center [1228, 396] width 56 height 25
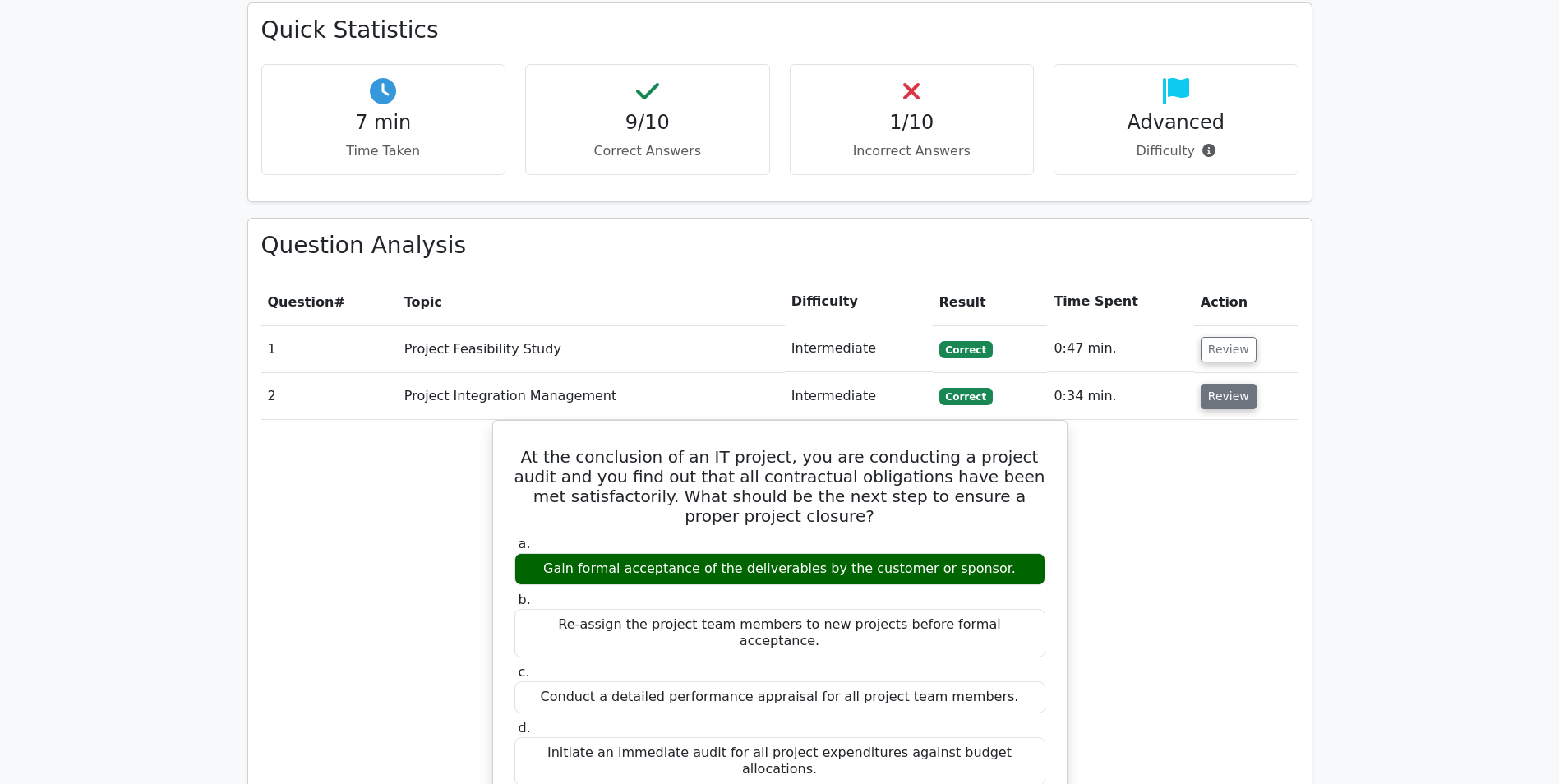
click at [1219, 384] on button "Review" at bounding box center [1228, 396] width 56 height 25
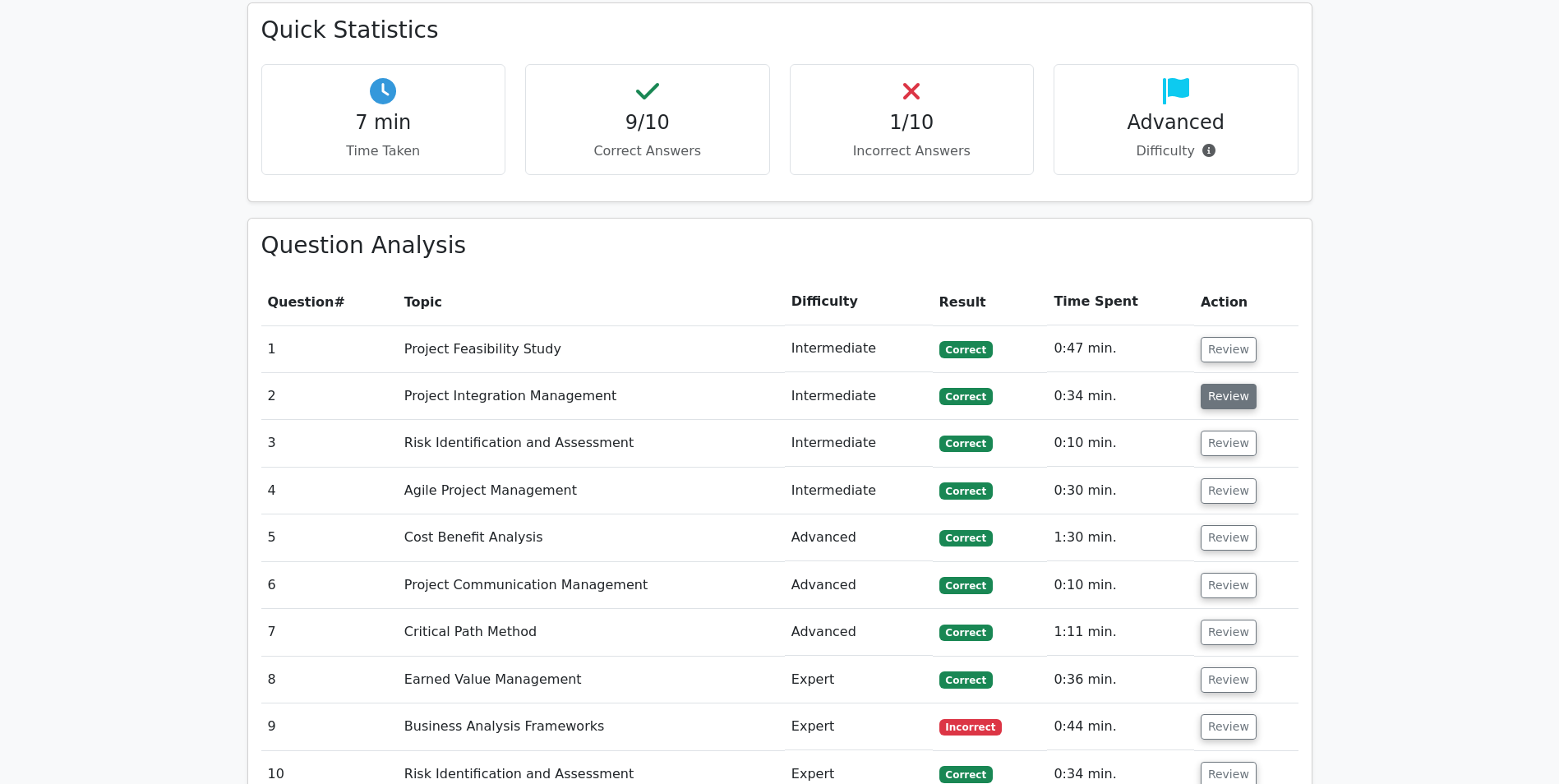
click at [1219, 384] on button "Review" at bounding box center [1228, 396] width 56 height 25
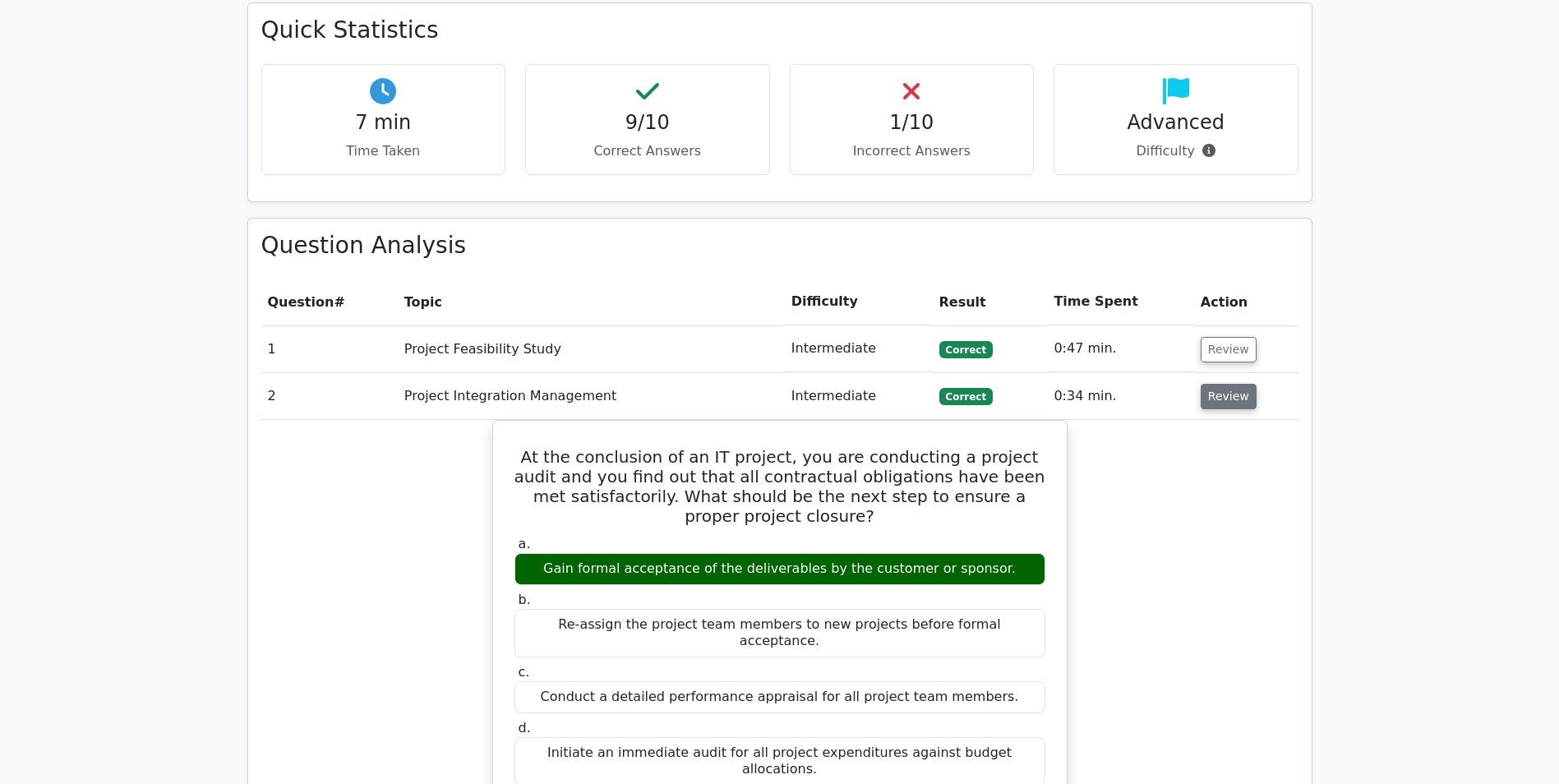
click at [1219, 384] on button "Review" at bounding box center [1228, 396] width 56 height 25
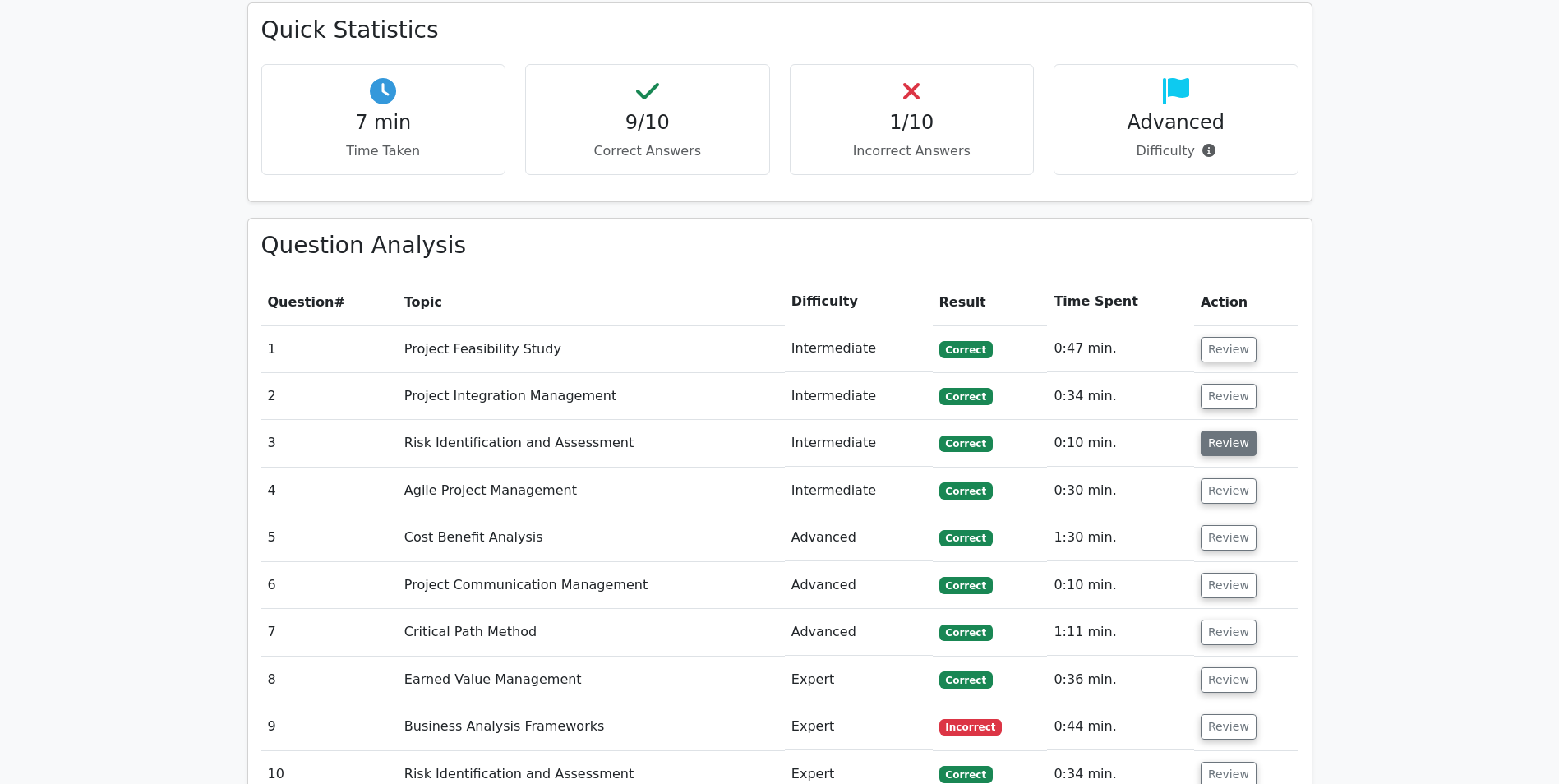
click at [1232, 430] on button "Review" at bounding box center [1228, 442] width 56 height 25
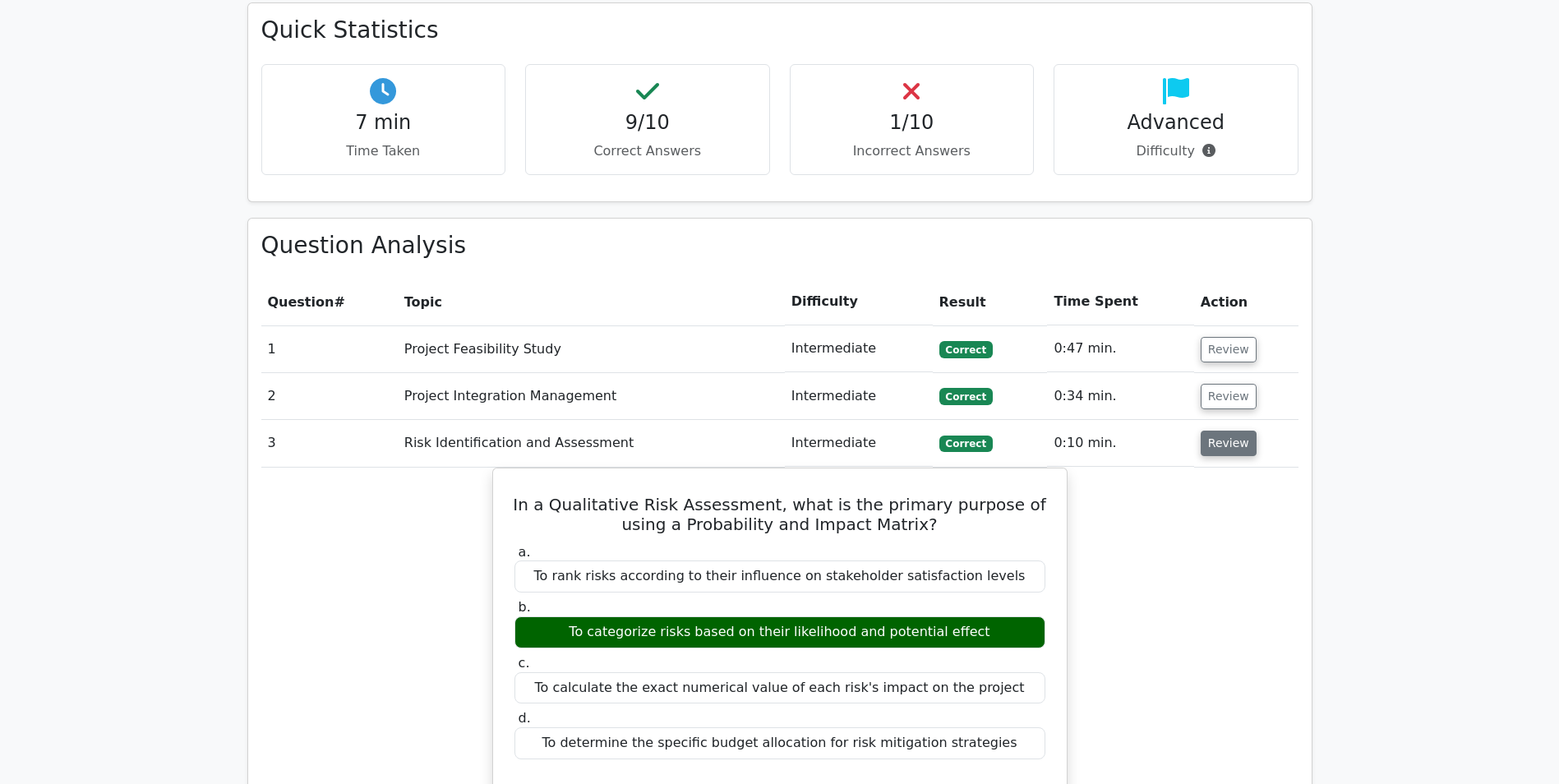
click at [1232, 430] on button "Review" at bounding box center [1228, 442] width 56 height 25
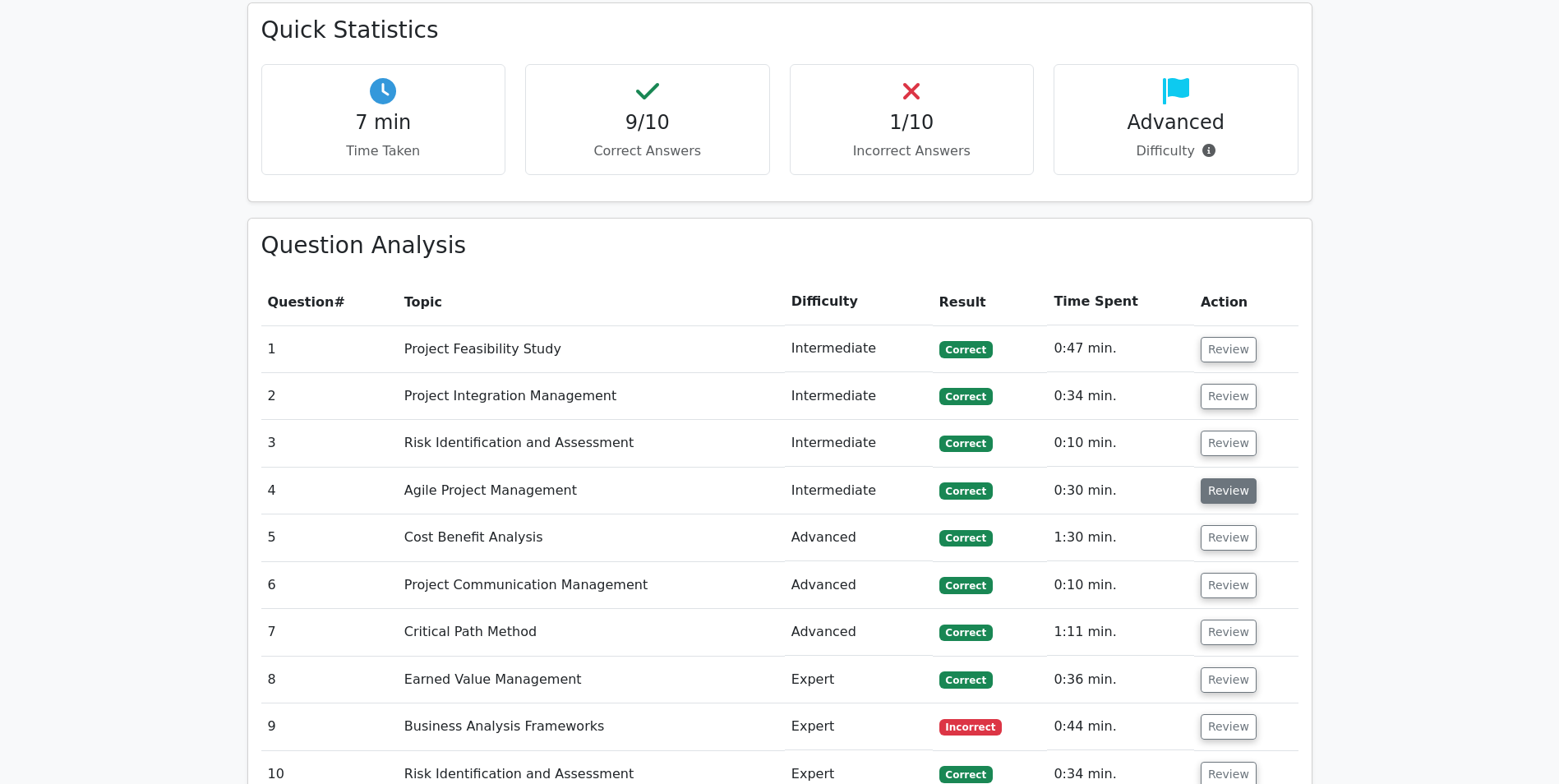
click at [1214, 478] on button "Review" at bounding box center [1228, 490] width 56 height 25
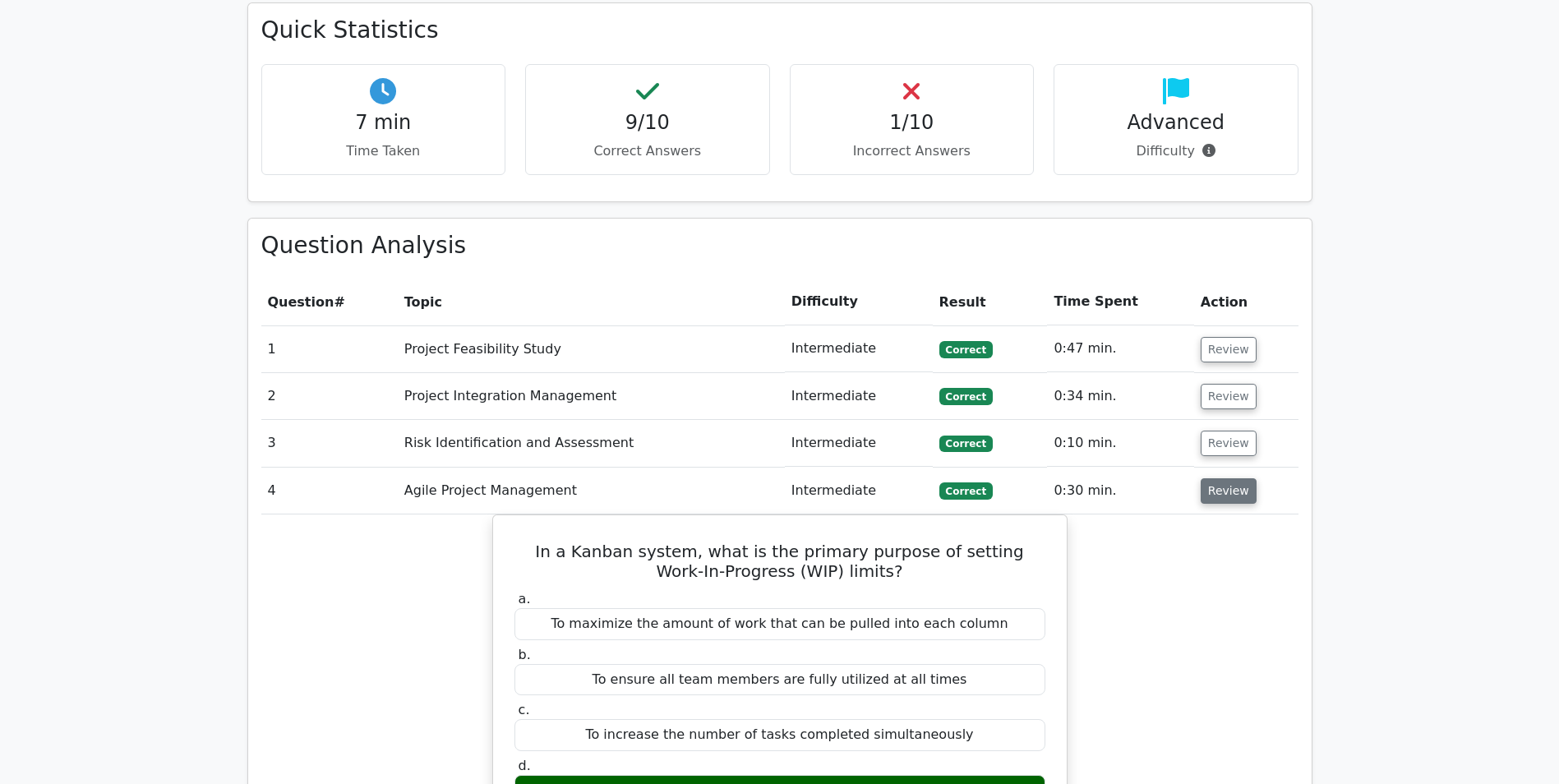
click at [1215, 478] on button "Review" at bounding box center [1228, 490] width 56 height 25
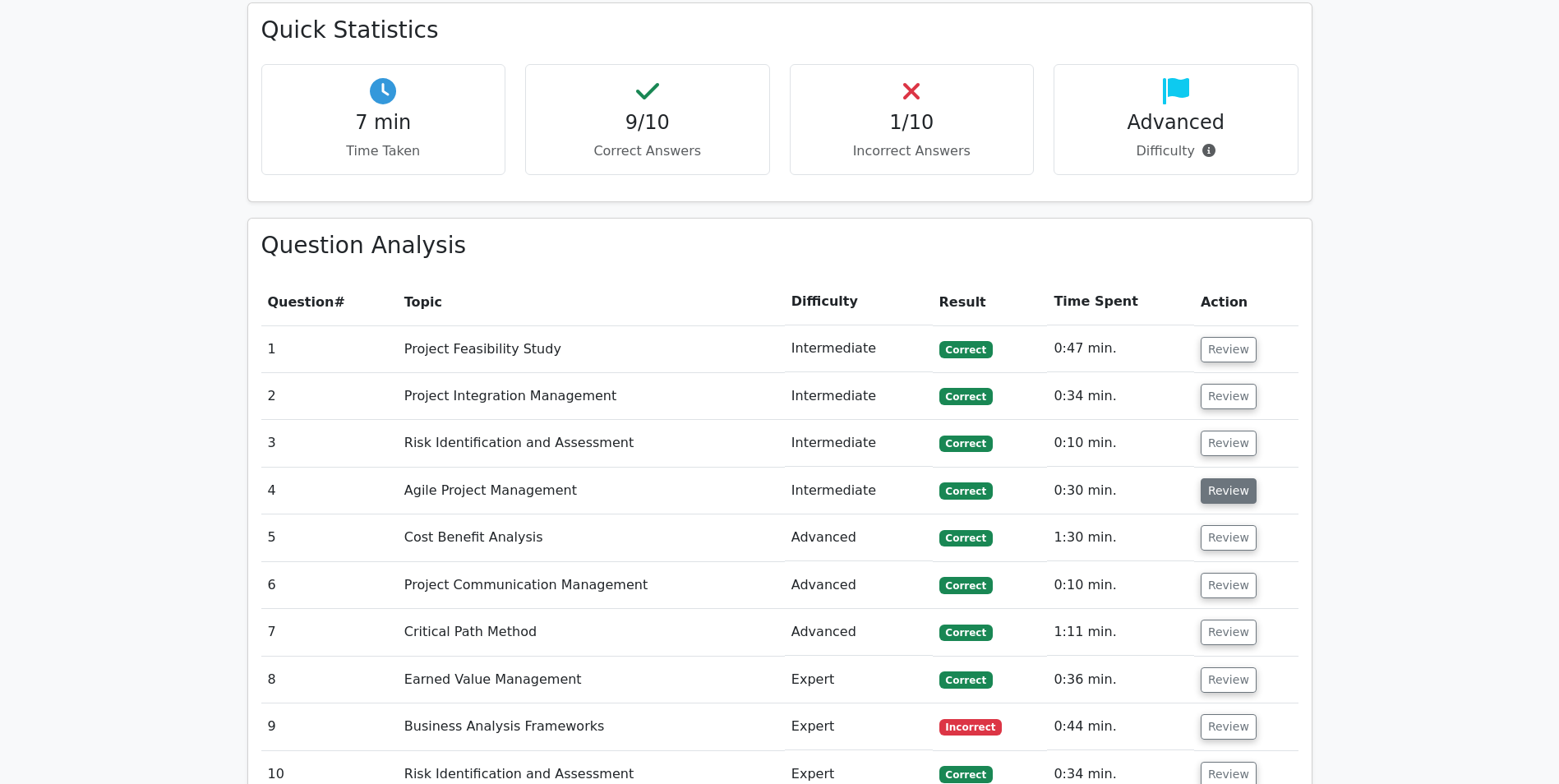
click at [1215, 478] on button "Review" at bounding box center [1228, 490] width 56 height 25
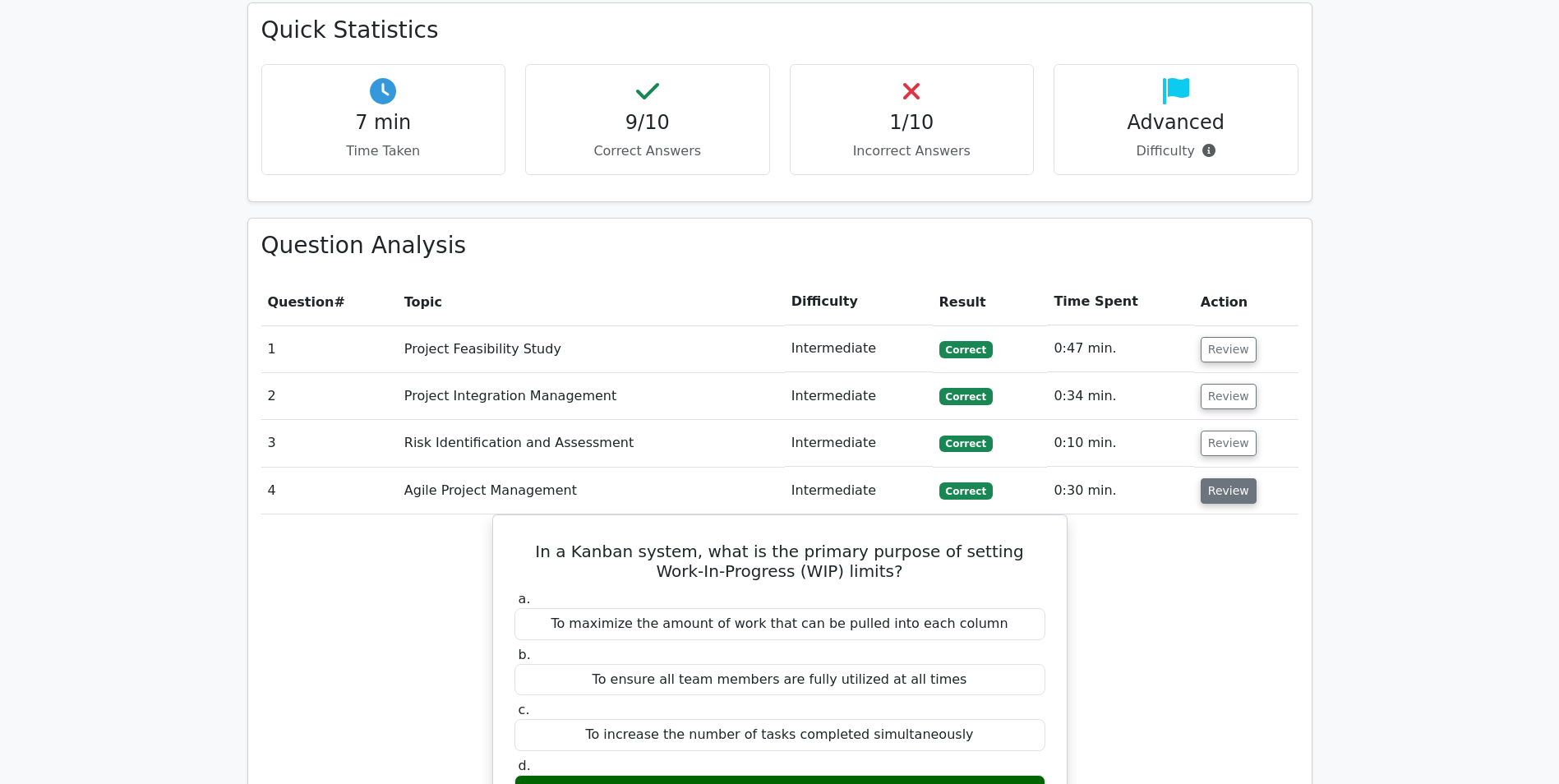
drag, startPoint x: 1215, startPoint y: 406, endPoint x: 1227, endPoint y: 434, distance: 30.5
click at [1215, 478] on button "Review" at bounding box center [1228, 490] width 56 height 25
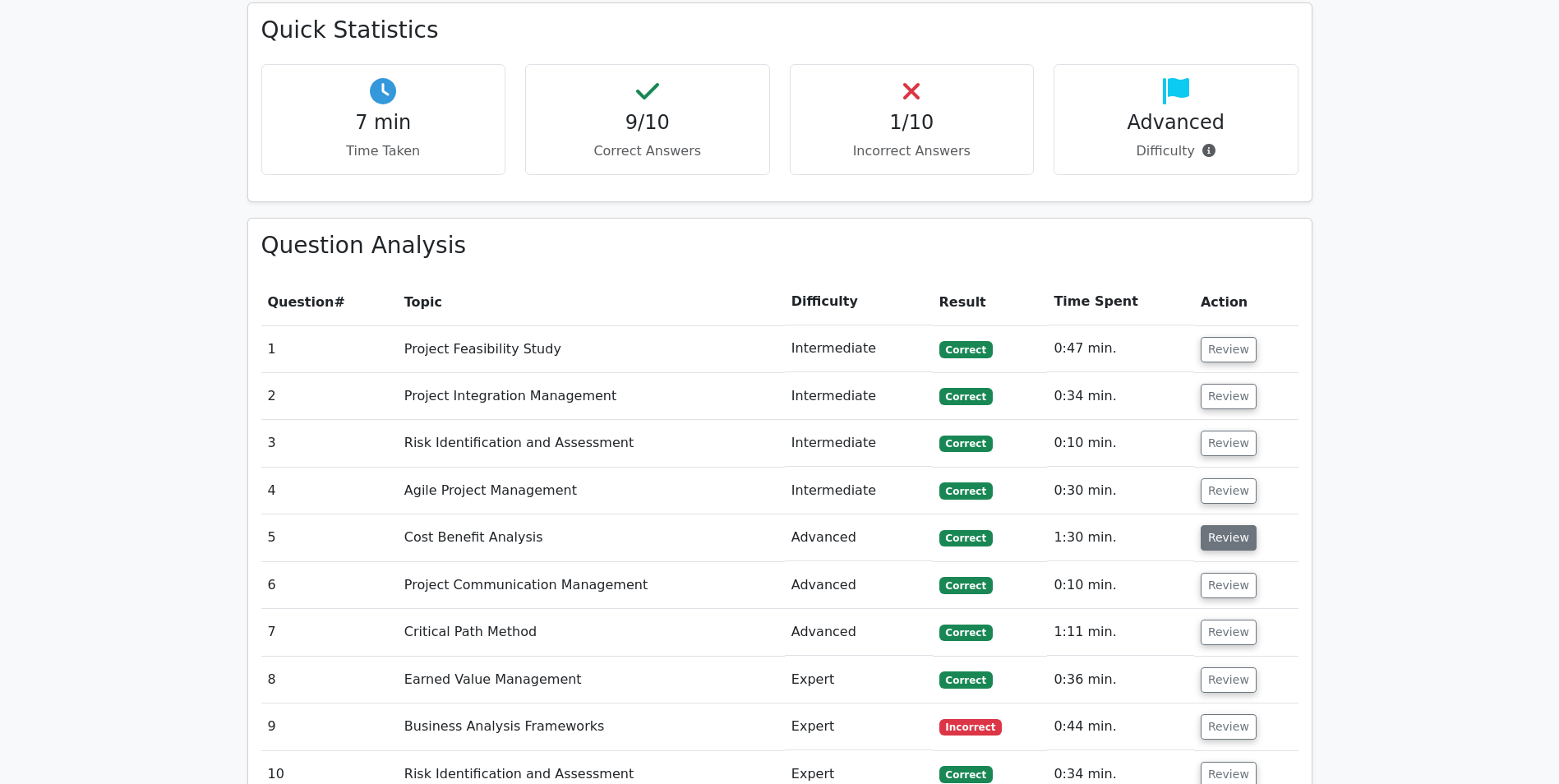
click at [1225, 525] on button "Review" at bounding box center [1228, 537] width 56 height 25
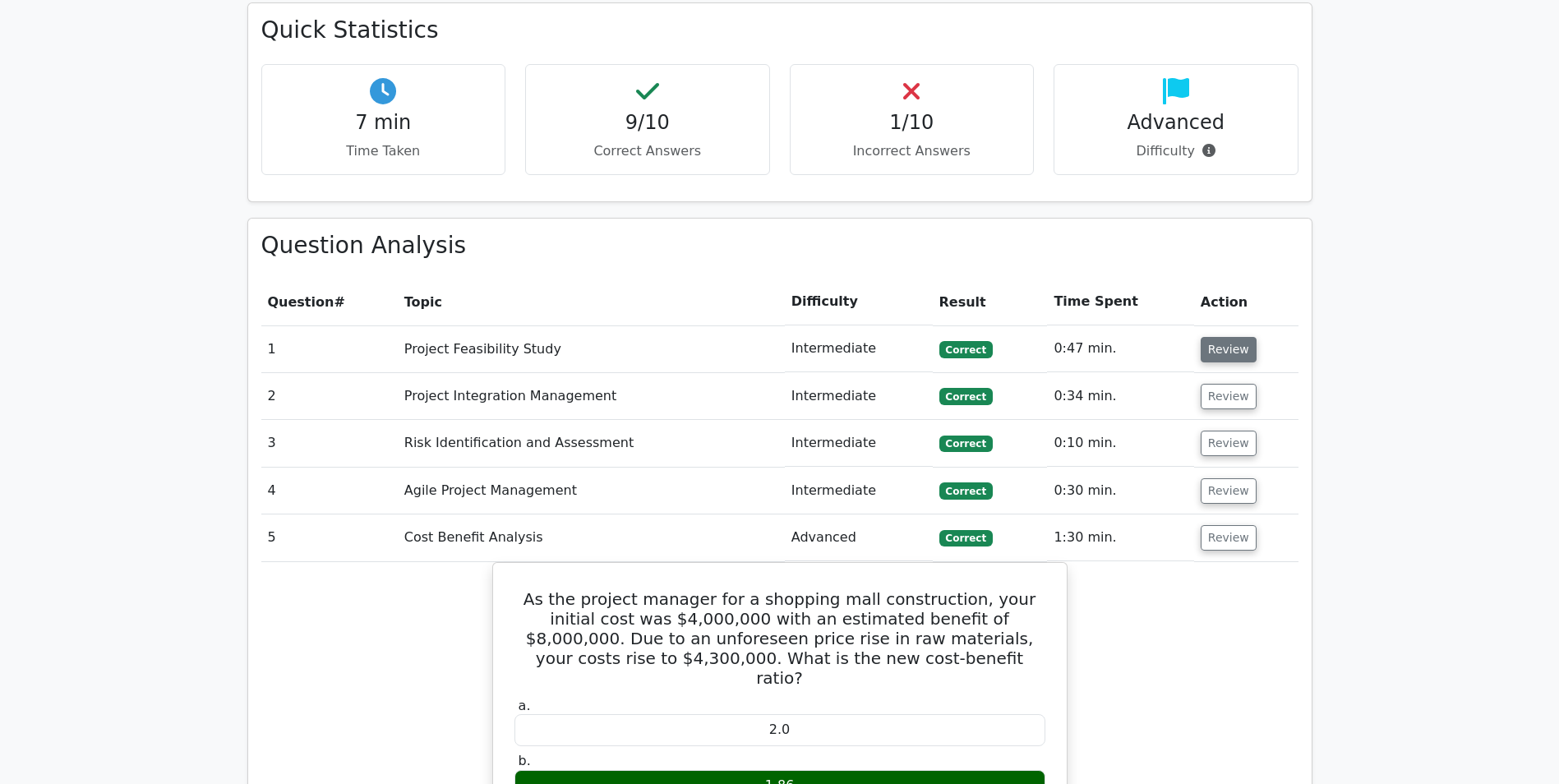
click at [1211, 337] on button "Review" at bounding box center [1228, 349] width 56 height 25
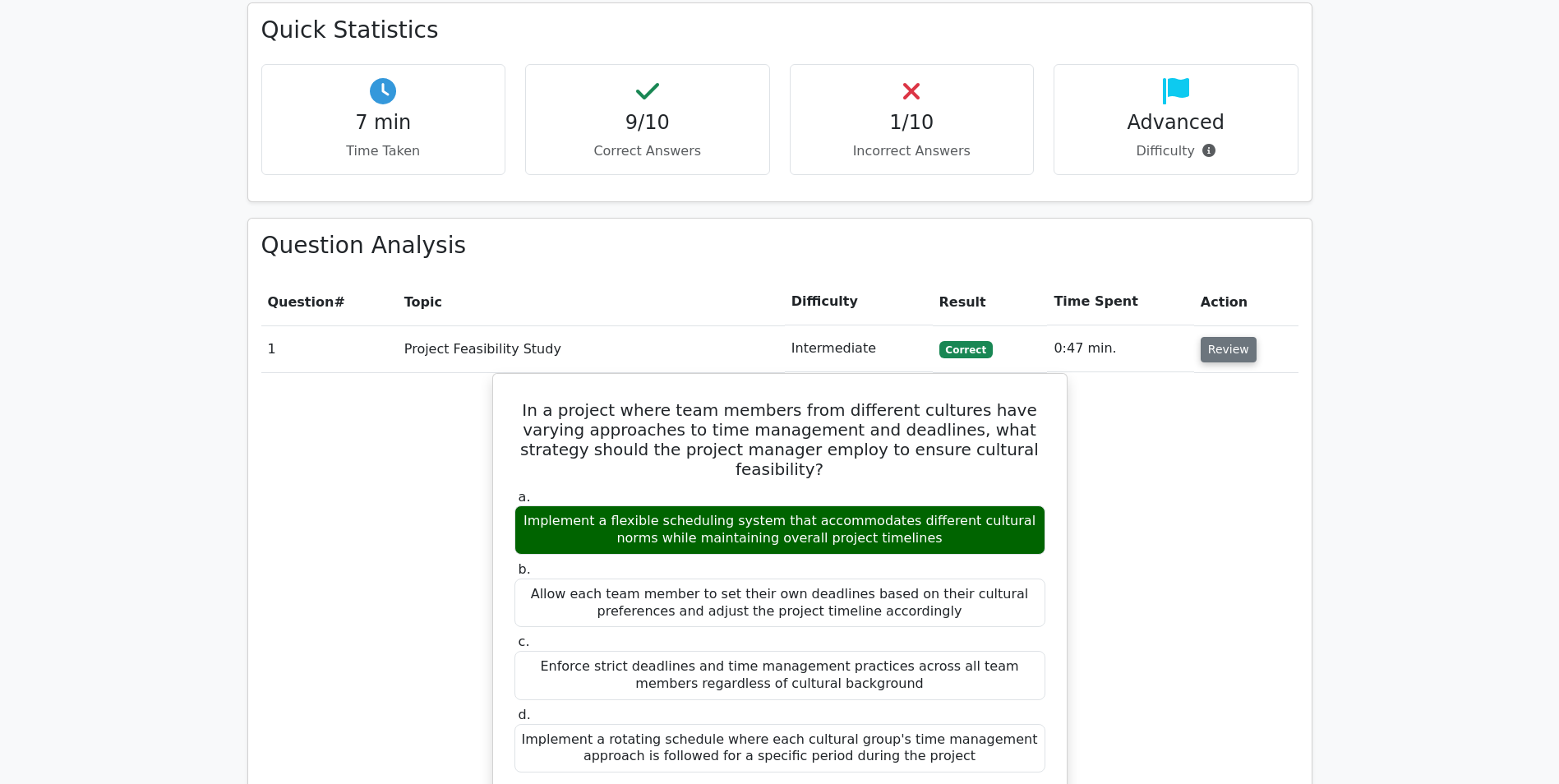
click at [1211, 337] on button "Review" at bounding box center [1228, 349] width 56 height 25
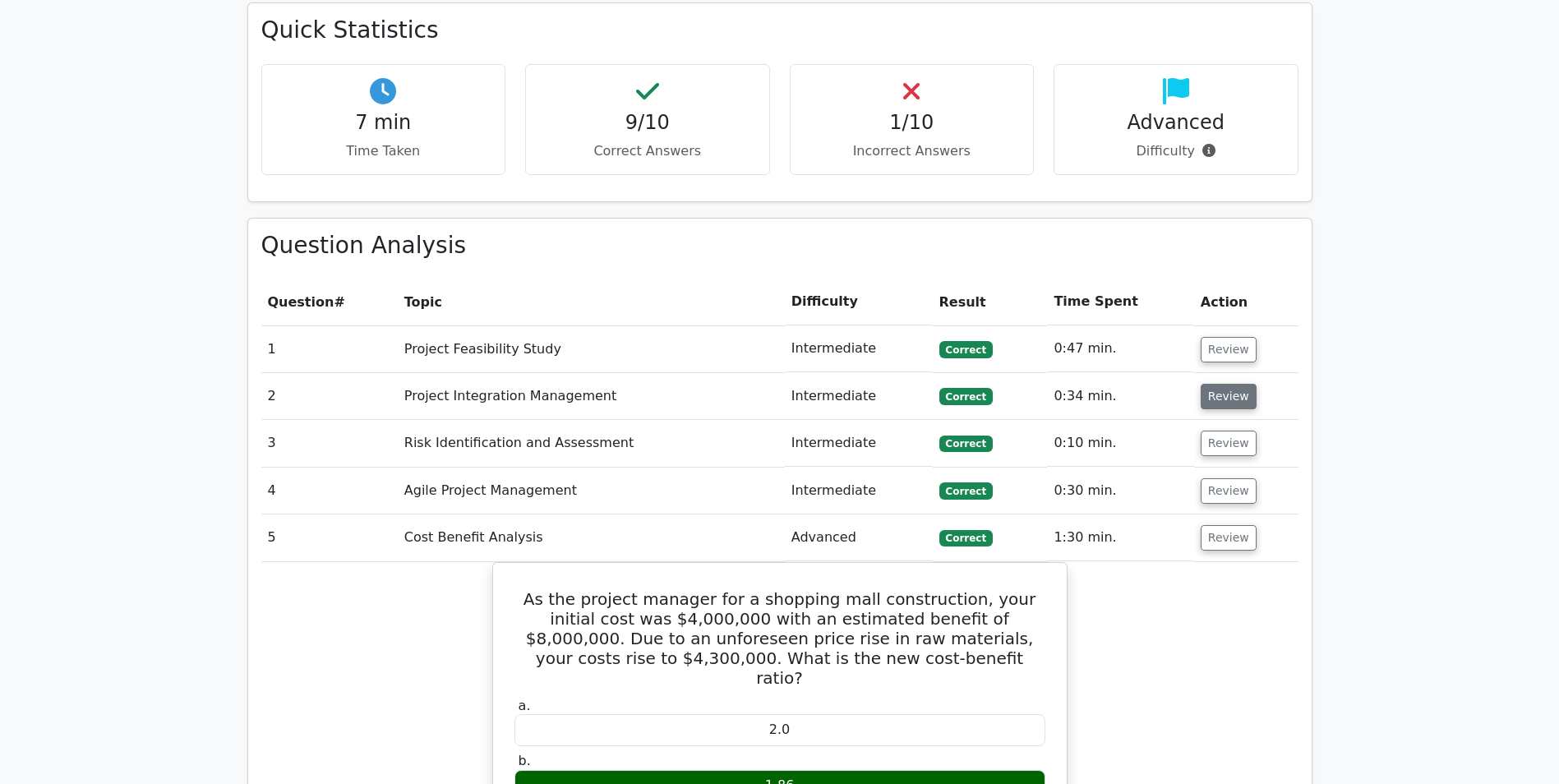
click at [1229, 384] on button "Review" at bounding box center [1228, 396] width 56 height 25
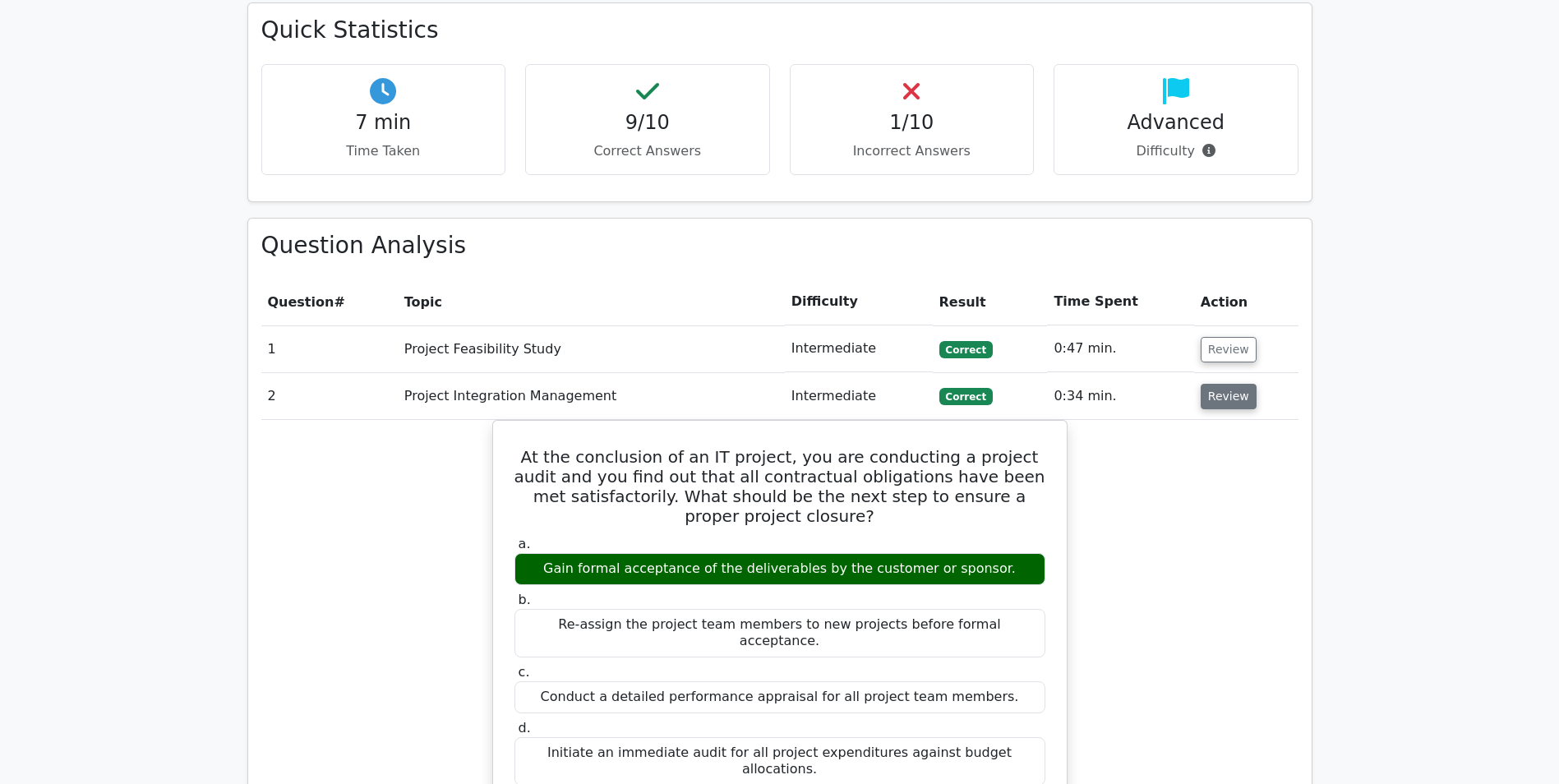
click at [1228, 384] on button "Review" at bounding box center [1228, 396] width 56 height 25
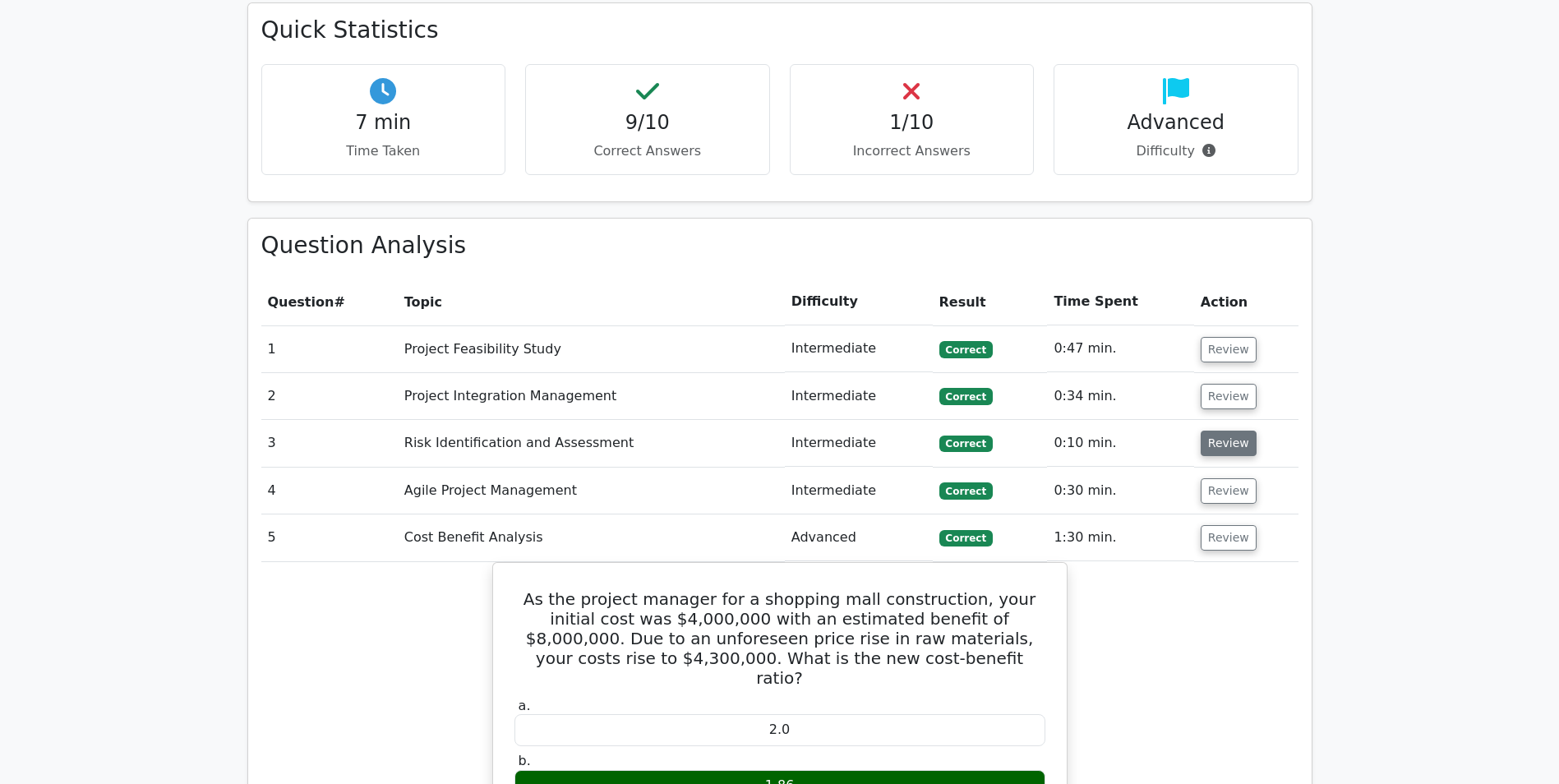
click at [1226, 430] on button "Review" at bounding box center [1228, 442] width 56 height 25
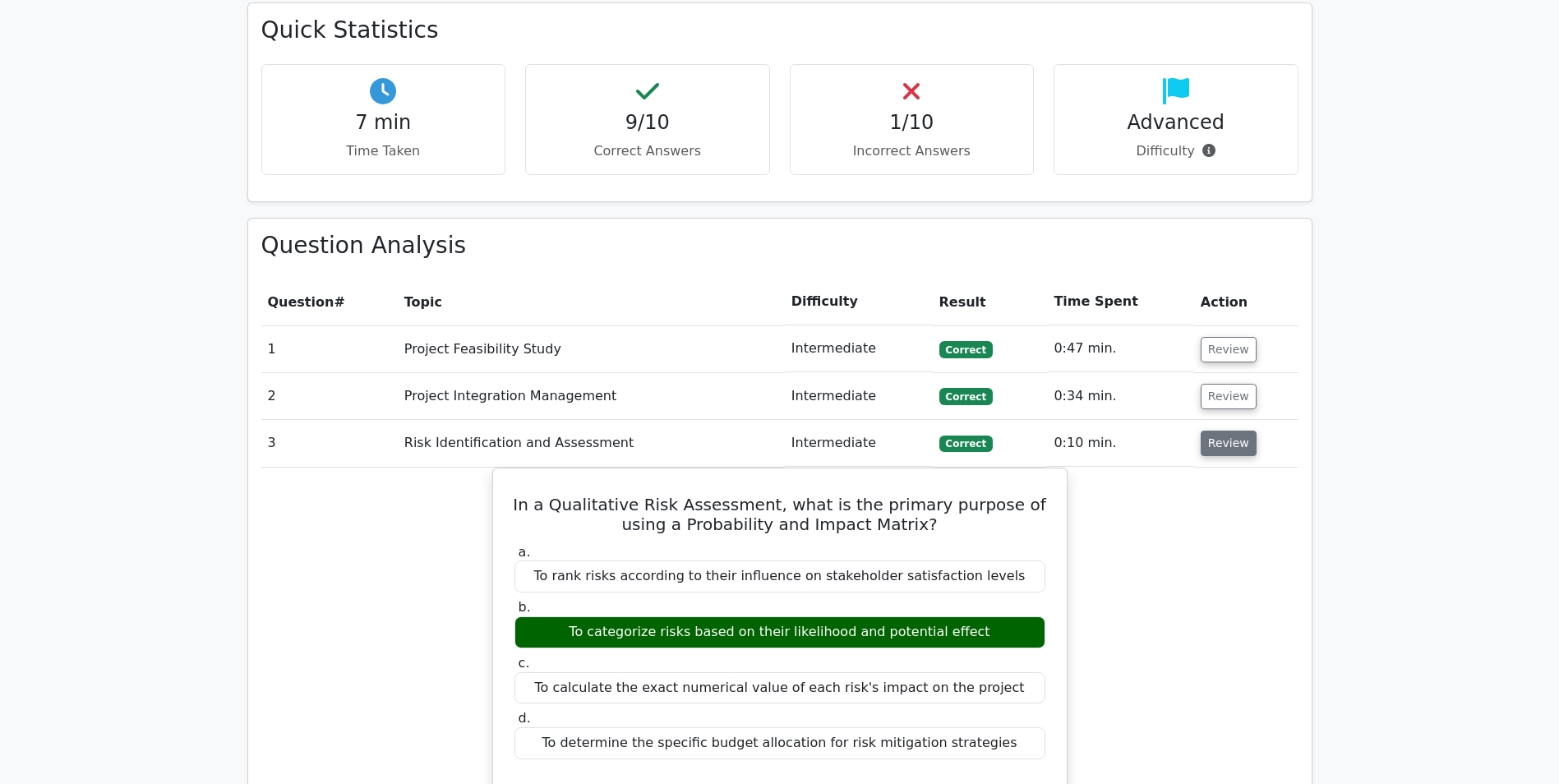
click at [1226, 430] on button "Review" at bounding box center [1228, 442] width 56 height 25
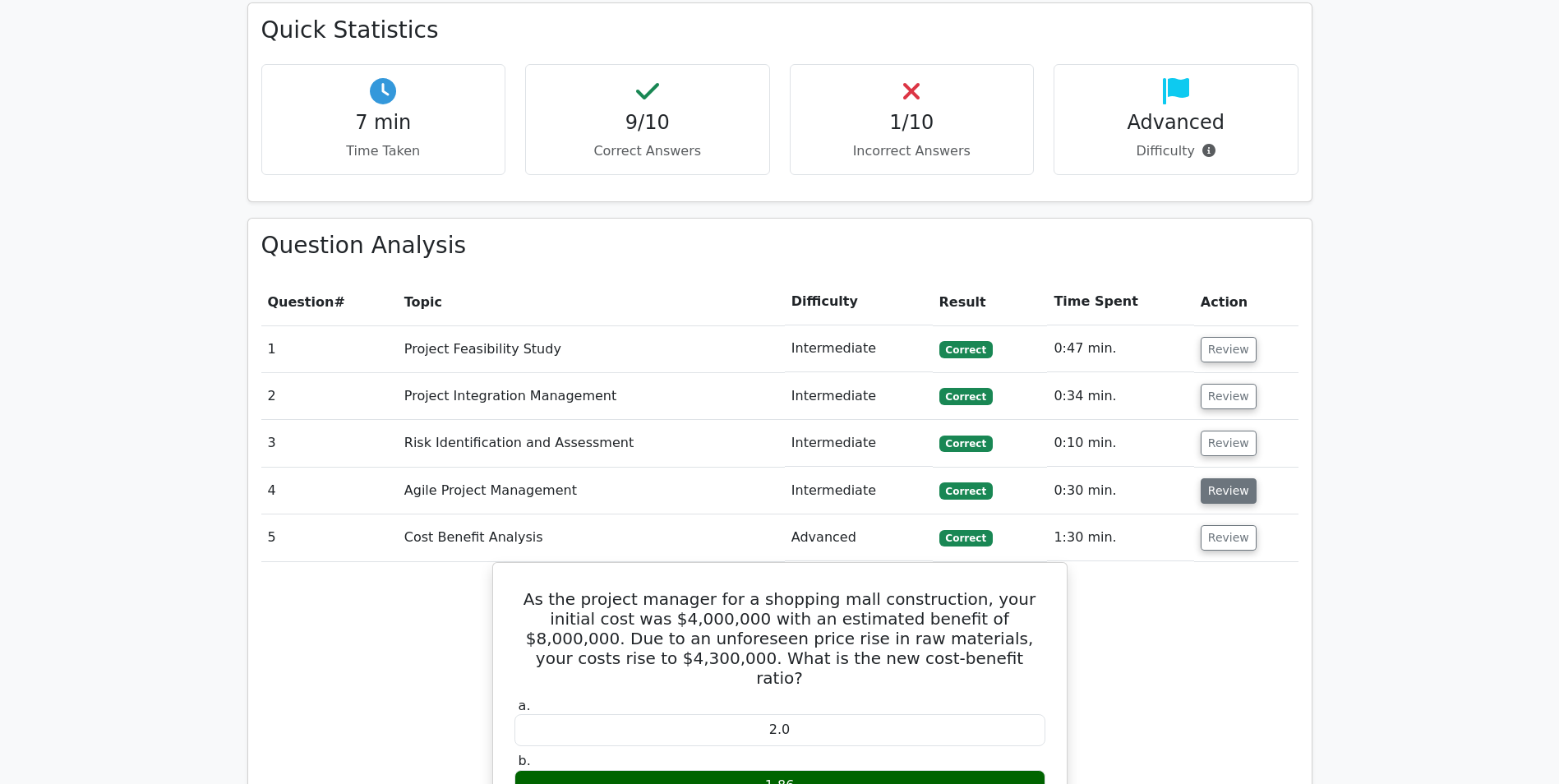
click at [1224, 478] on button "Review" at bounding box center [1228, 490] width 56 height 25
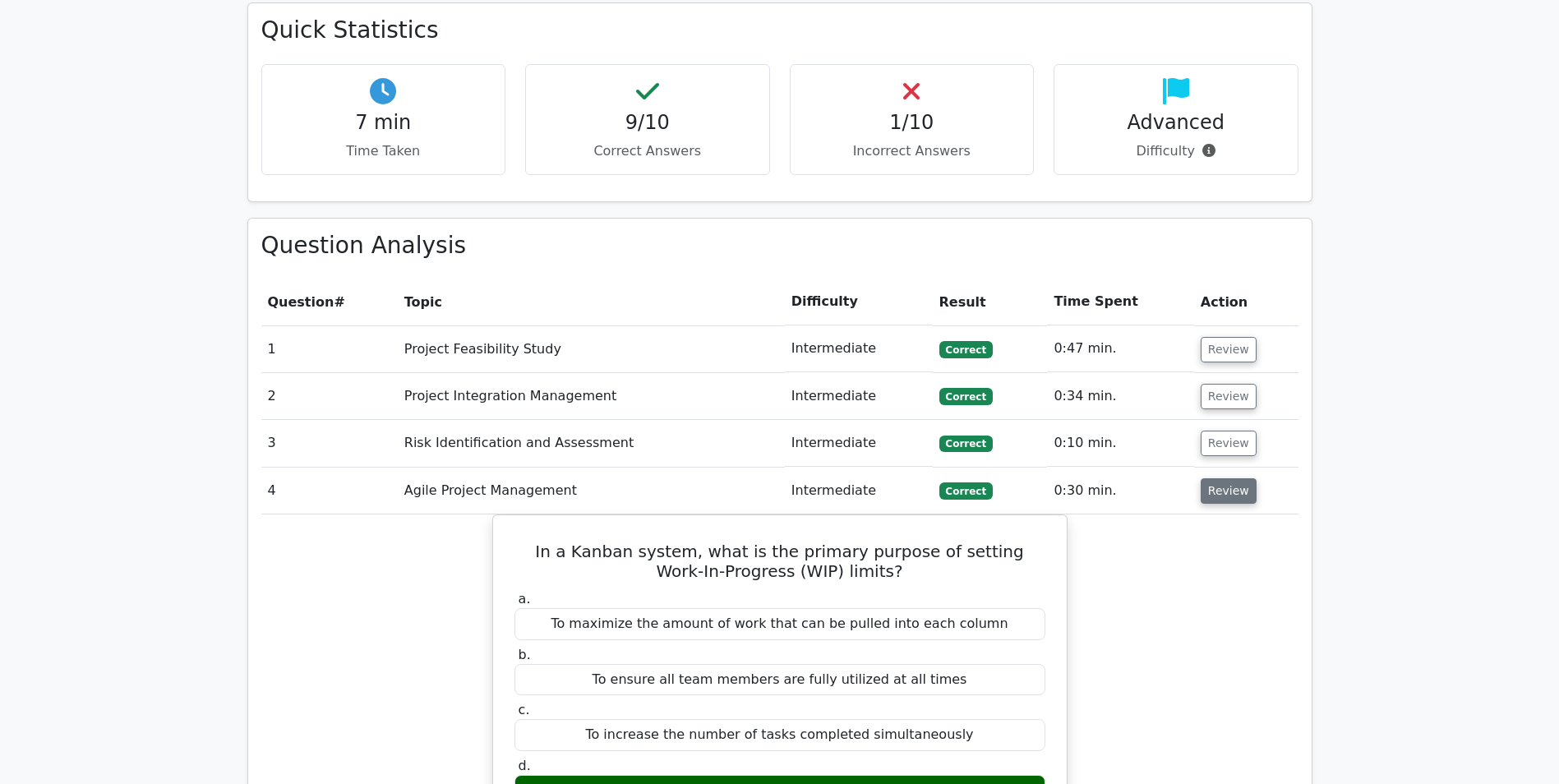
click at [1224, 478] on button "Review" at bounding box center [1228, 490] width 56 height 25
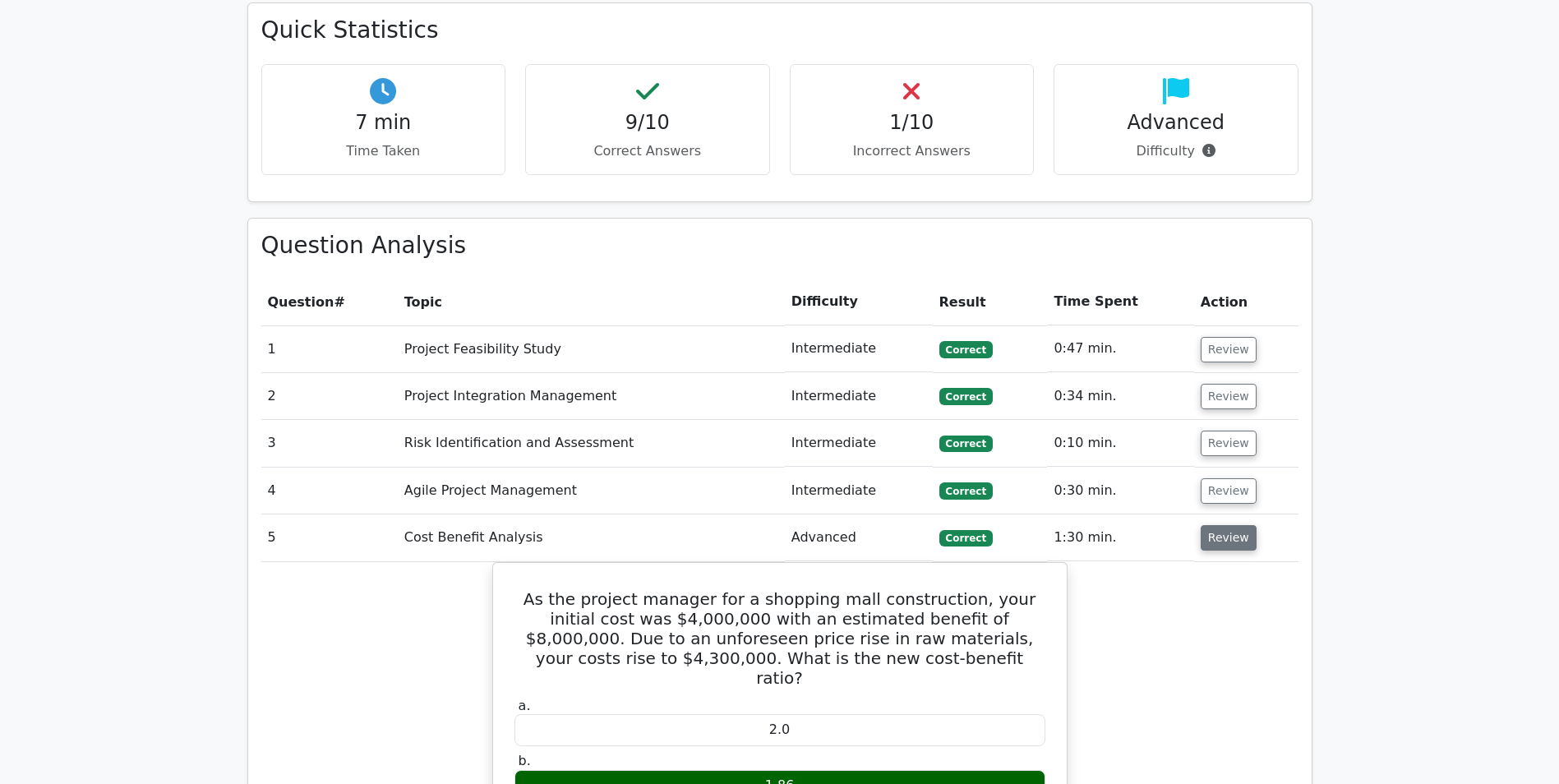
click at [1223, 525] on button "Review" at bounding box center [1228, 537] width 56 height 25
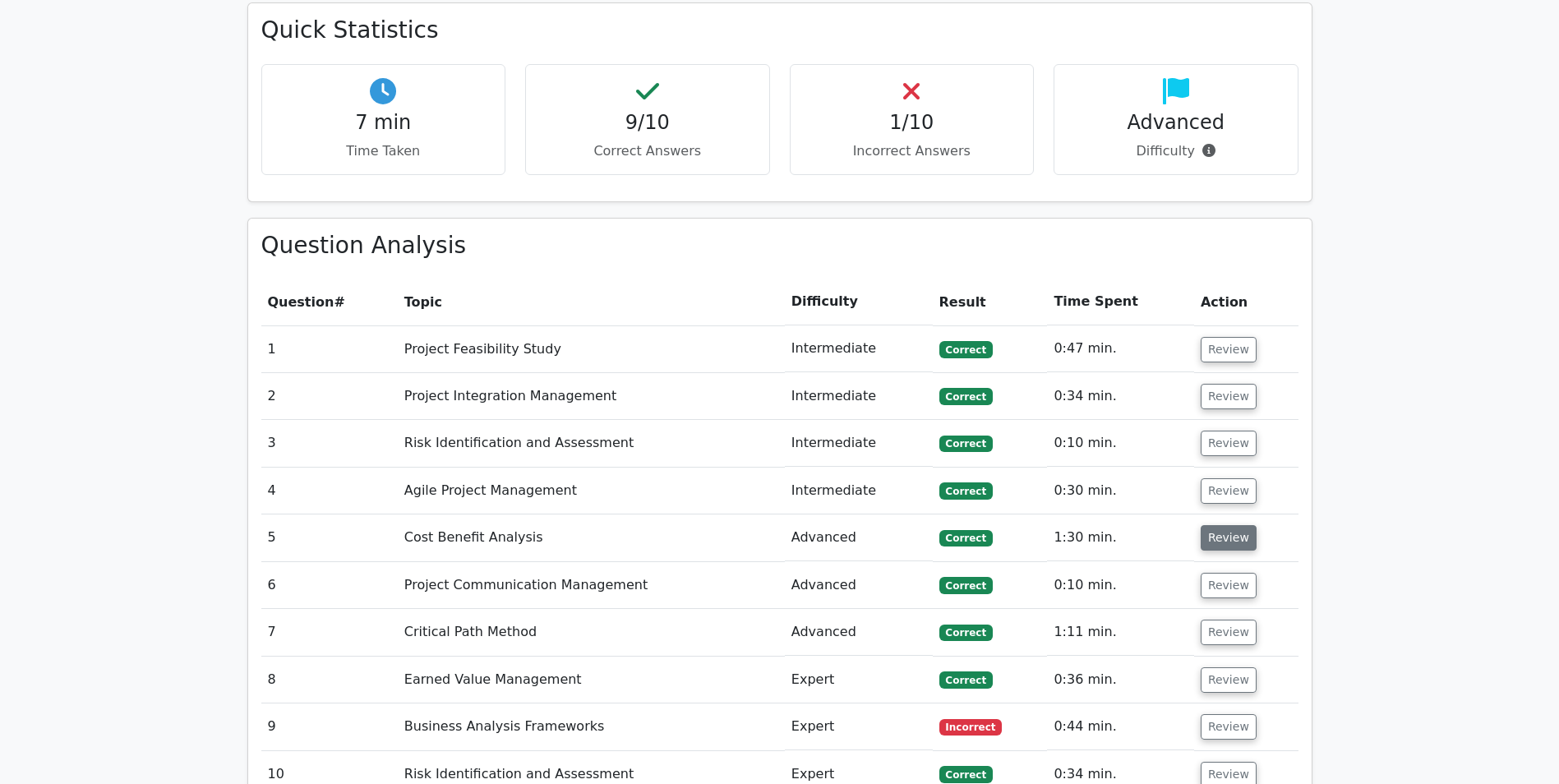
click at [1223, 525] on button "Review" at bounding box center [1228, 537] width 56 height 25
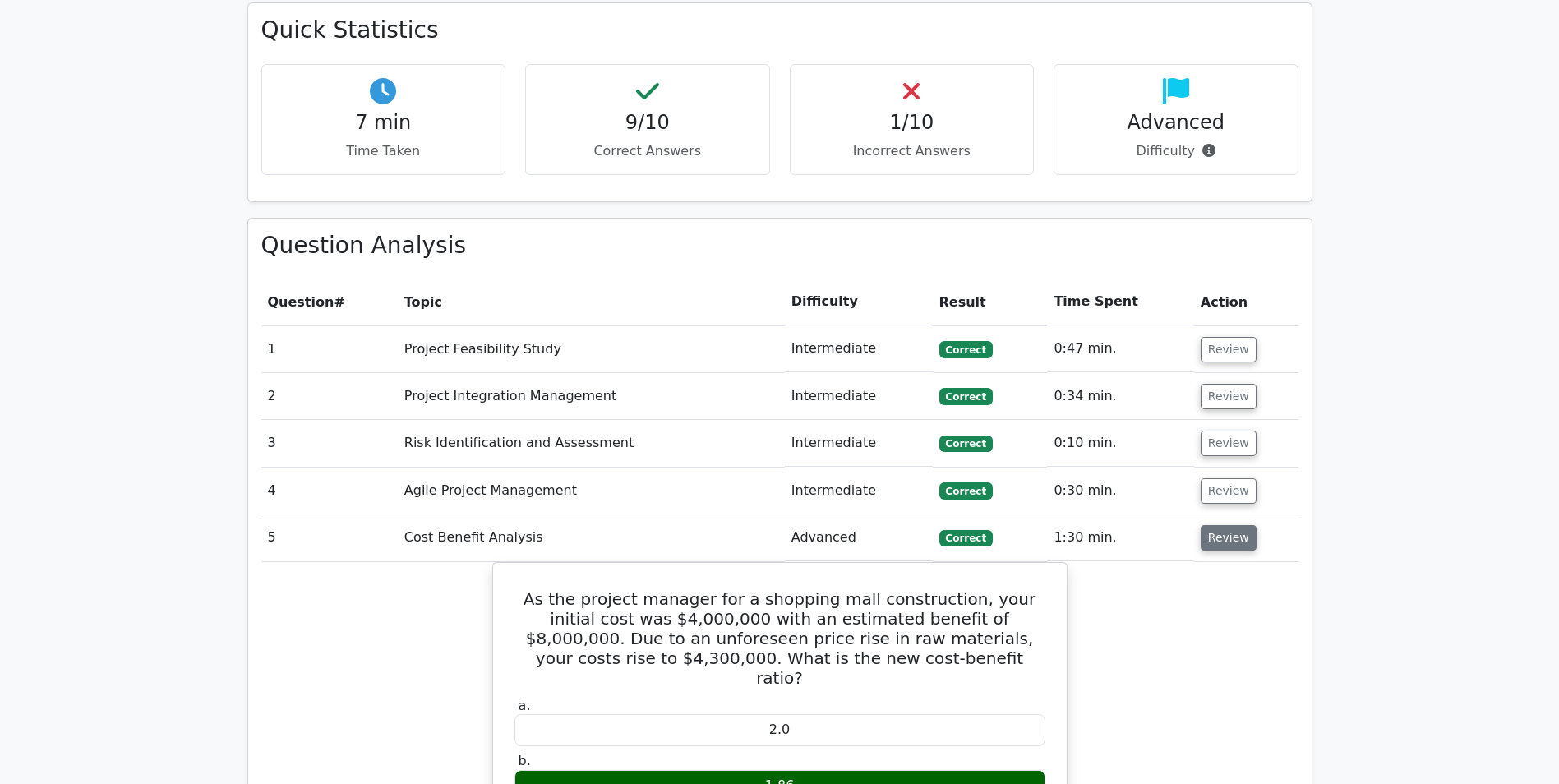
click at [1223, 525] on button "Review" at bounding box center [1228, 537] width 56 height 25
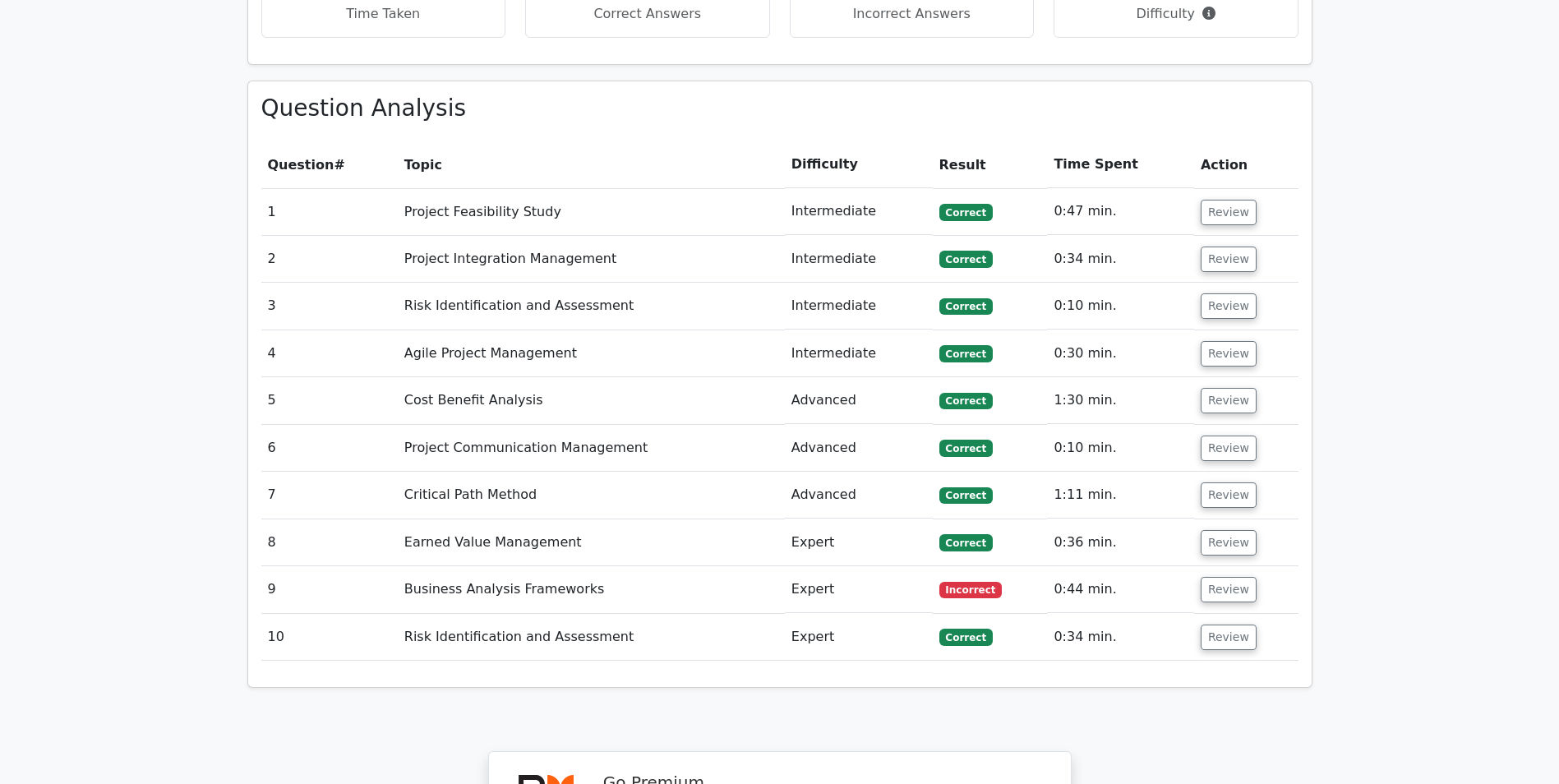
scroll to position [1397, 0]
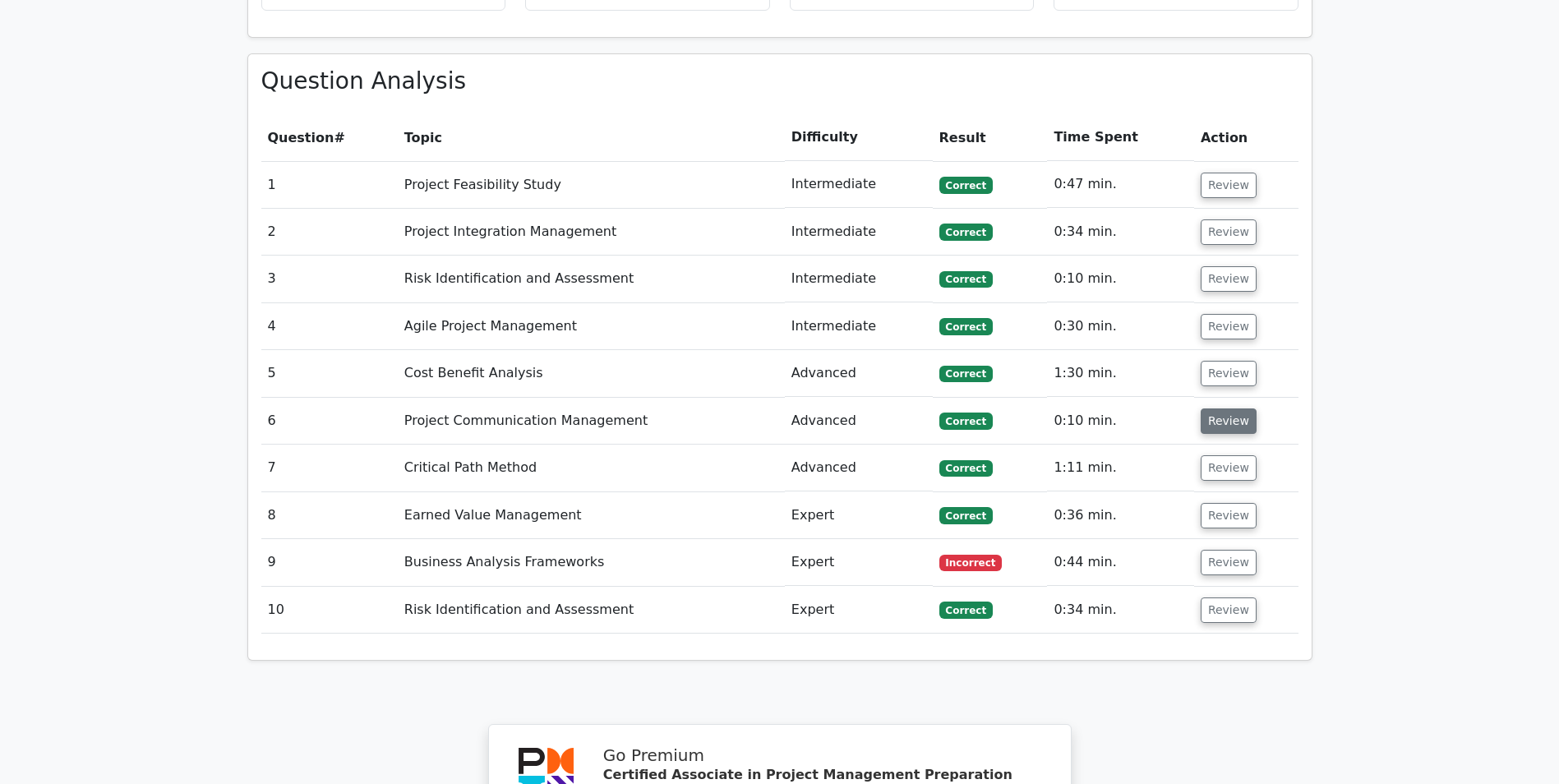
click at [1215, 409] on button "Review" at bounding box center [1228, 421] width 56 height 25
click at [1223, 409] on button "Review" at bounding box center [1228, 421] width 56 height 25
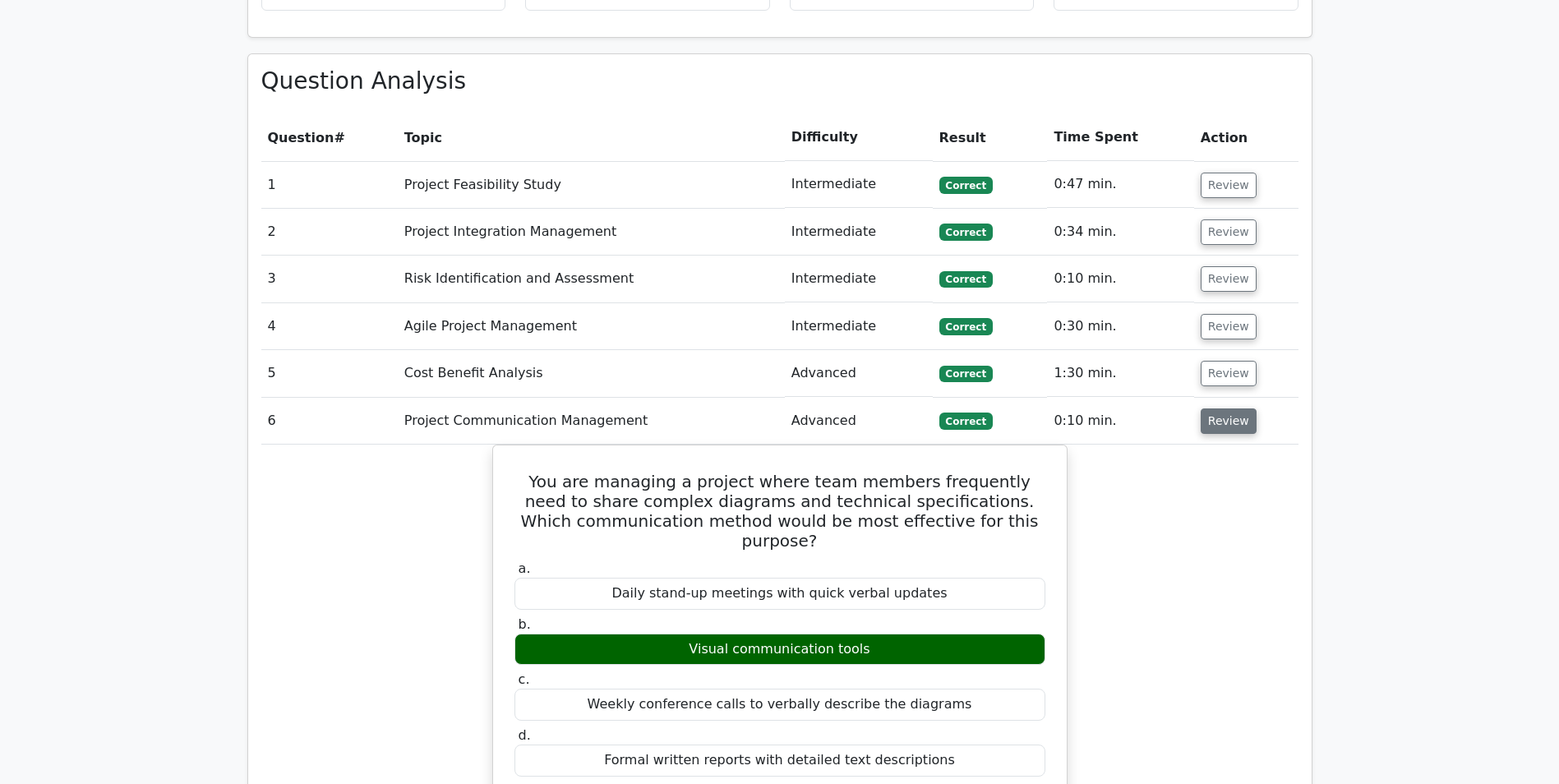
click at [1223, 409] on button "Review" at bounding box center [1228, 421] width 56 height 25
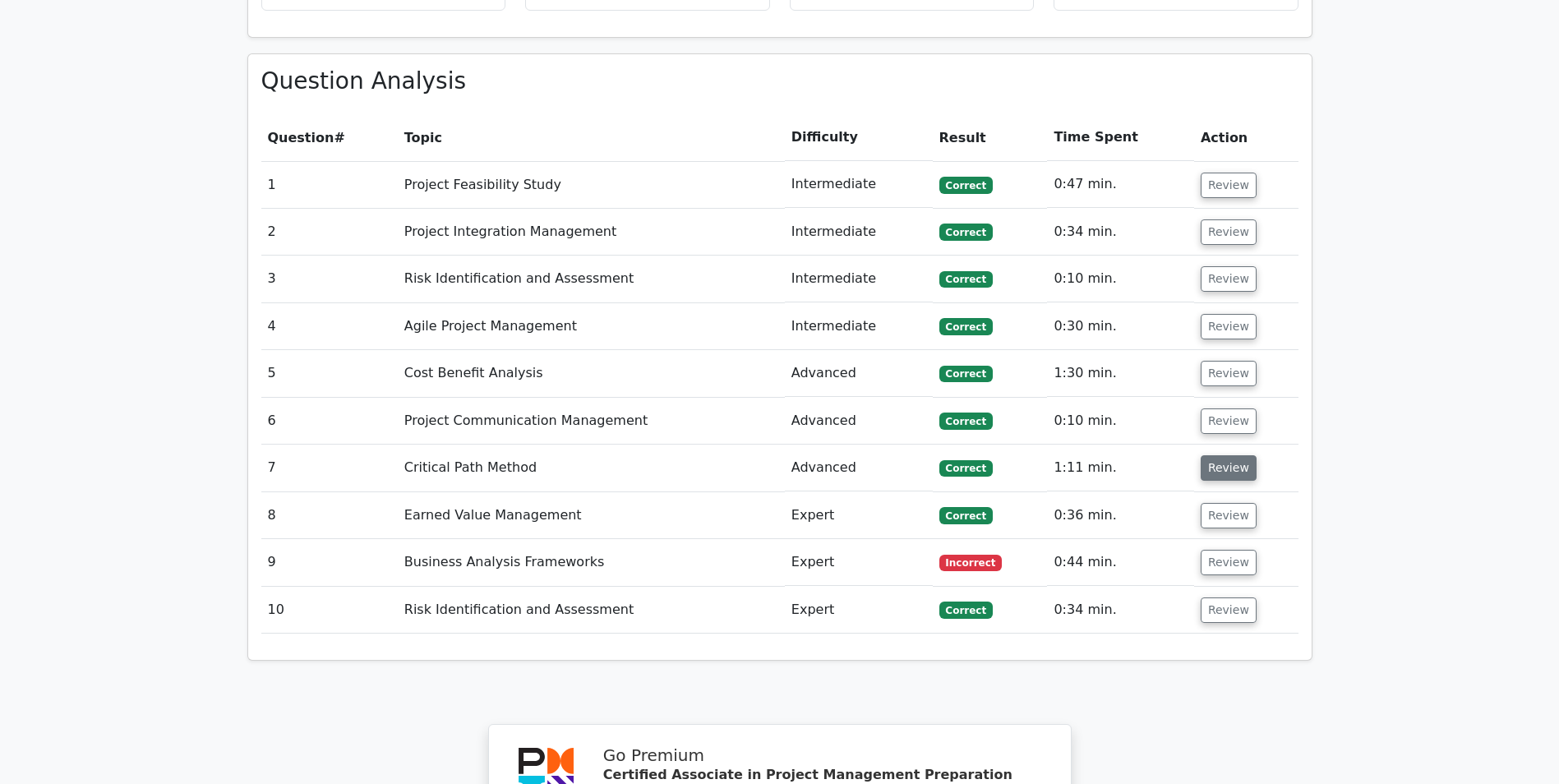
click at [1223, 455] on button "Review" at bounding box center [1228, 467] width 56 height 25
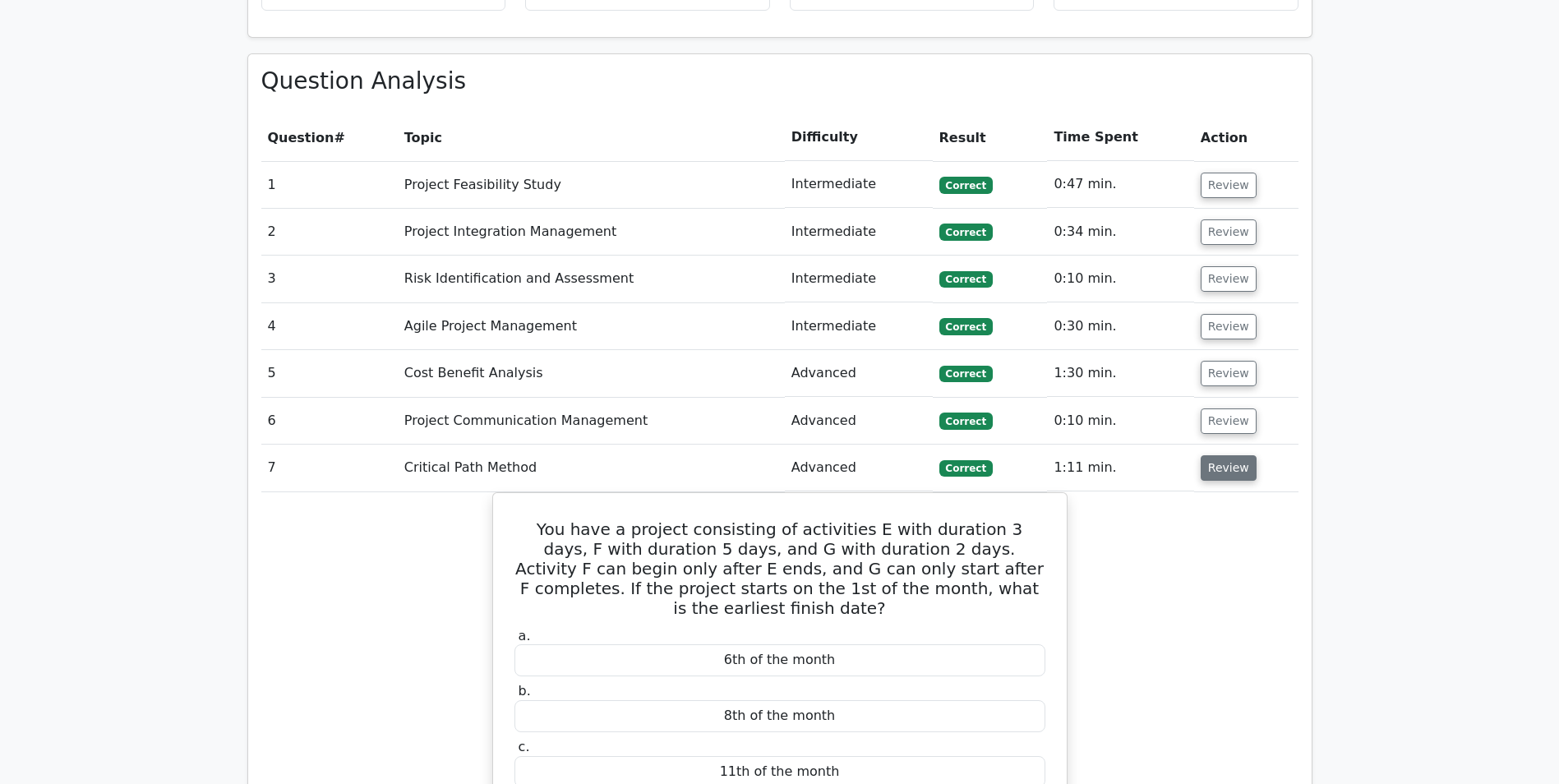
click at [1223, 455] on button "Review" at bounding box center [1228, 467] width 56 height 25
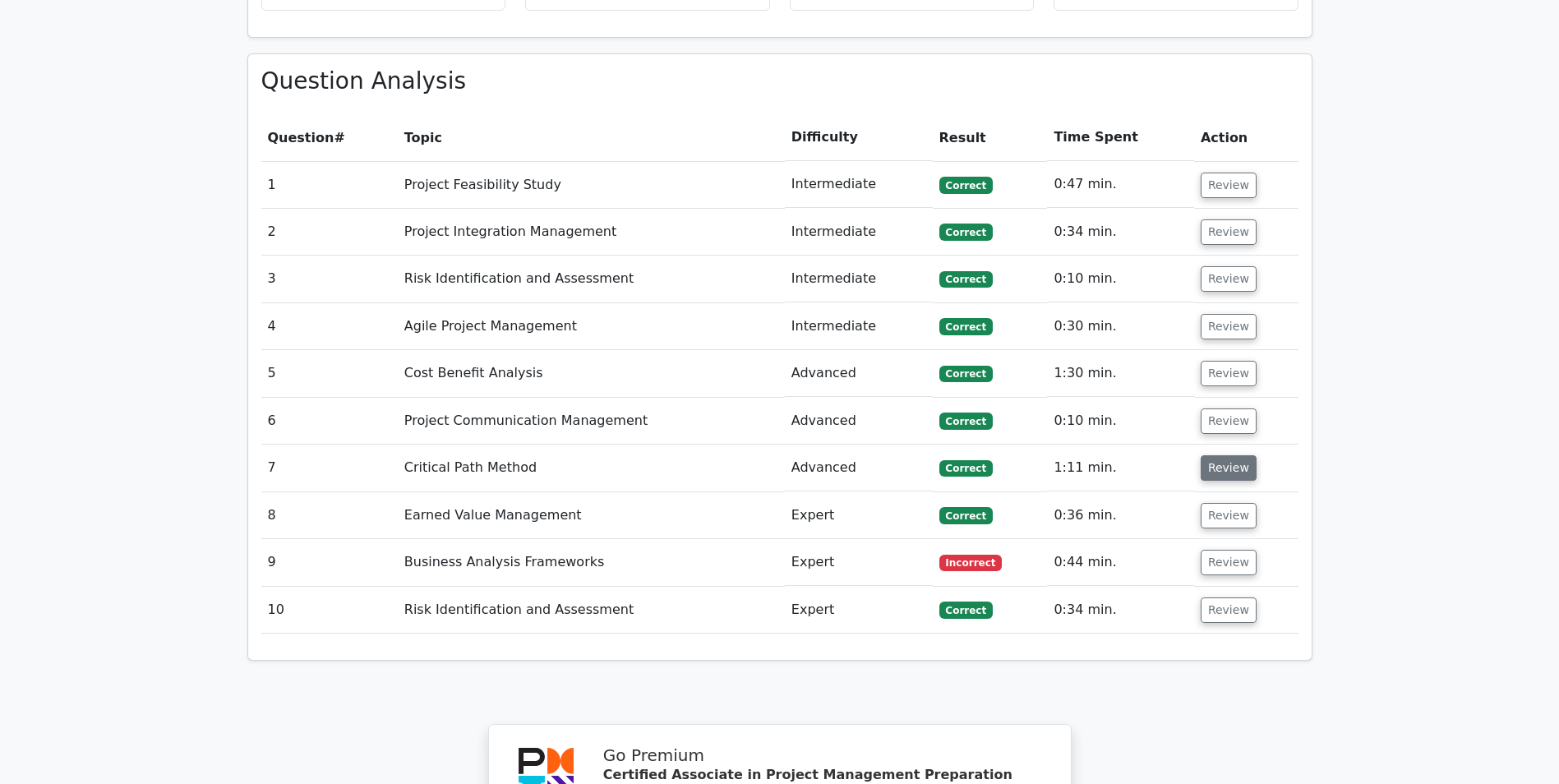
click at [1222, 455] on button "Review" at bounding box center [1228, 467] width 56 height 25
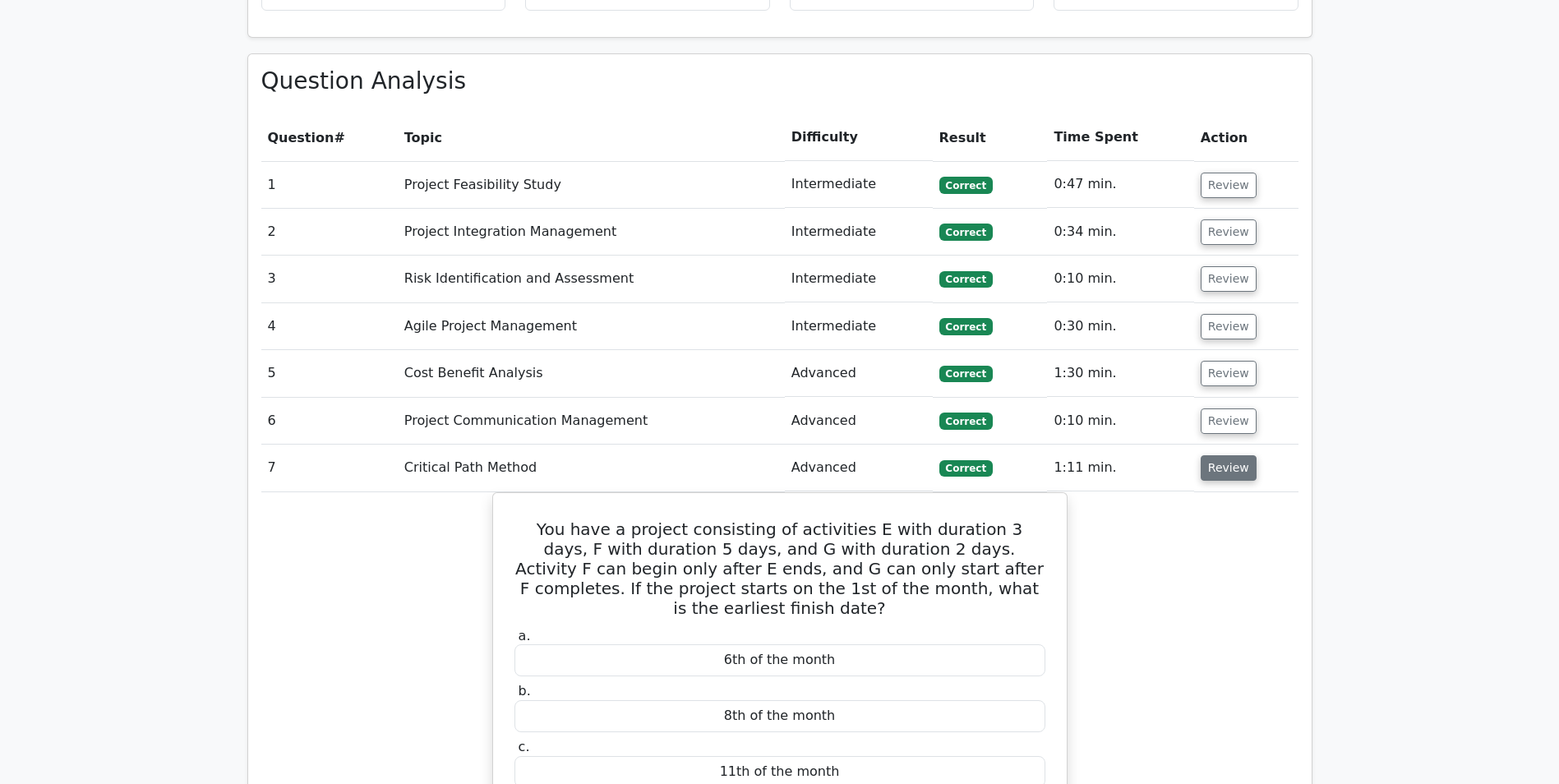
click at [1220, 455] on button "Review" at bounding box center [1228, 467] width 56 height 25
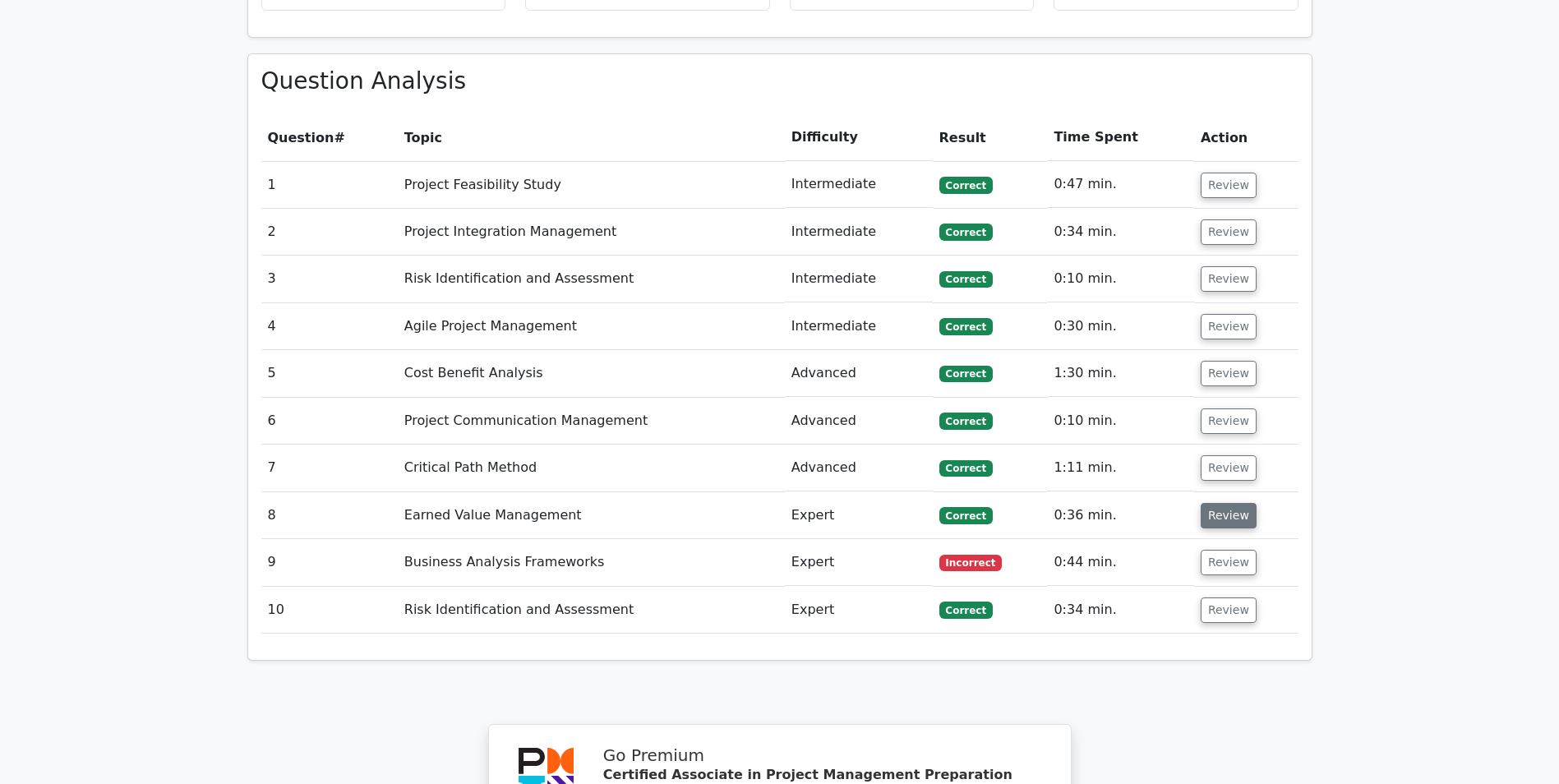
click at [1220, 503] on button "Review" at bounding box center [1228, 515] width 56 height 25
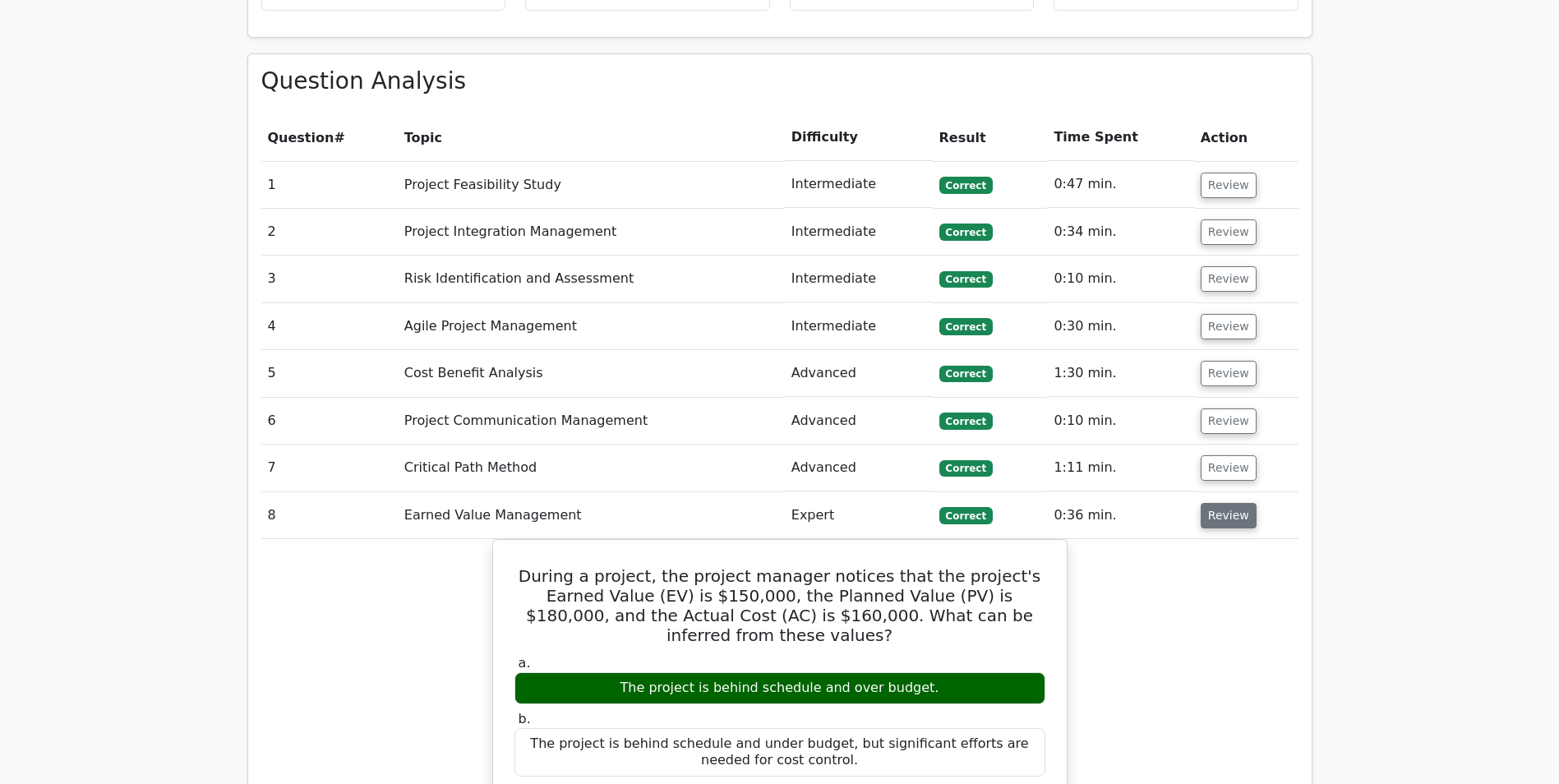
click at [1220, 503] on button "Review" at bounding box center [1228, 515] width 56 height 25
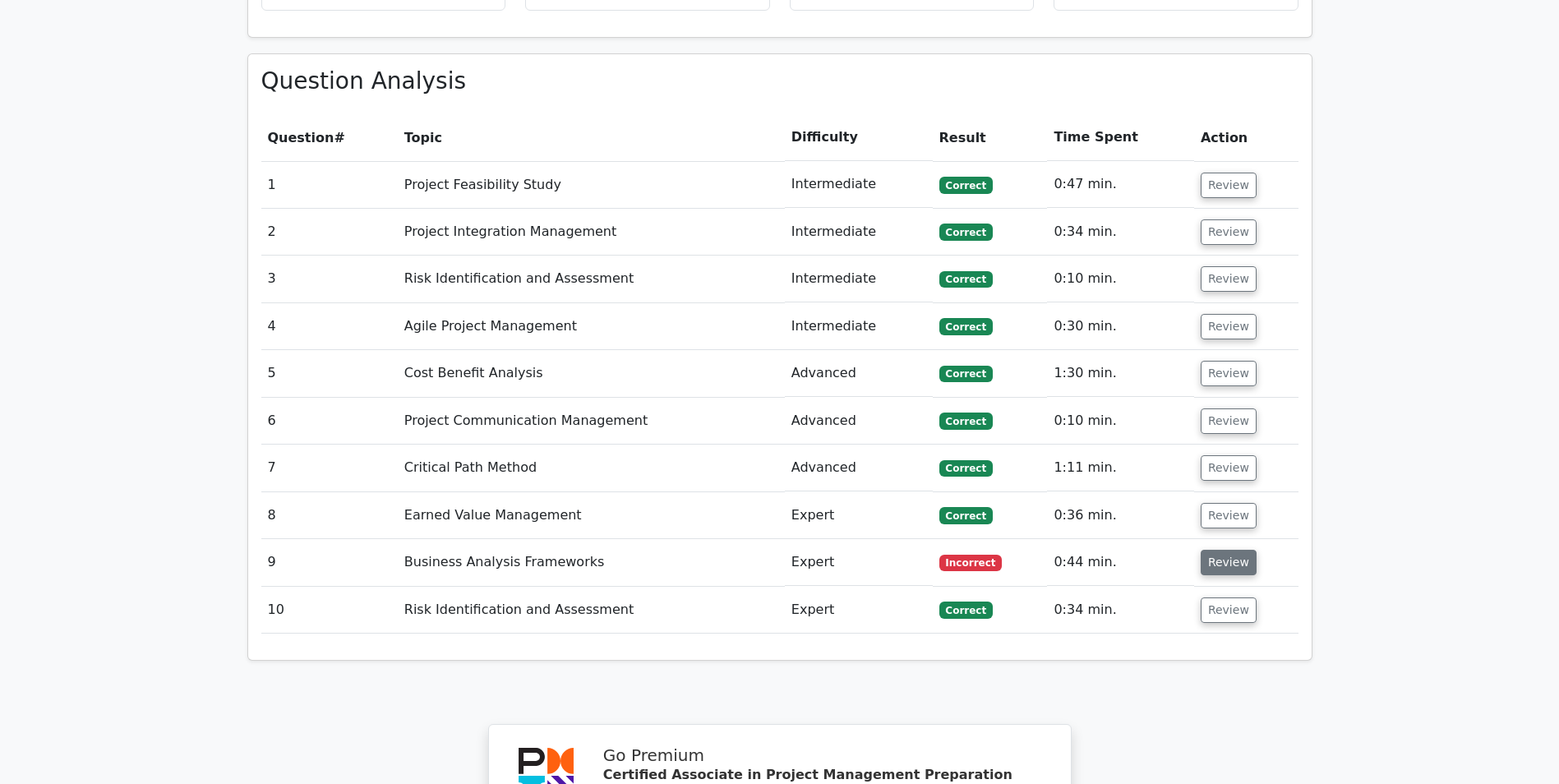
click at [1224, 550] on button "Review" at bounding box center [1228, 562] width 56 height 25
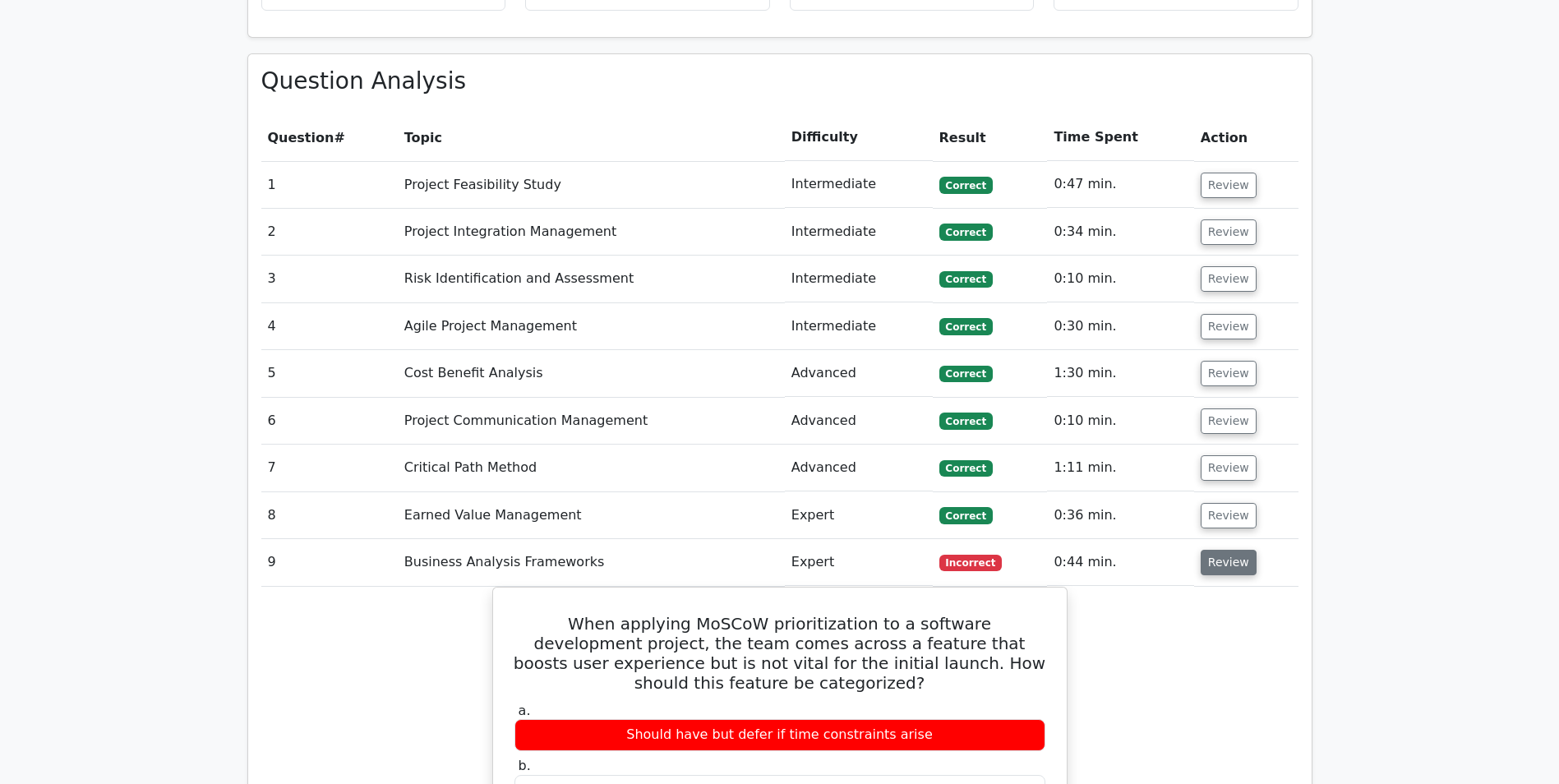
click at [1220, 550] on button "Review" at bounding box center [1228, 562] width 56 height 25
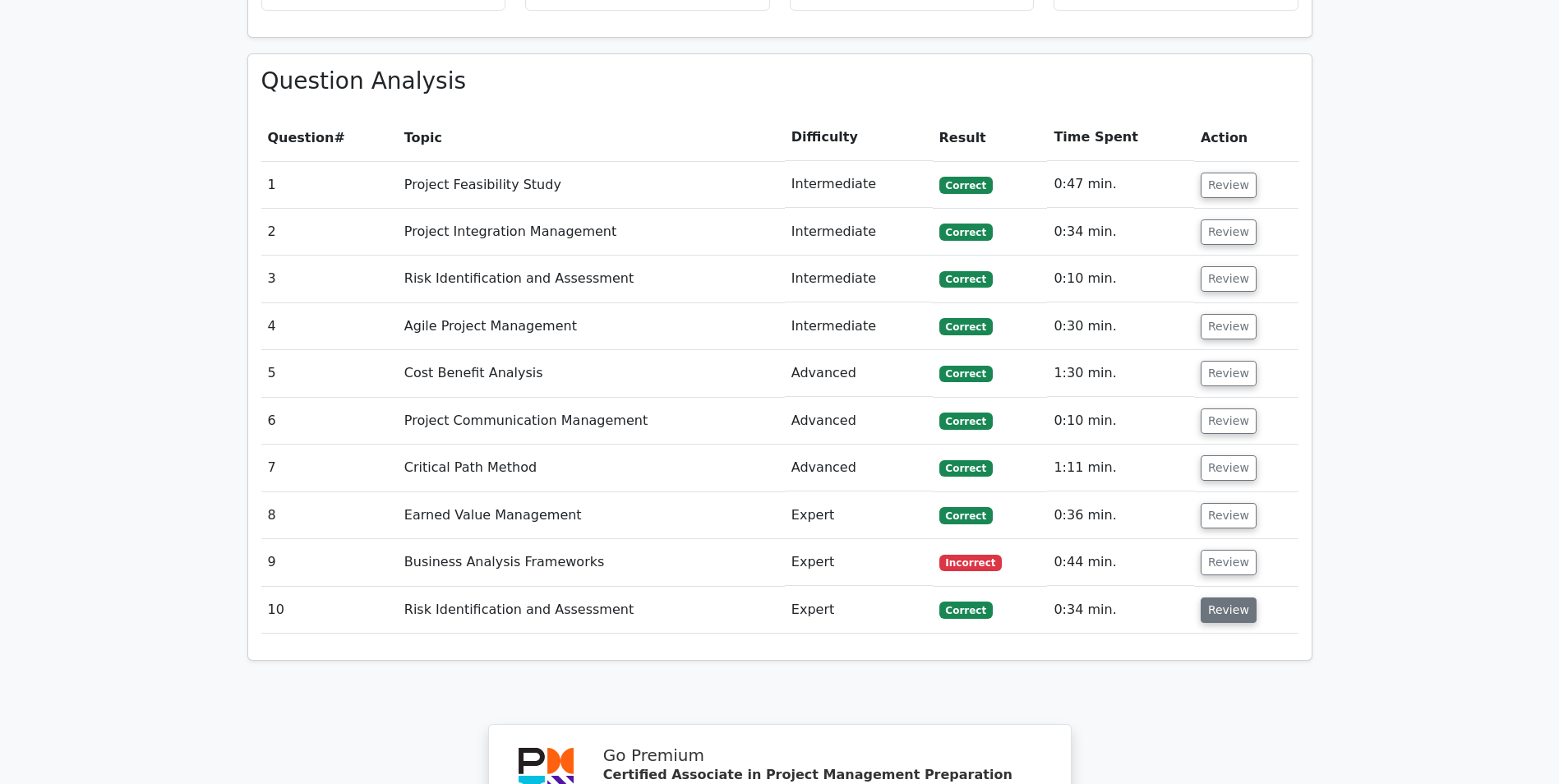
click at [1219, 597] on button "Review" at bounding box center [1228, 609] width 56 height 25
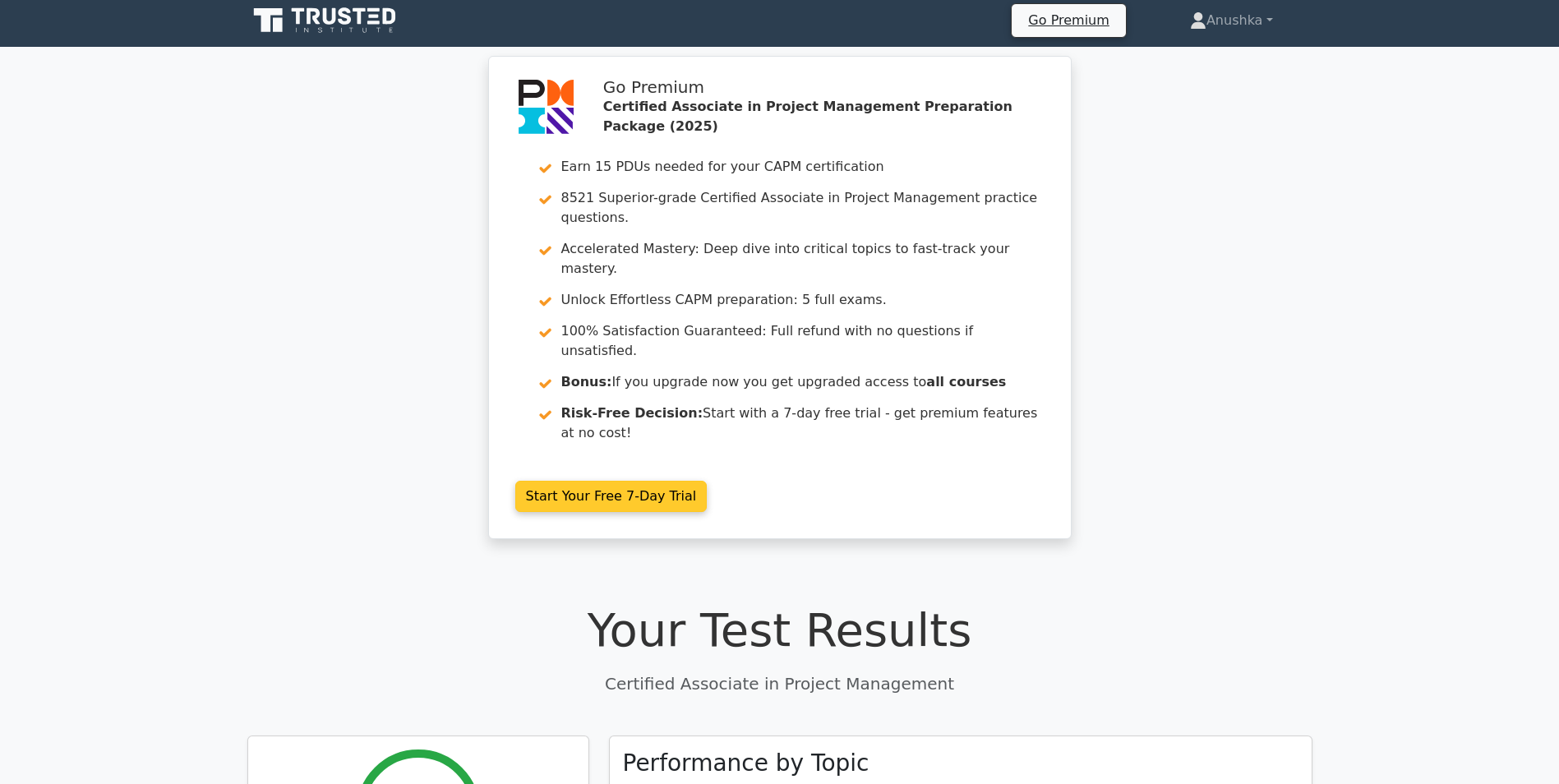
scroll to position [0, 0]
